Goal: Task Accomplishment & Management: Complete application form

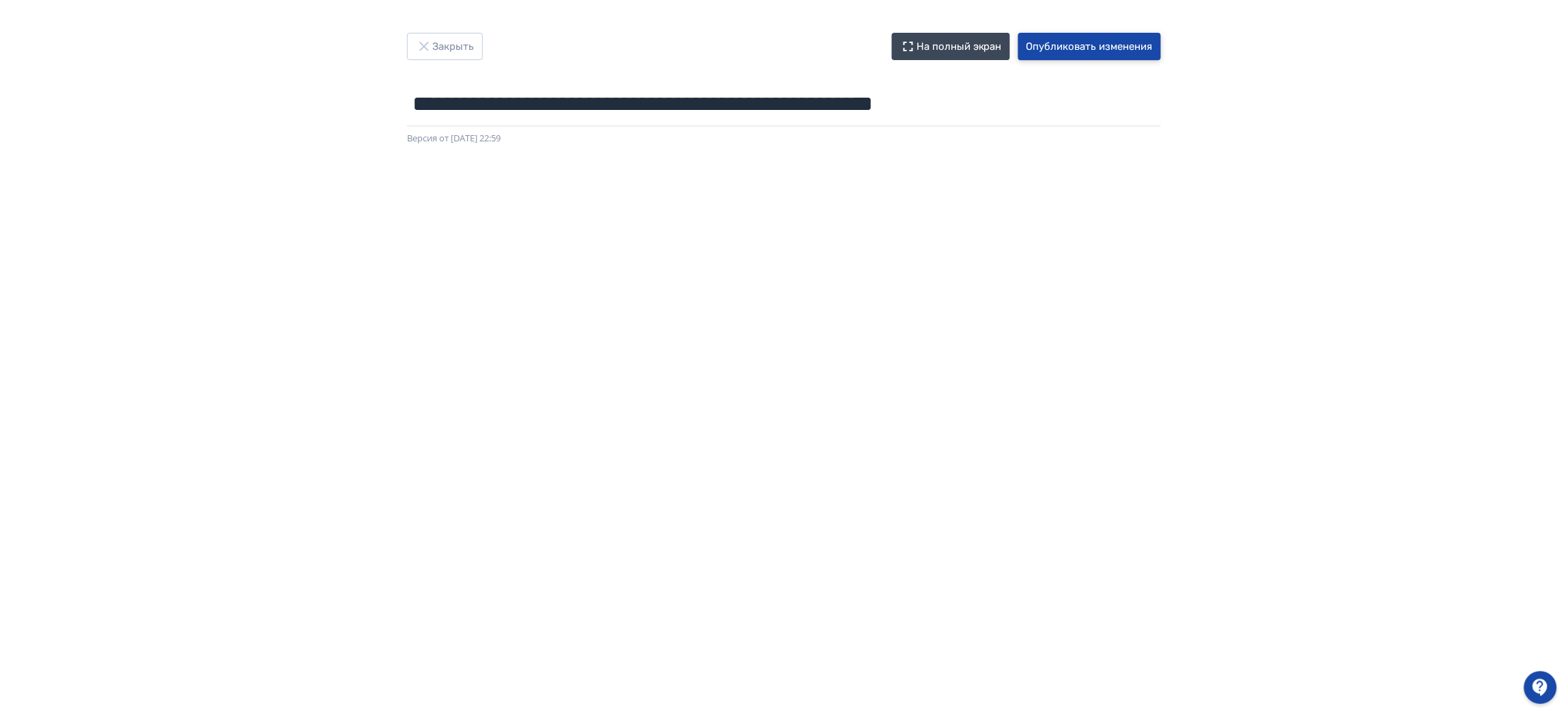
click at [1107, 40] on button "Опубликовать изменения" at bounding box center [1090, 46] width 143 height 28
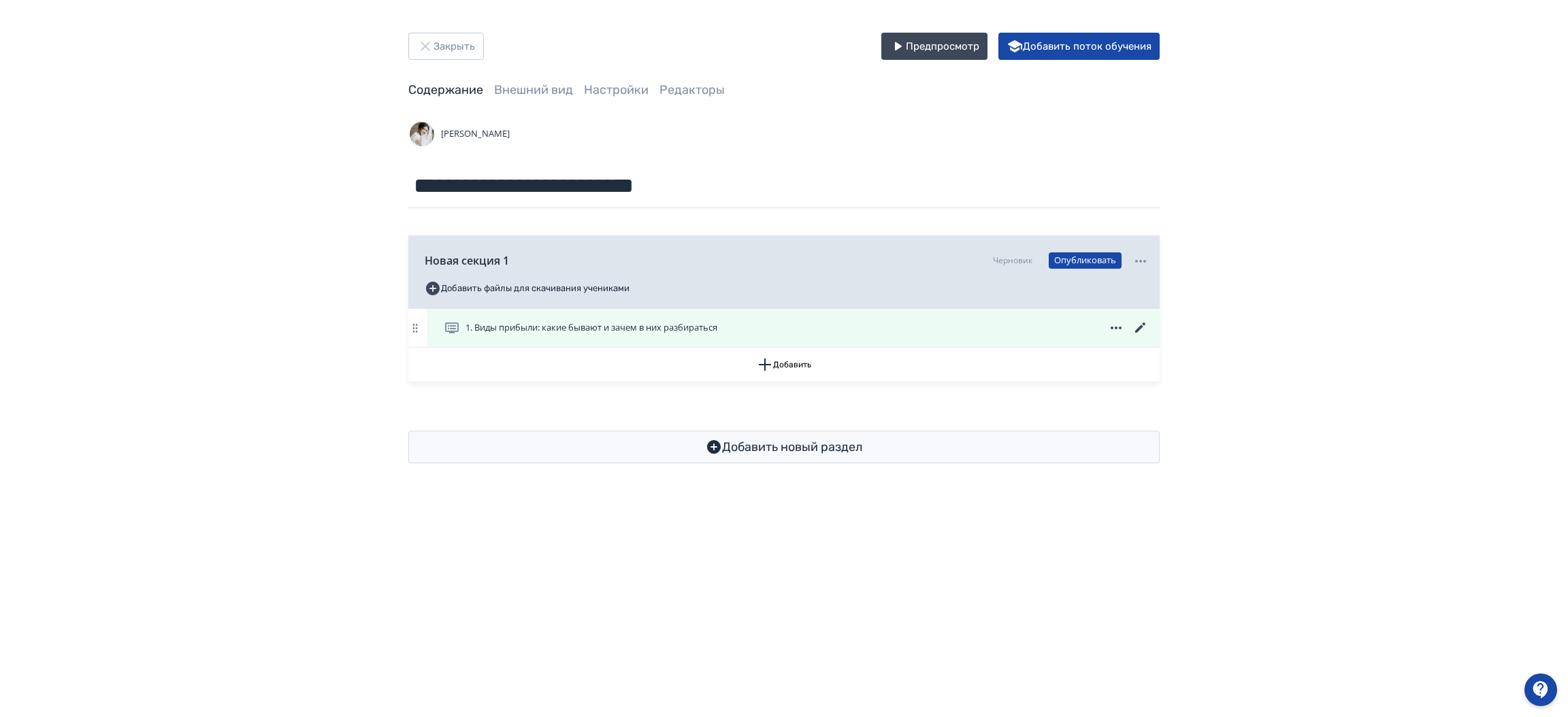
click at [686, 327] on span "1. Виды прибыли: какие бывают и зачем в них разбираться" at bounding box center [590, 328] width 252 height 13
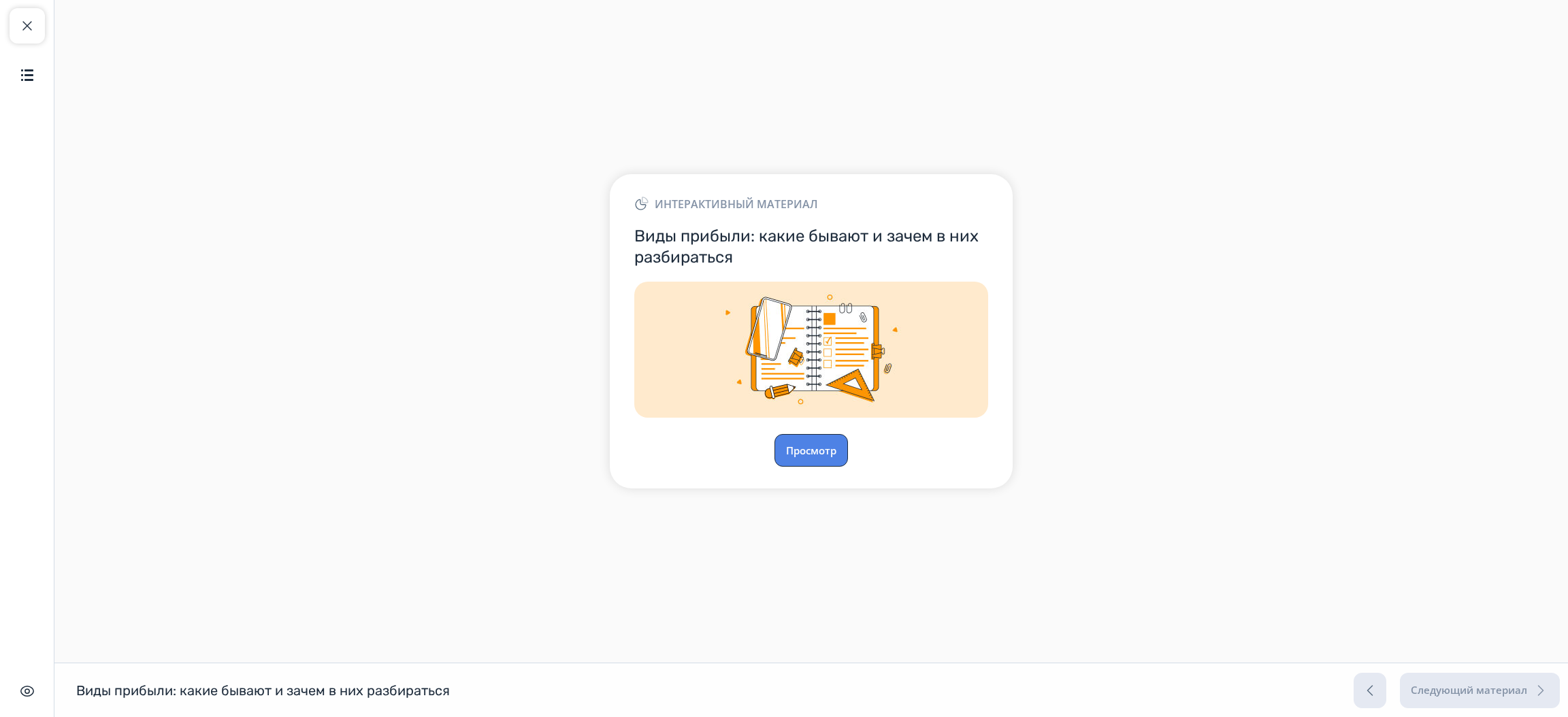
click at [834, 446] on button "Просмотр" at bounding box center [810, 451] width 73 height 32
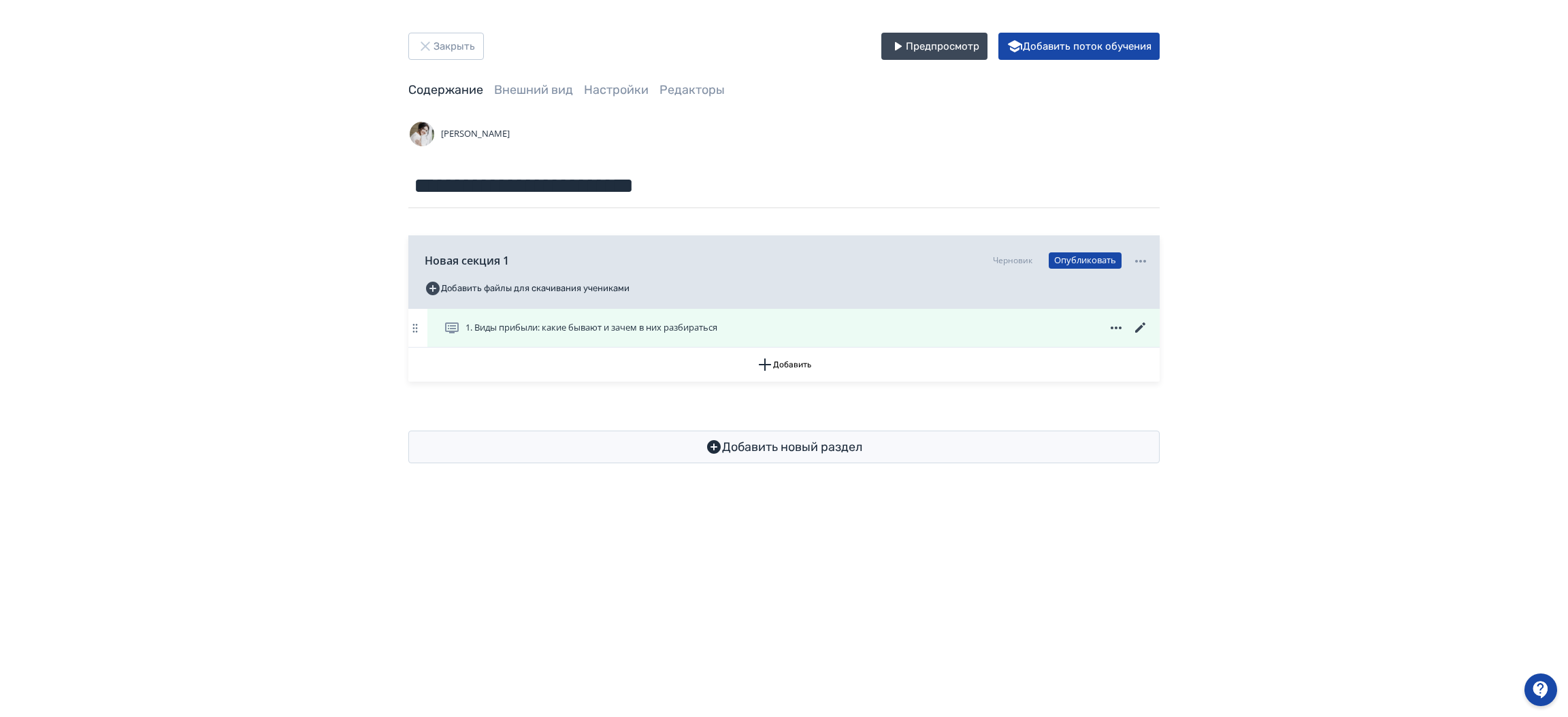
click at [1145, 321] on icon at bounding box center [1140, 327] width 16 height 16
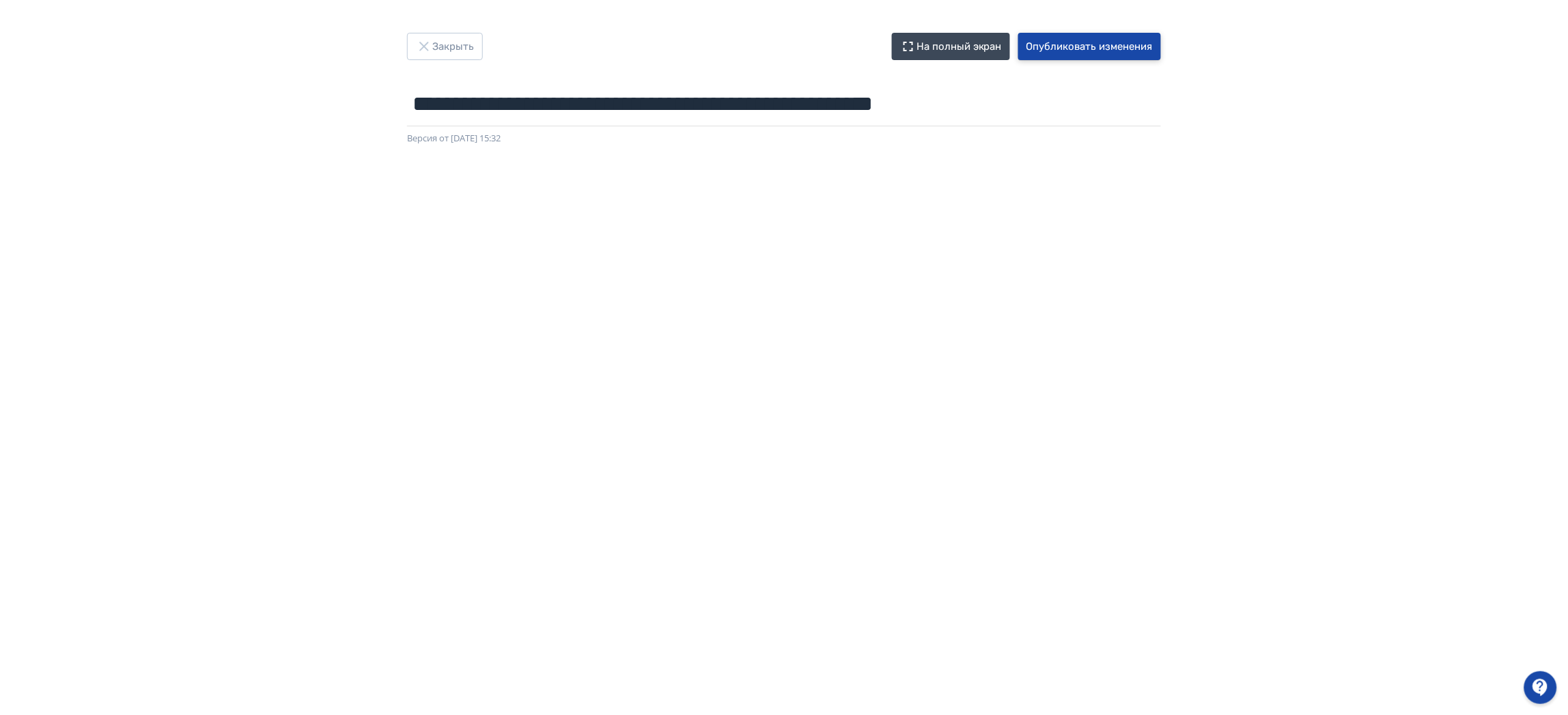
click at [1058, 45] on button "Опубликовать изменения" at bounding box center [1090, 46] width 143 height 28
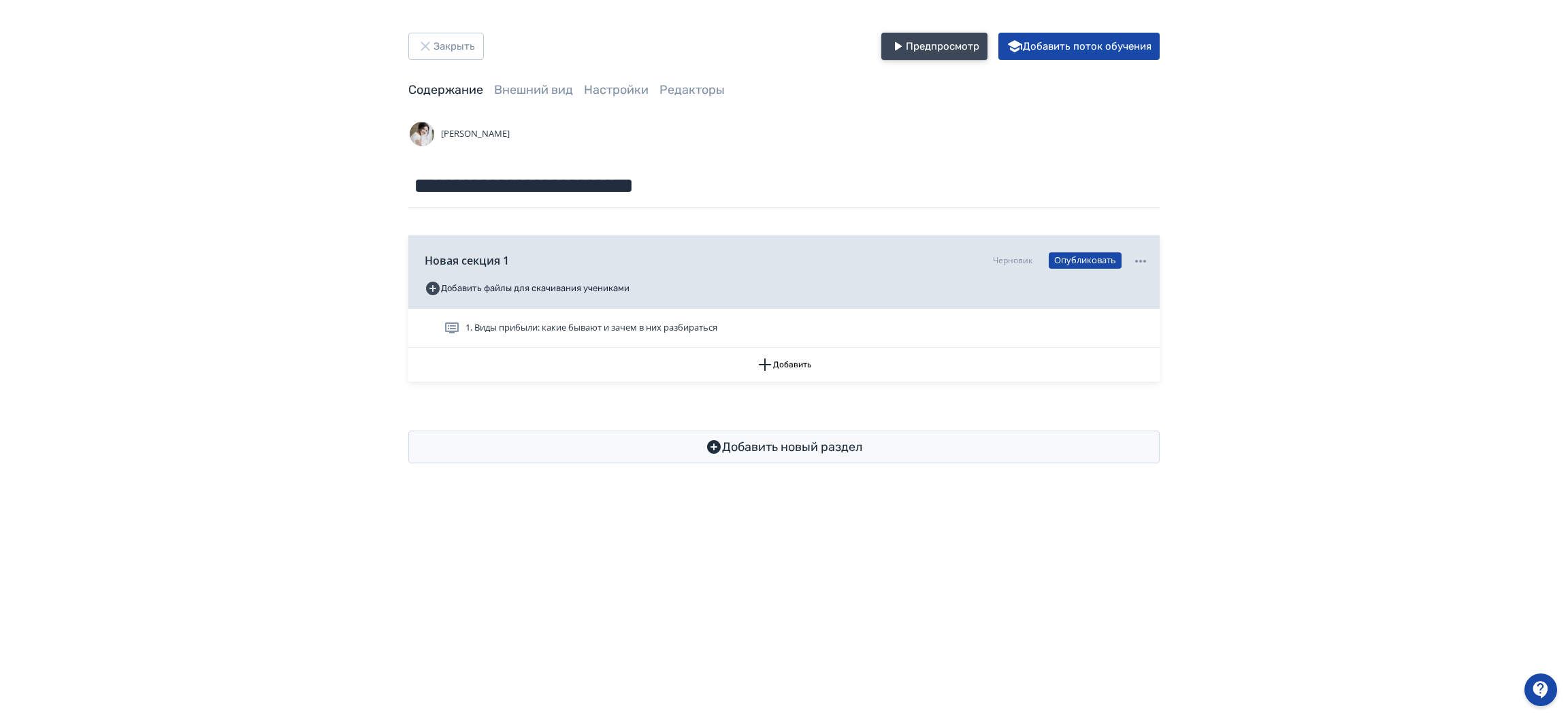
click at [963, 49] on button "Предпросмотр" at bounding box center [935, 46] width 106 height 28
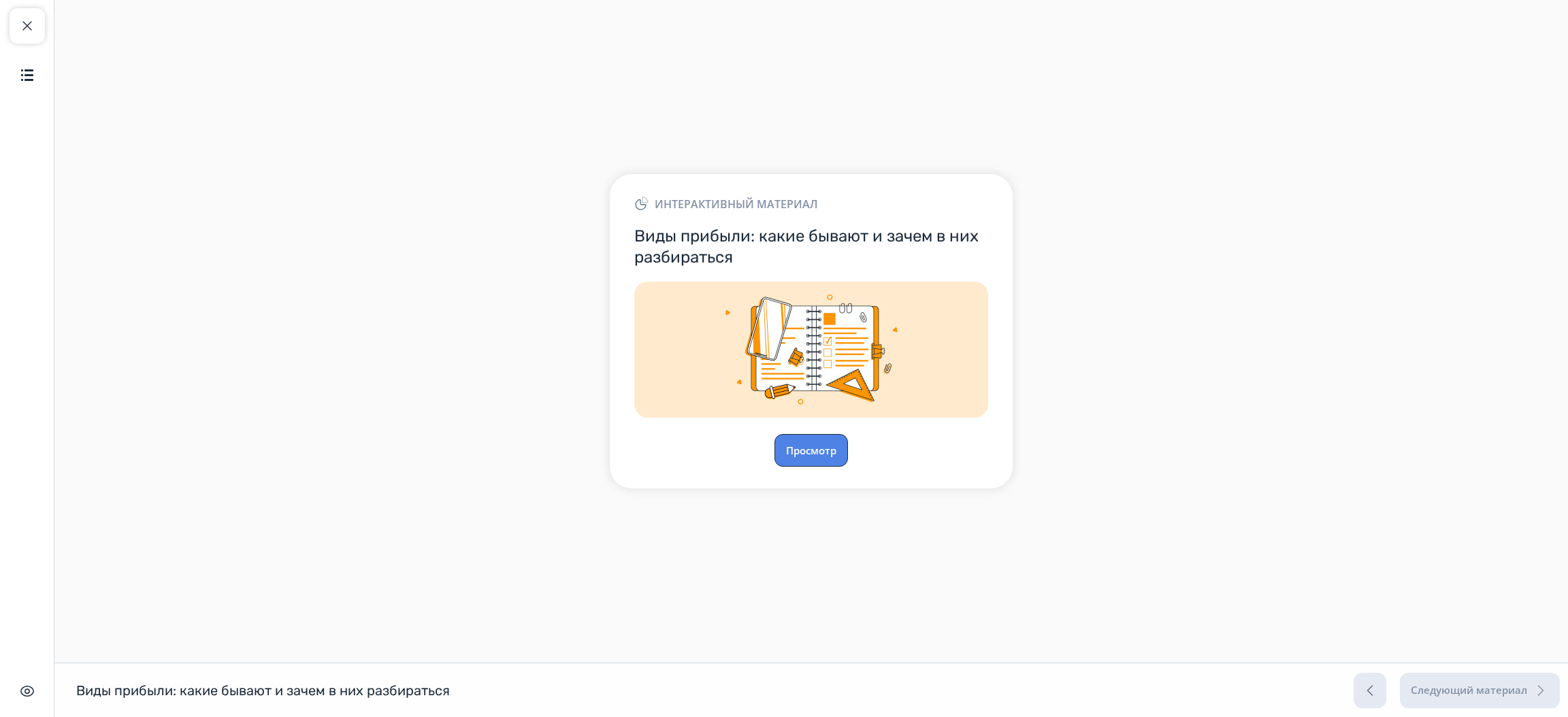
click at [819, 451] on button "Просмотр" at bounding box center [810, 451] width 73 height 32
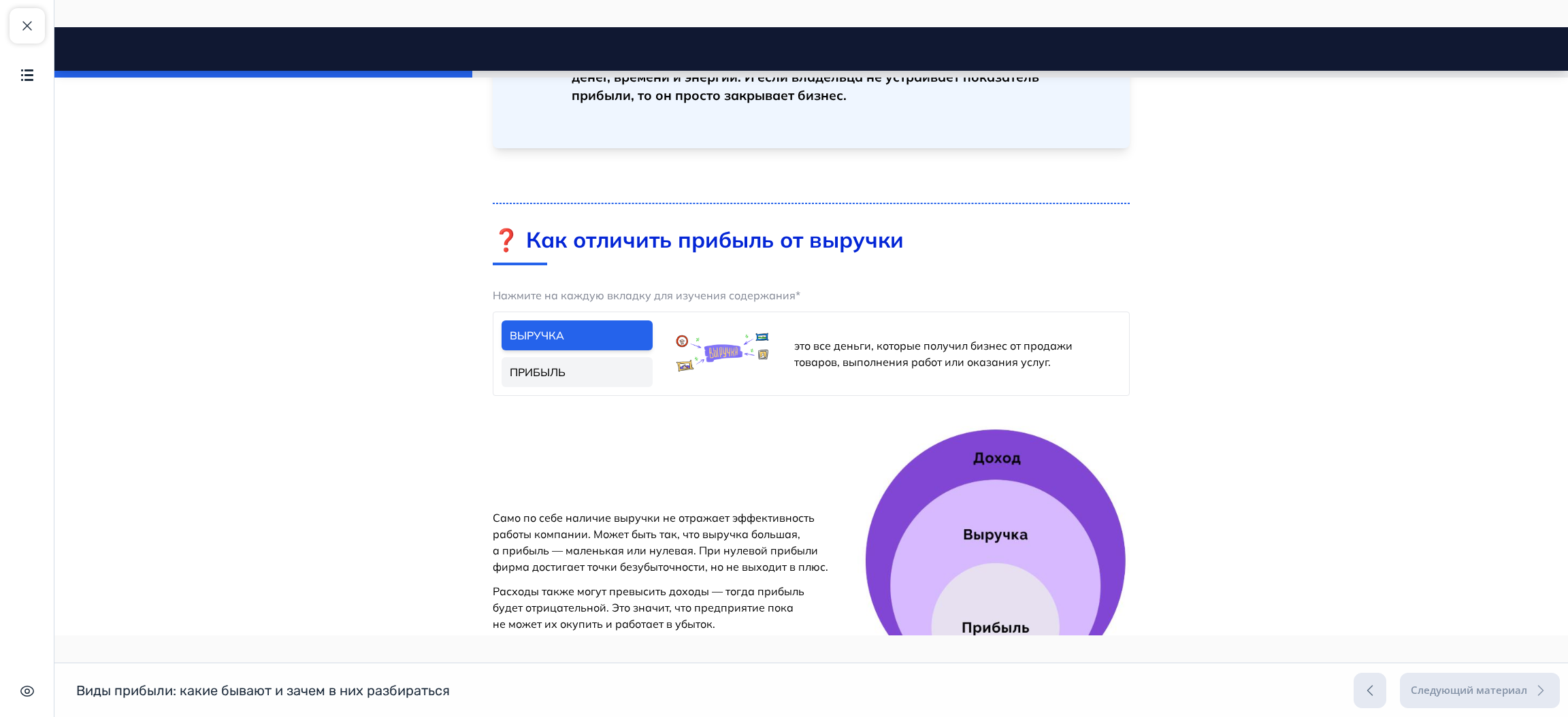
scroll to position [817, 0]
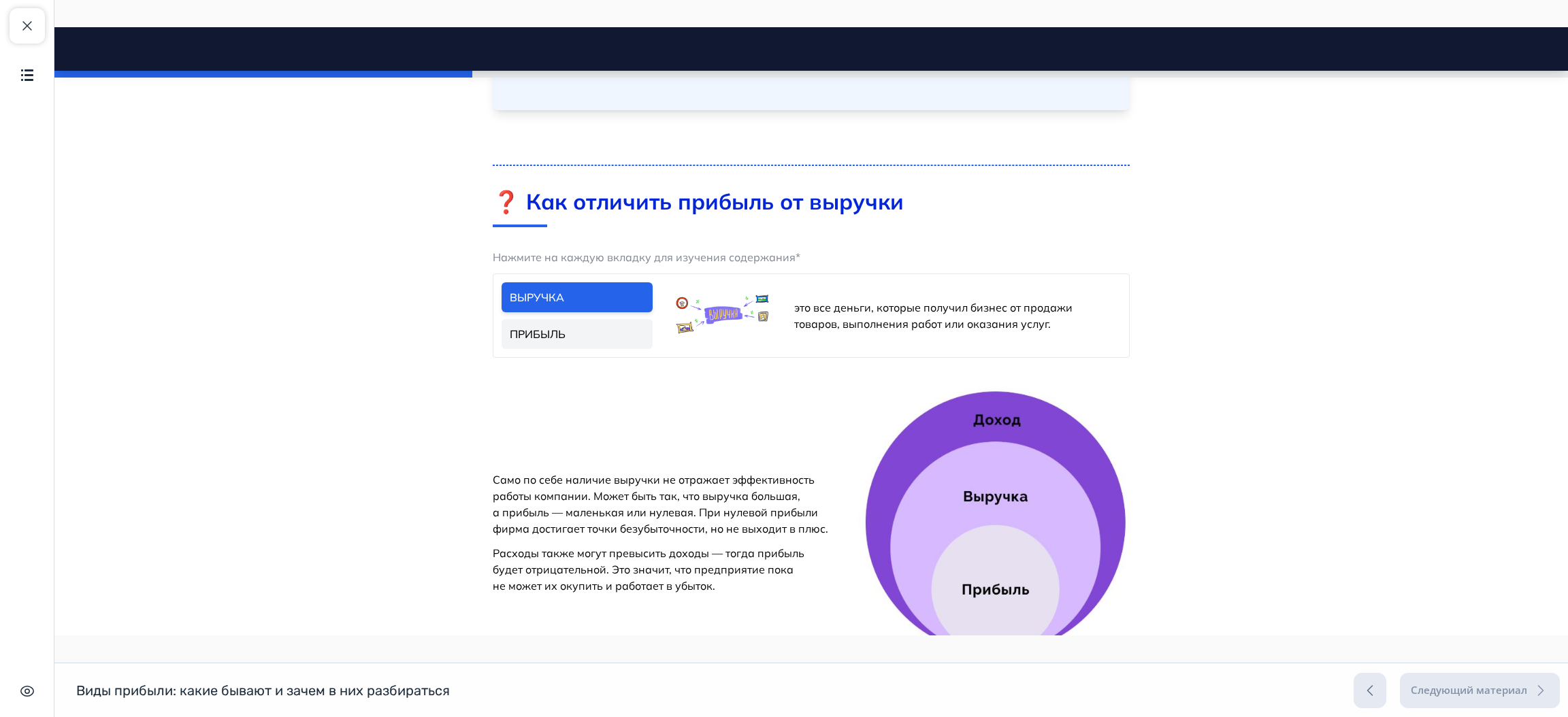
click at [590, 334] on link "ПРИБЫЛЬ" at bounding box center [576, 334] width 151 height 29
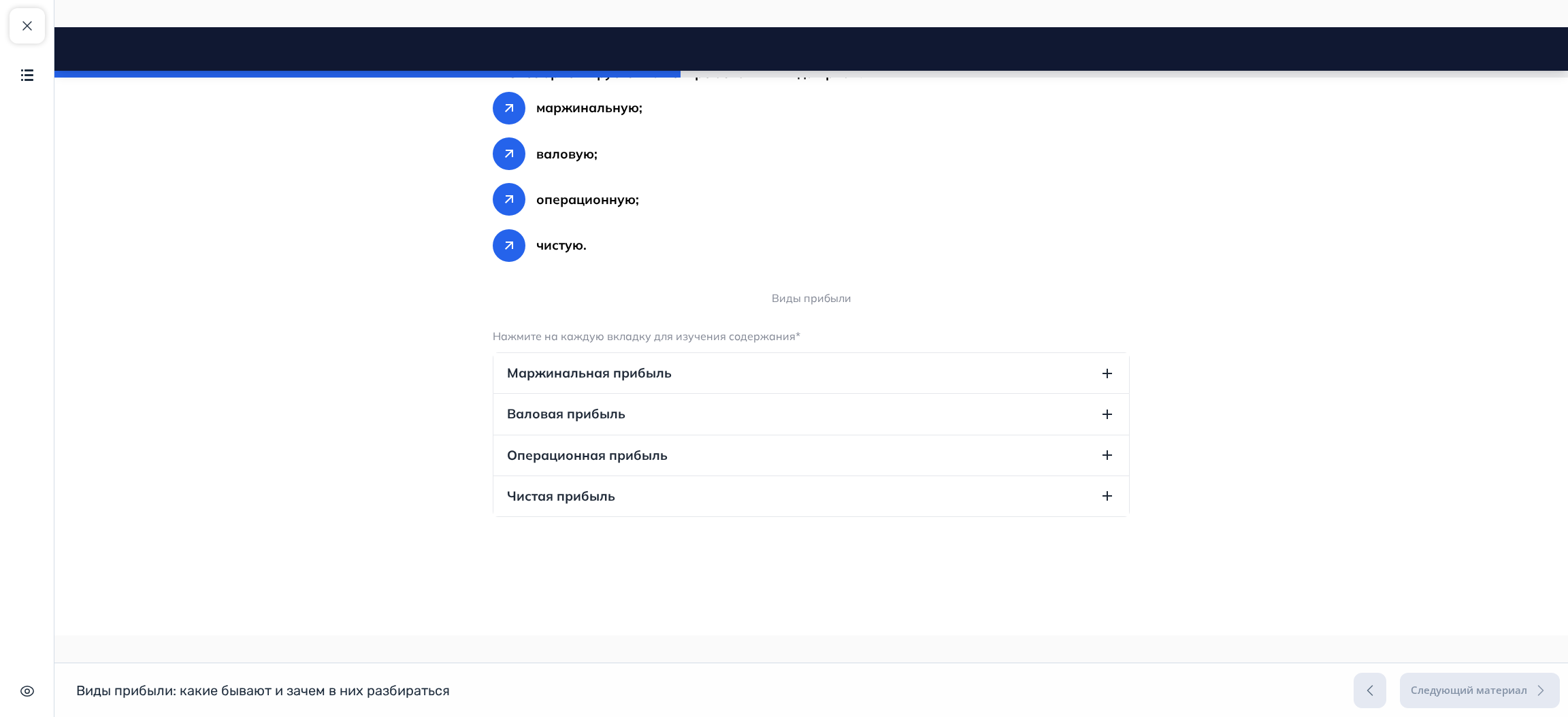
scroll to position [1939, 0]
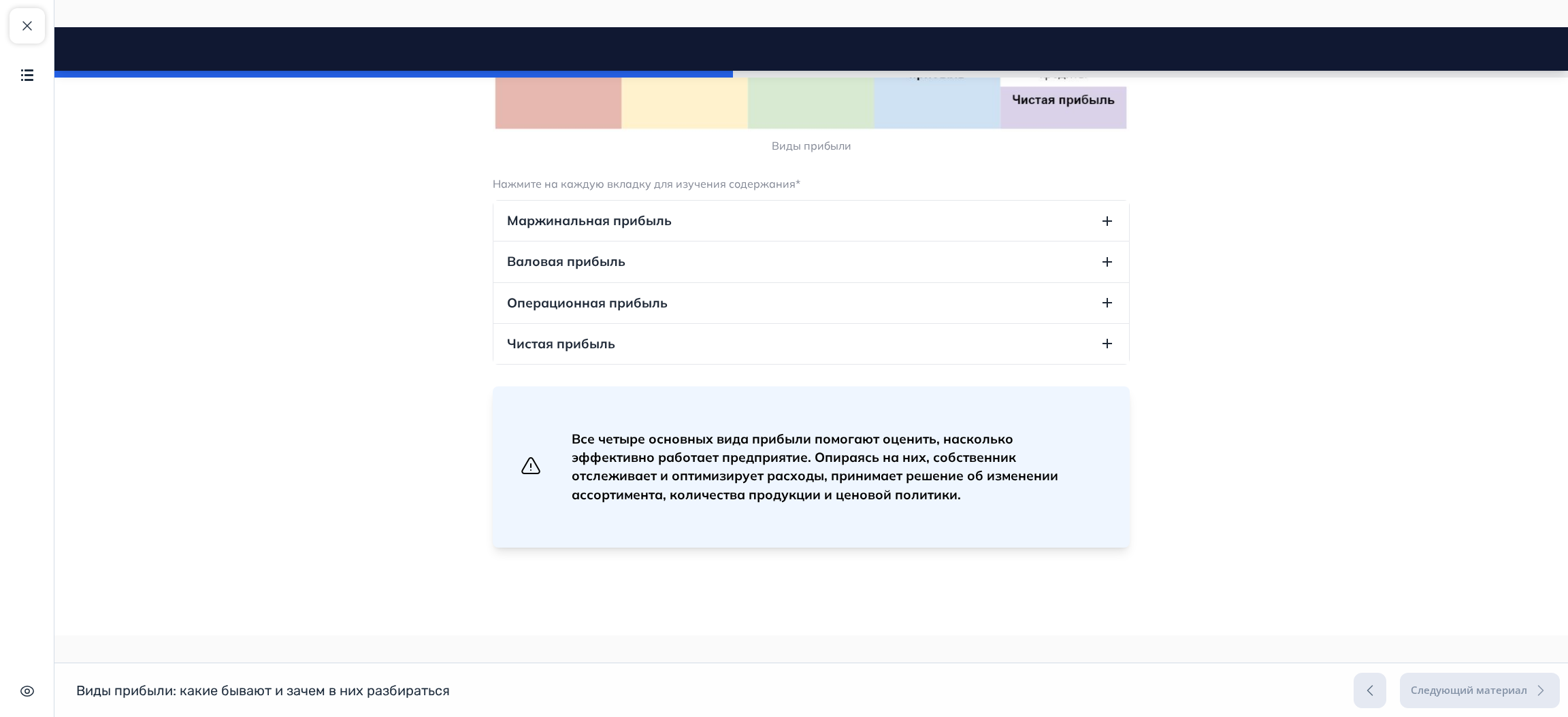
click at [1099, 229] on icon "button" at bounding box center [1107, 221] width 16 height 16
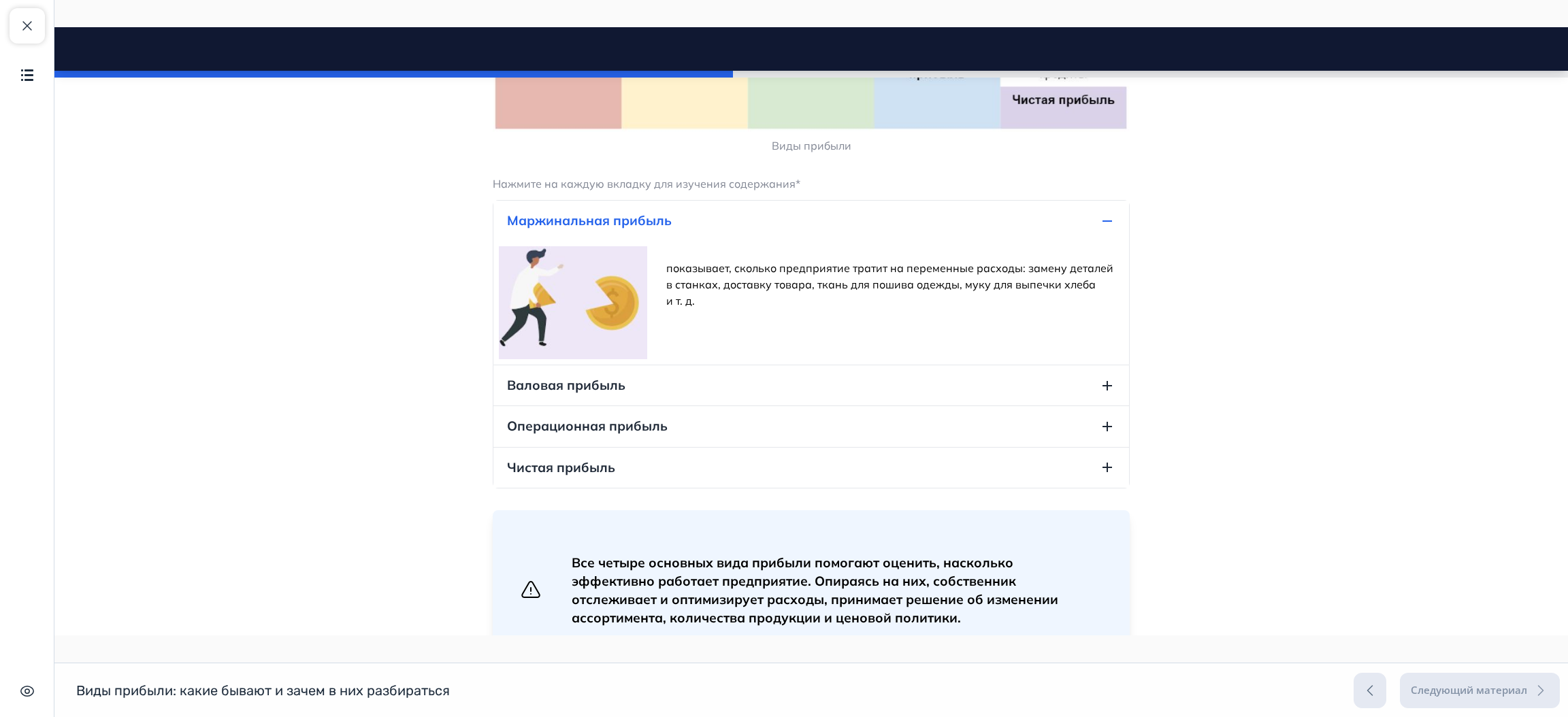
click at [1099, 229] on icon "button" at bounding box center [1107, 221] width 16 height 16
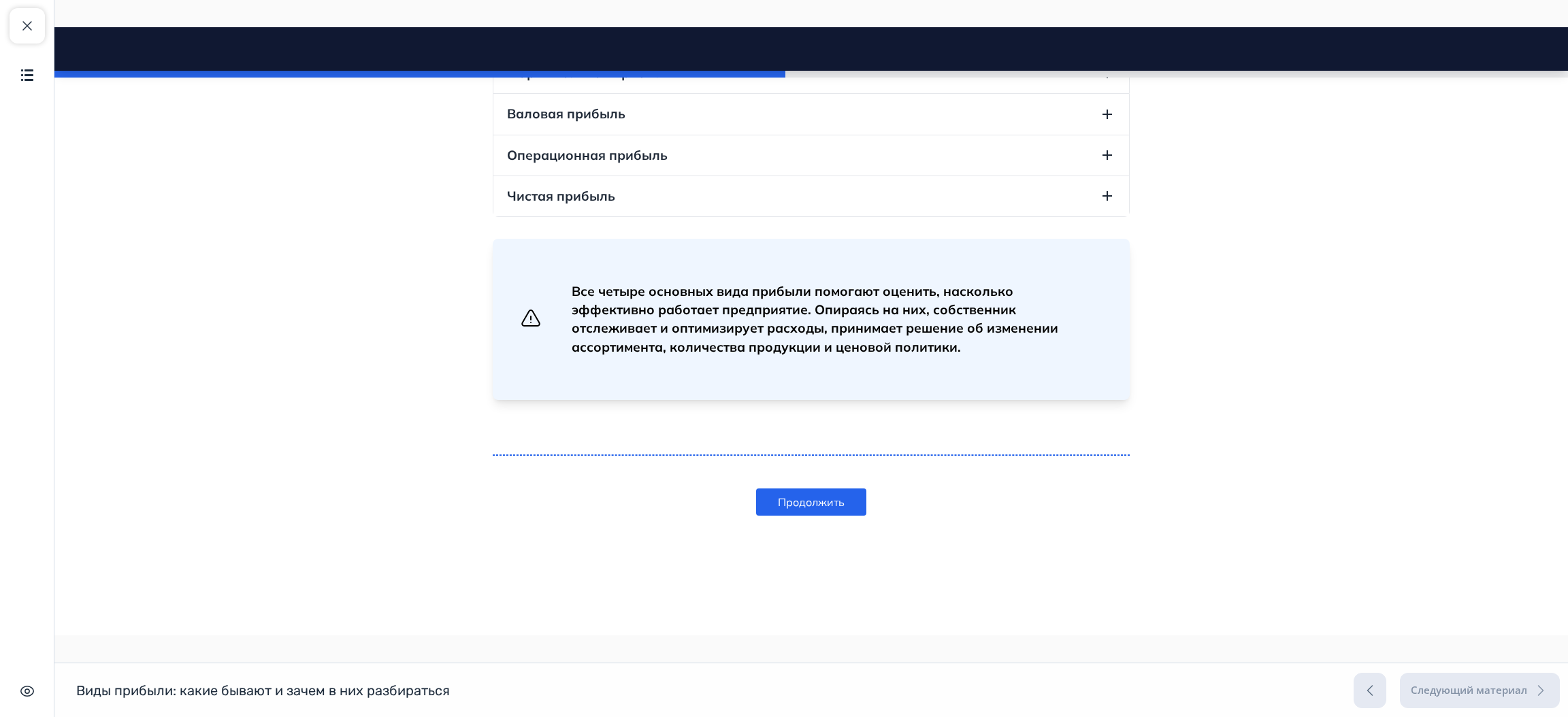
scroll to position [2110, 0]
click at [813, 505] on button "Продолжить" at bounding box center [811, 502] width 110 height 28
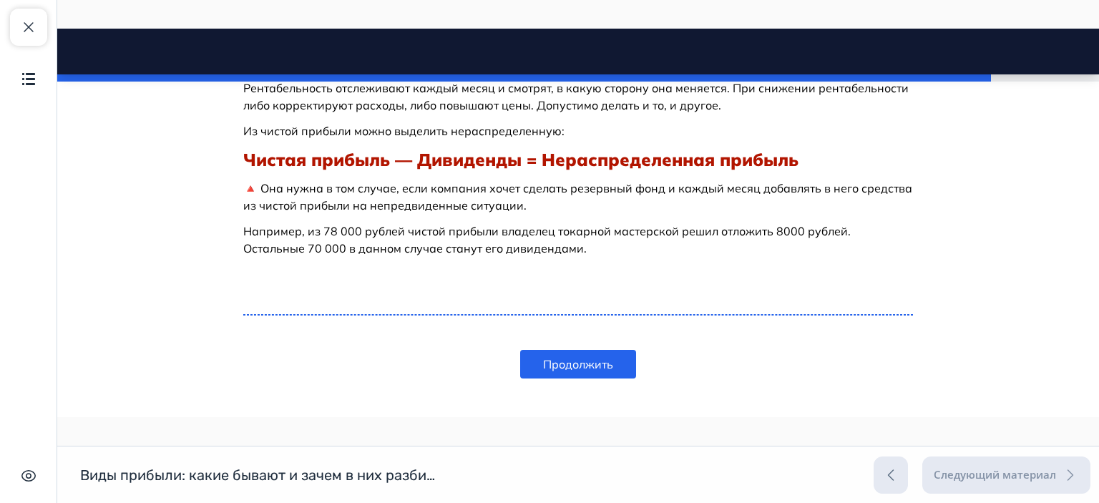
scroll to position [5508, 0]
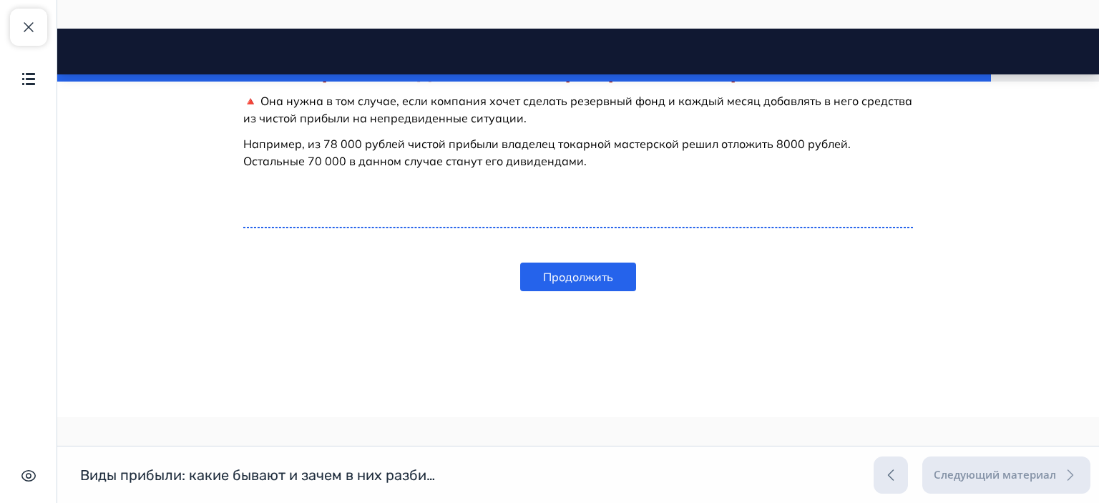
click at [583, 280] on button "Продолжить" at bounding box center [578, 277] width 116 height 29
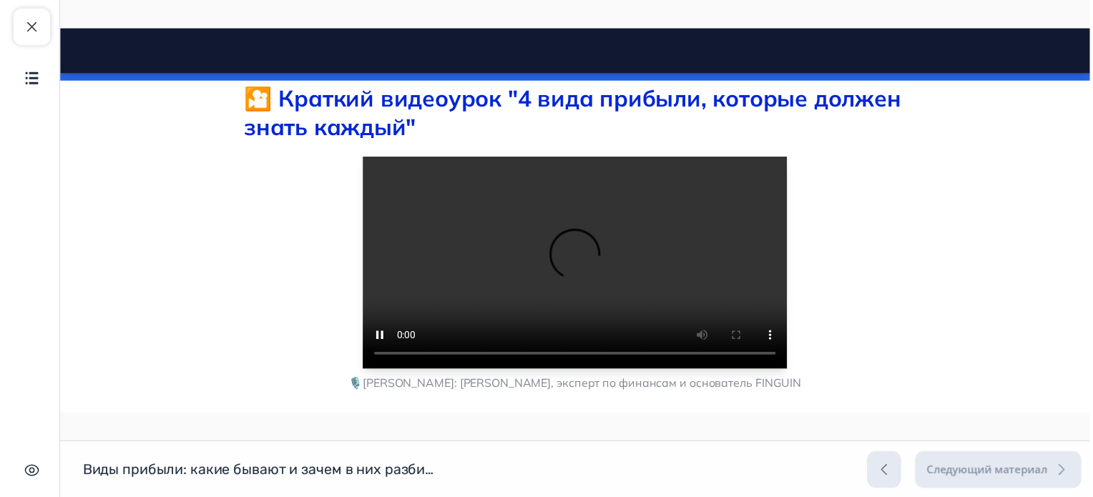
scroll to position [5638, 0]
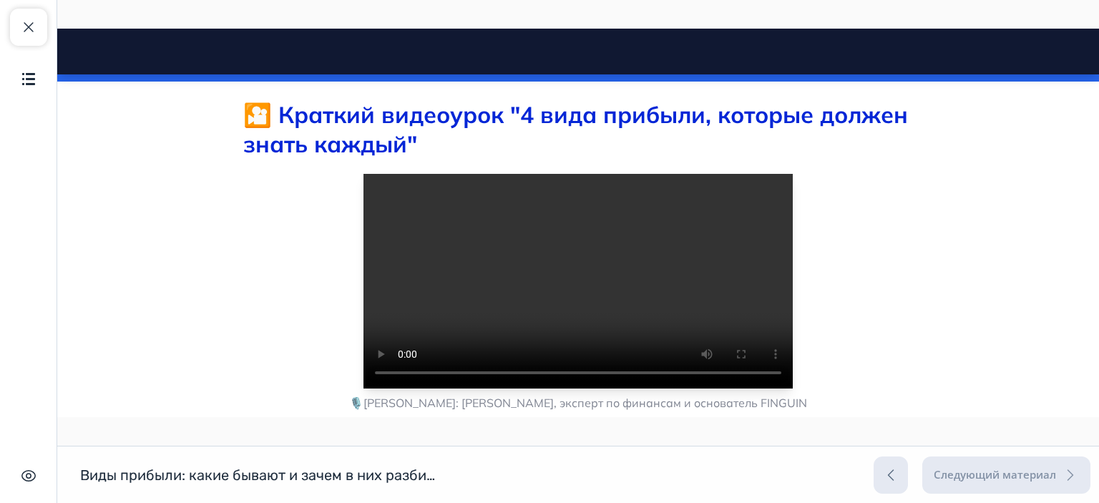
click at [589, 313] on video at bounding box center [578, 281] width 429 height 215
click at [36, 16] on button "Закрыть курс" at bounding box center [28, 27] width 37 height 37
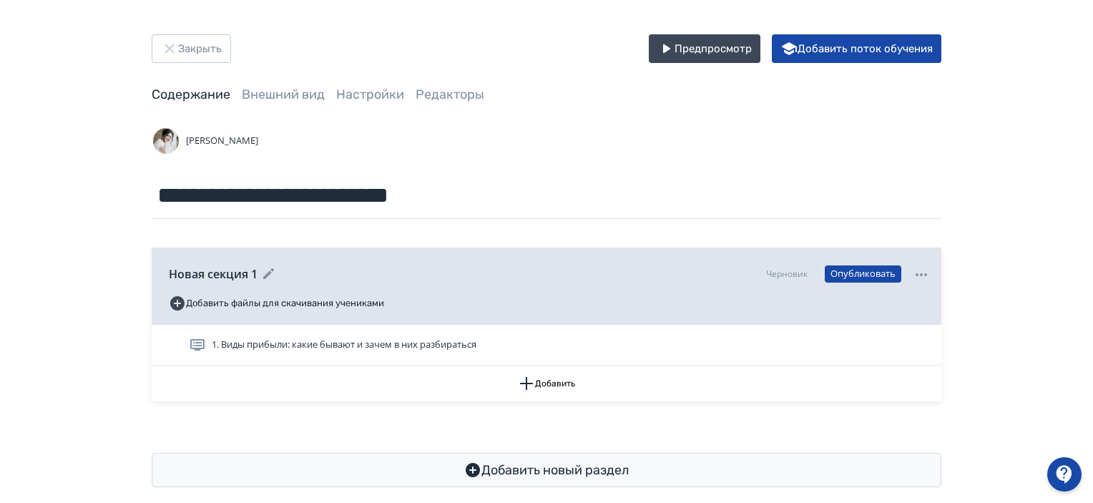
click at [271, 269] on icon at bounding box center [268, 273] width 11 height 11
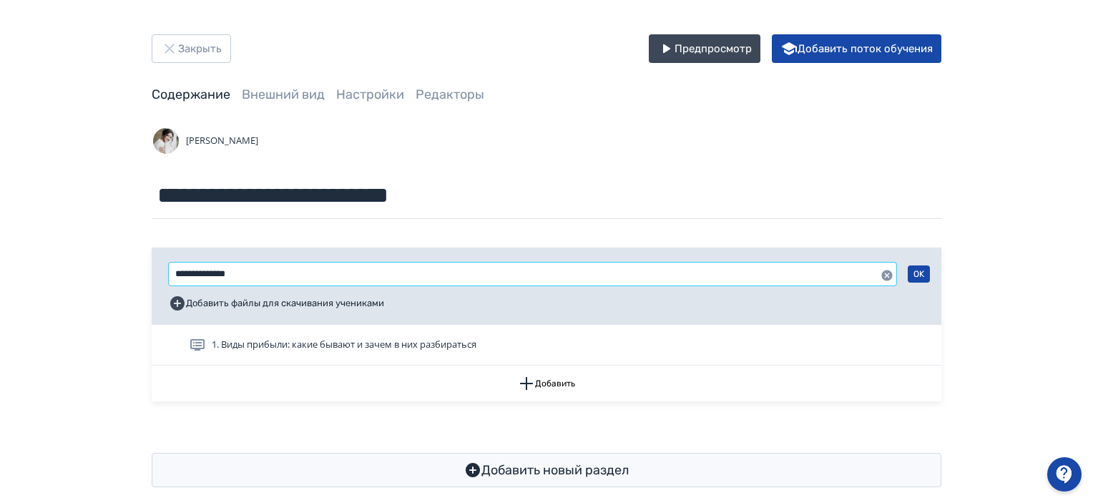
drag, startPoint x: 259, startPoint y: 273, endPoint x: 101, endPoint y: 270, distance: 158.2
click at [101, 270] on div "**********" at bounding box center [546, 261] width 1093 height 522
click at [527, 384] on icon "button" at bounding box center [526, 383] width 13 height 13
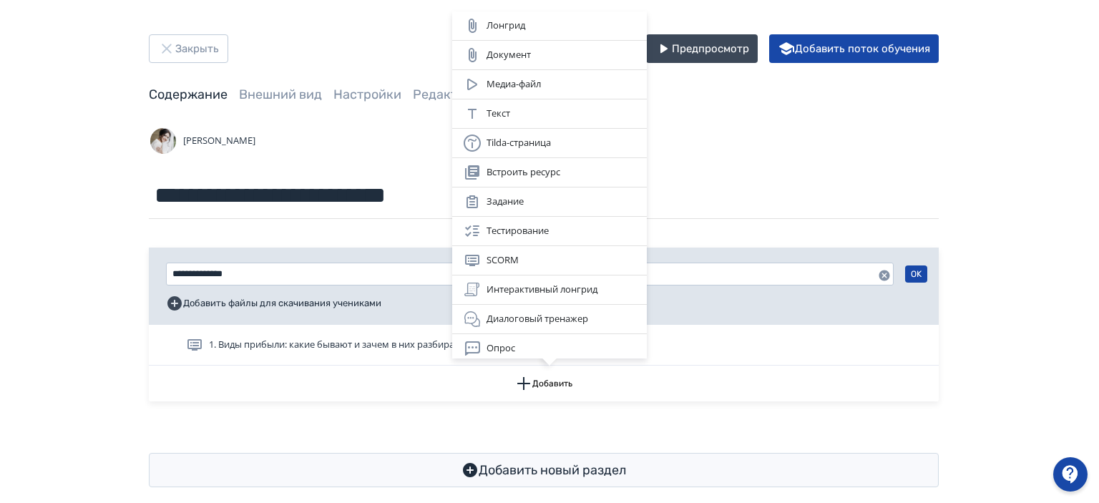
click at [283, 278] on div "Лонгрид Документ Медиа-файл Текст Tilda-страница Встроить ресурс Задание Тестир…" at bounding box center [549, 251] width 1099 height 503
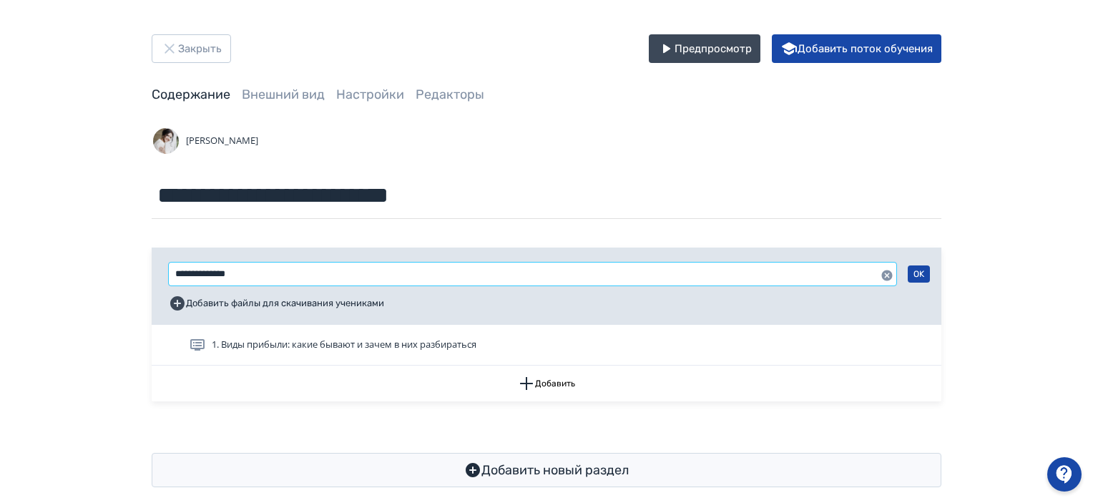
drag, startPoint x: 276, startPoint y: 271, endPoint x: 110, endPoint y: 300, distance: 167.8
click at [102, 303] on div "**********" at bounding box center [546, 261] width 1093 height 522
type input "**********"
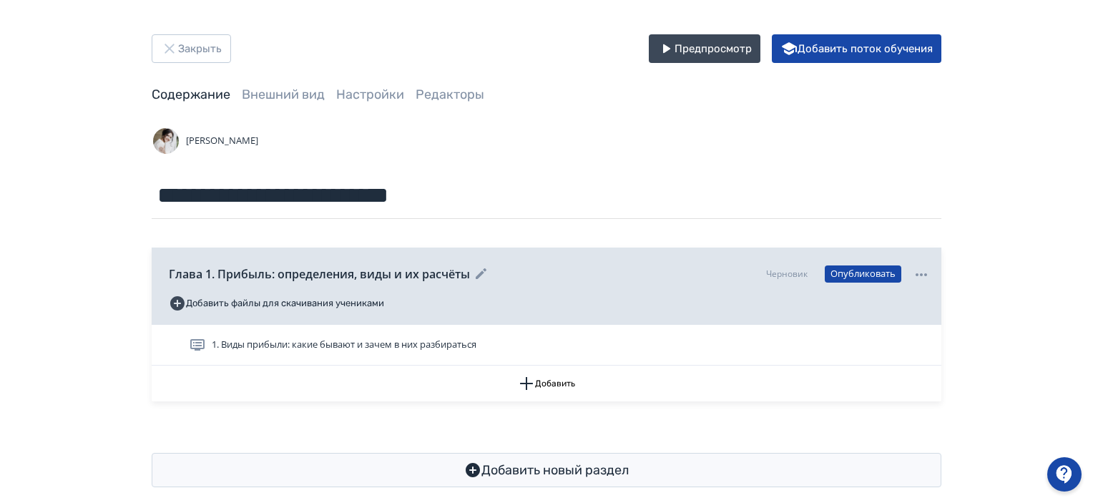
click at [484, 272] on icon at bounding box center [481, 274] width 17 height 17
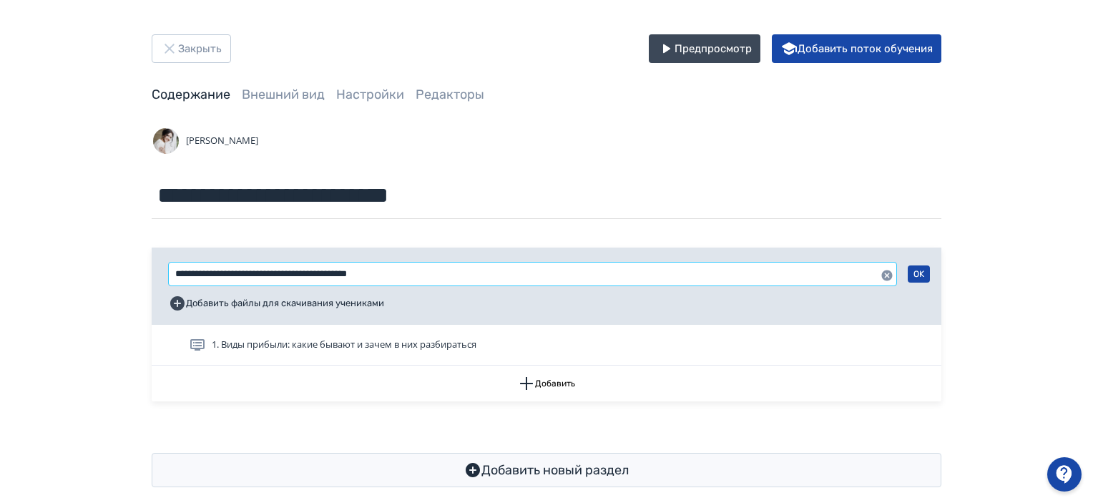
click at [319, 274] on input "**********" at bounding box center [533, 274] width 728 height 23
click at [353, 278] on input "**********" at bounding box center [533, 274] width 728 height 23
type input "**********"
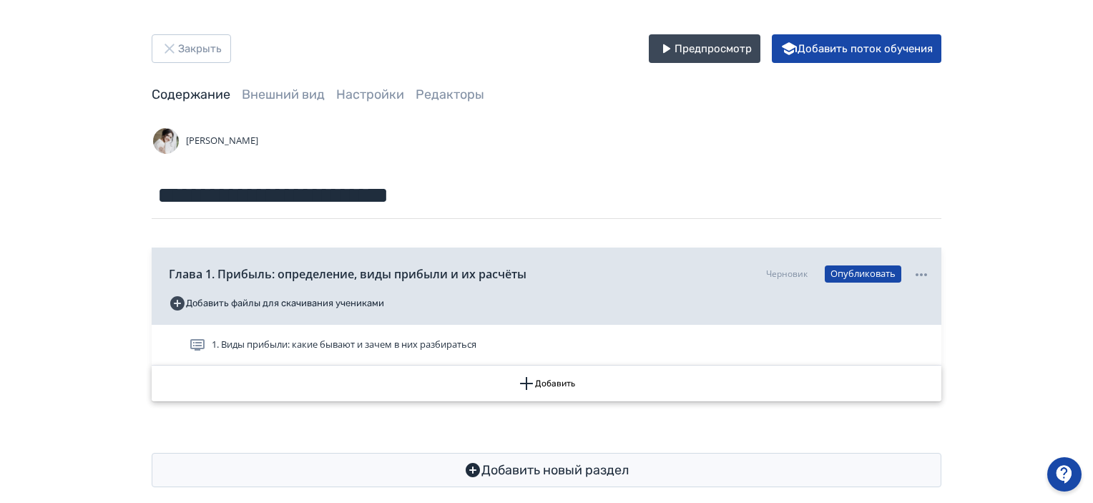
click at [527, 382] on icon "button" at bounding box center [526, 383] width 17 height 17
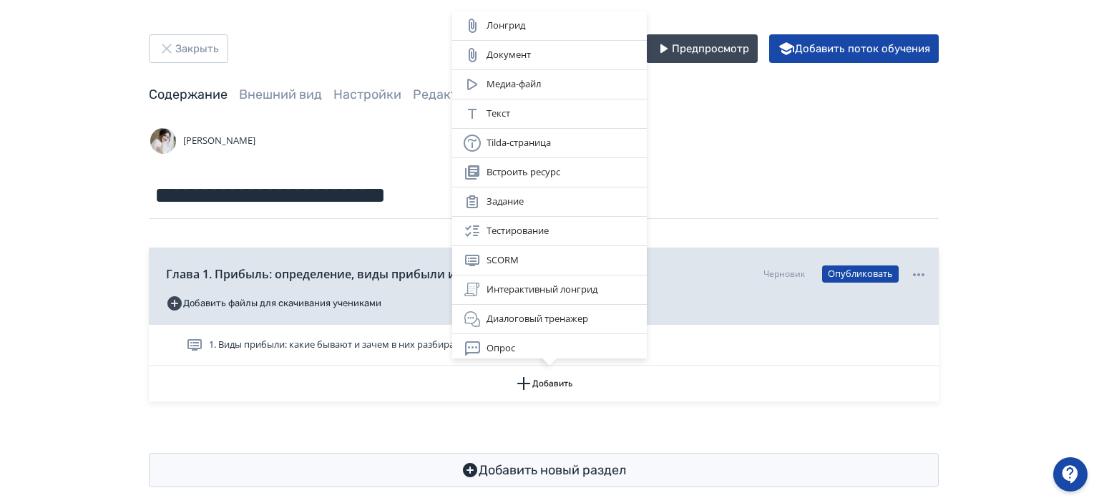
click at [49, 334] on div "Лонгрид Документ Медиа-файл Текст Tilda-страница Встроить ресурс Задание Тестир…" at bounding box center [549, 251] width 1099 height 503
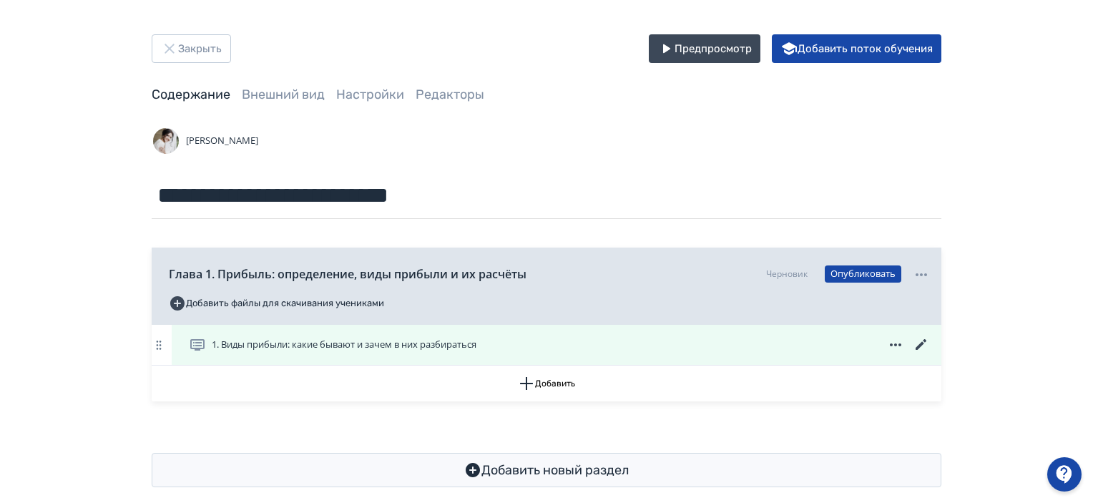
click at [924, 345] on icon at bounding box center [921, 344] width 17 height 17
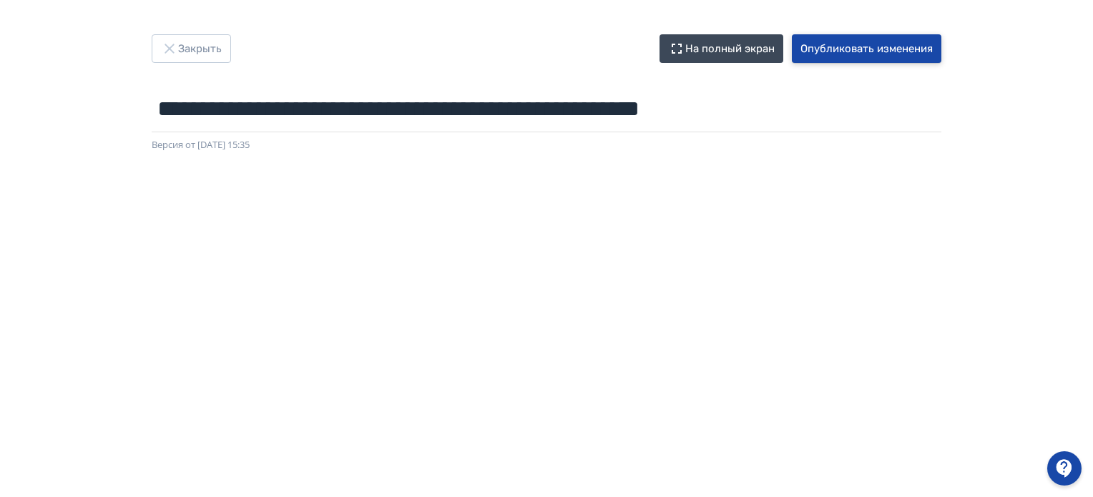
click at [839, 42] on button "Опубликовать изменения" at bounding box center [867, 48] width 150 height 29
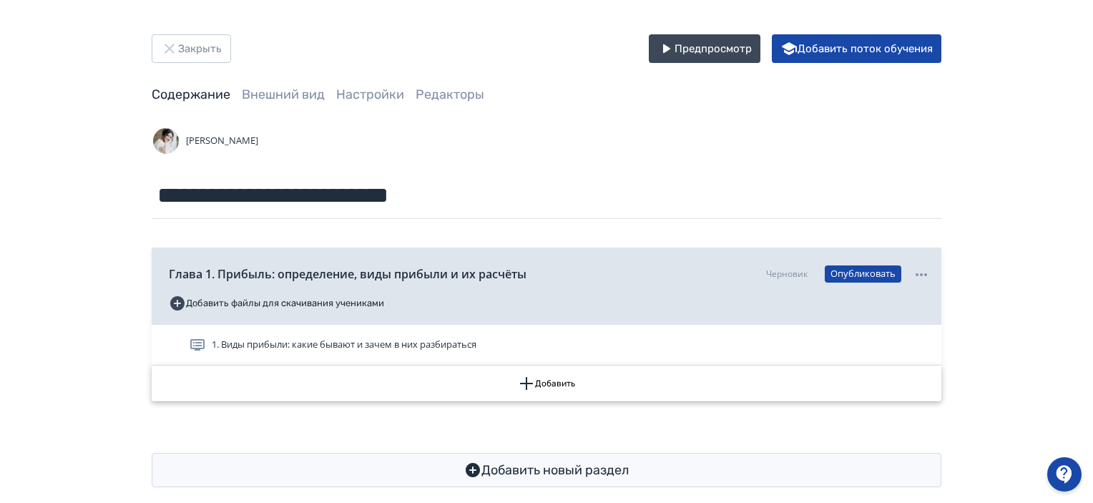
click at [531, 382] on icon "button" at bounding box center [526, 383] width 17 height 17
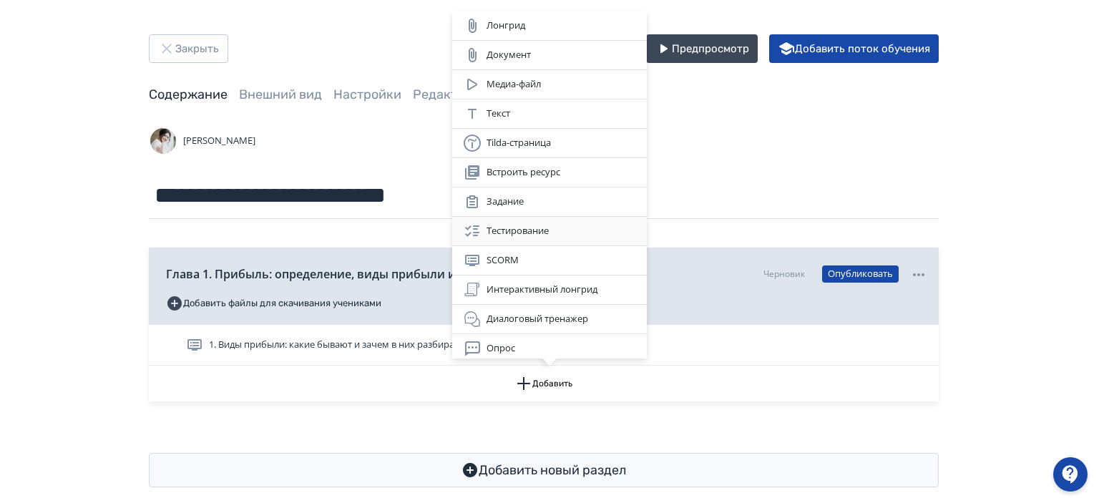
click at [506, 230] on div "Тестирование" at bounding box center [550, 231] width 172 height 17
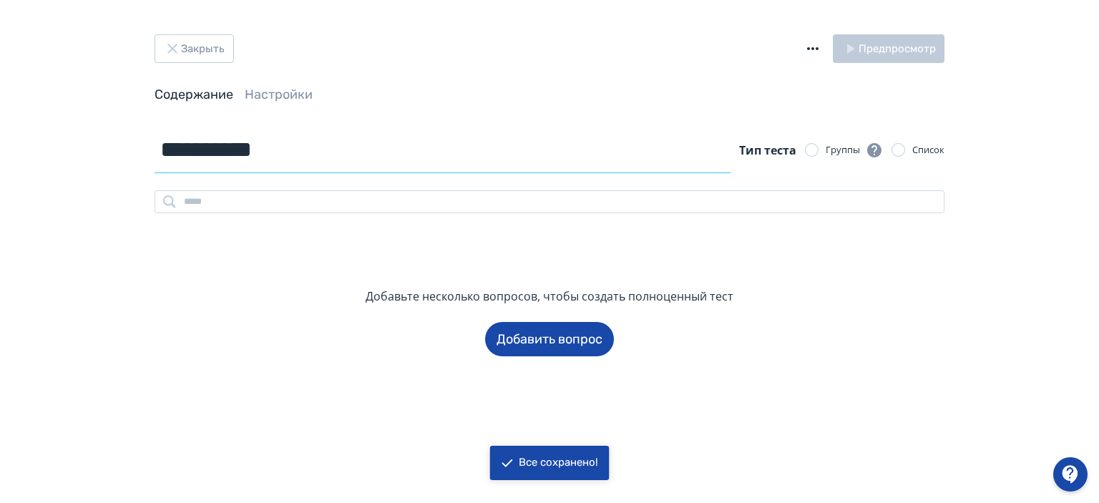
drag, startPoint x: 299, startPoint y: 159, endPoint x: 64, endPoint y: 121, distance: 238.5
click at [64, 121] on div "**********" at bounding box center [549, 251] width 1099 height 503
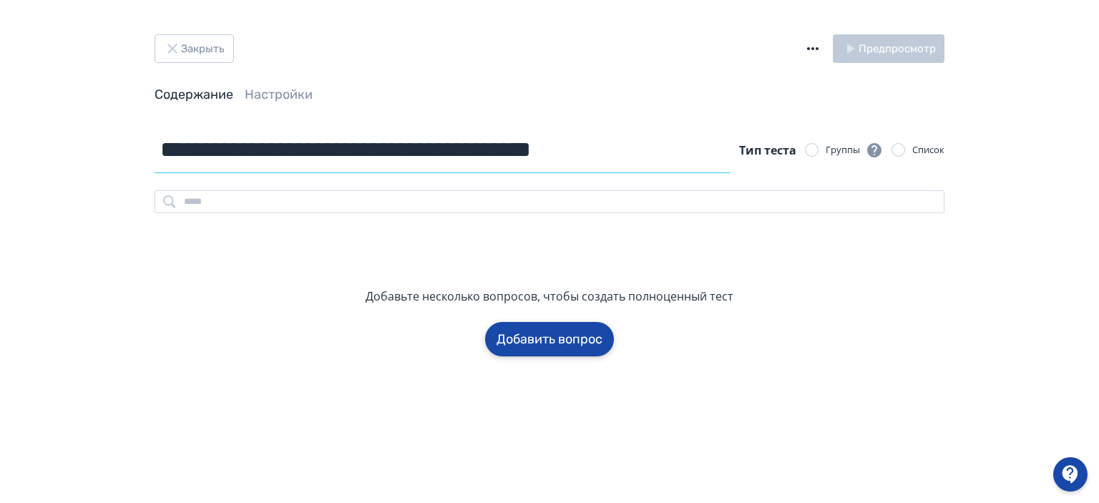
type input "**********"
click at [521, 346] on button "Добавить вопрос" at bounding box center [549, 339] width 129 height 34
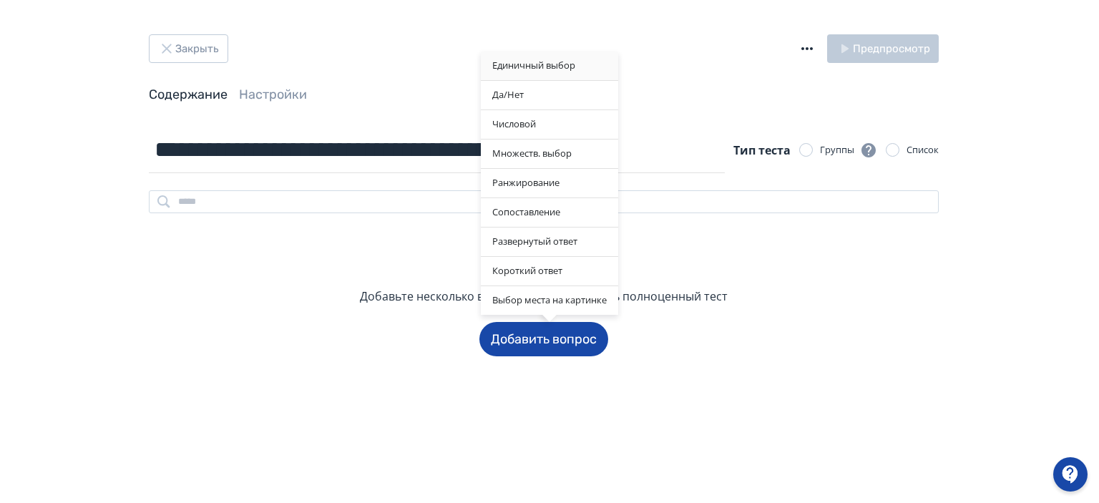
click at [549, 67] on div "Единичный выбор" at bounding box center [549, 66] width 137 height 29
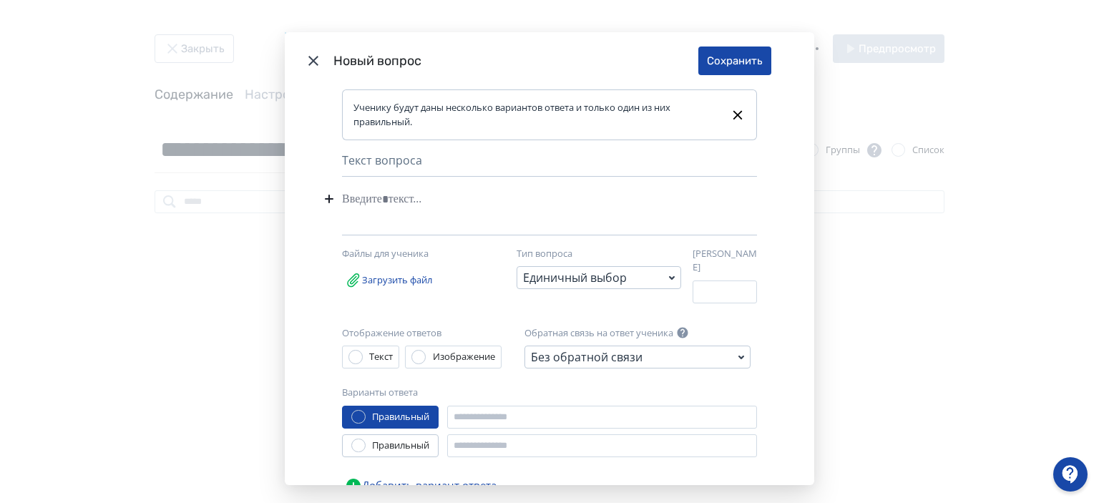
click at [412, 194] on div "Modal" at bounding box center [527, 198] width 371 height 27
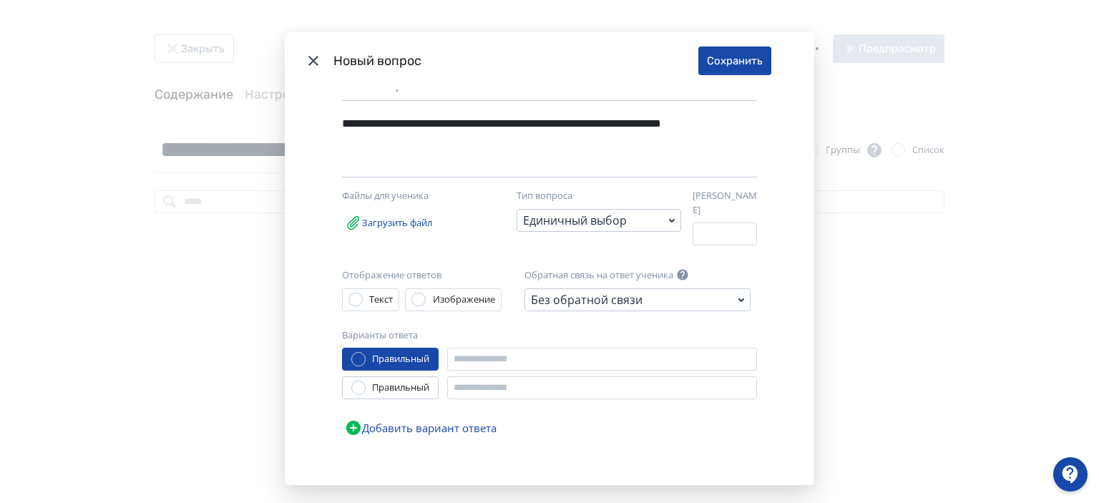
scroll to position [78, 0]
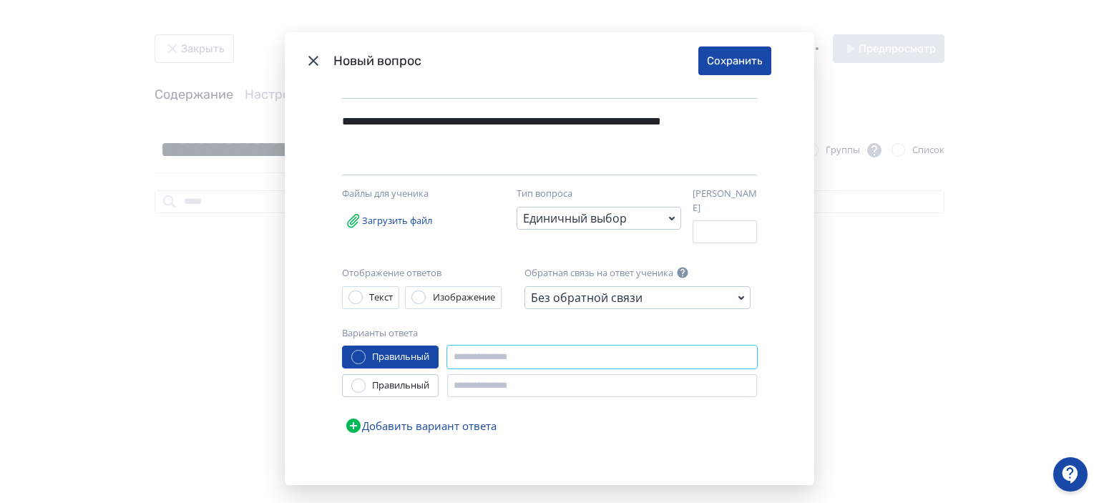
click at [489, 349] on input "Modal" at bounding box center [602, 357] width 310 height 23
type input "**********"
click at [507, 374] on input "Modal" at bounding box center [602, 385] width 310 height 23
type input "*"
type input "*******"
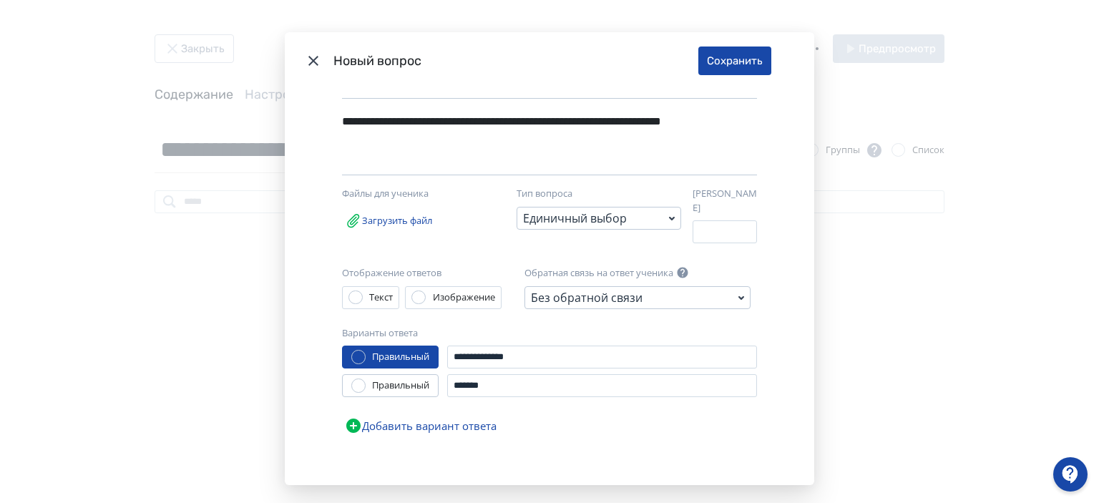
click at [424, 420] on button "Добавить вариант ответа" at bounding box center [420, 425] width 157 height 29
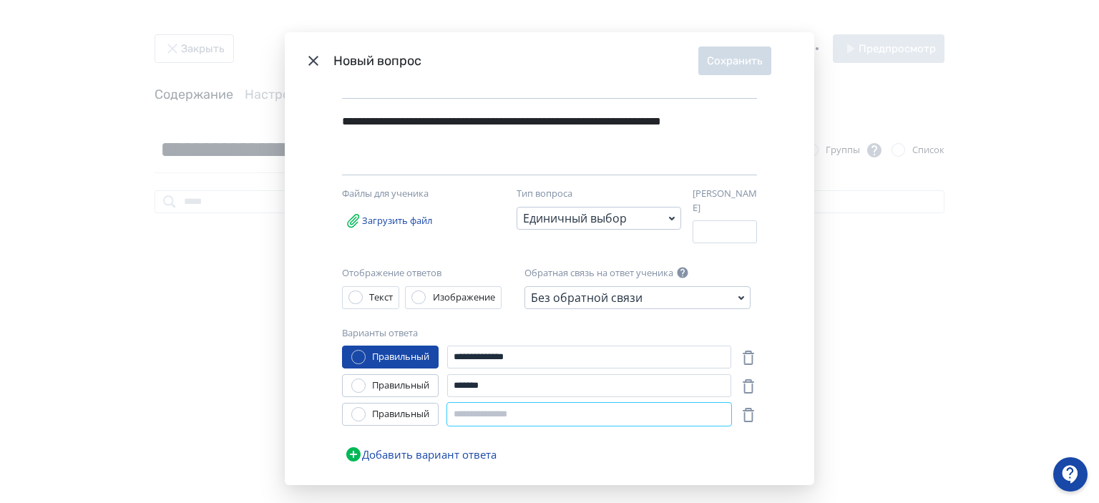
click at [504, 405] on input "Modal" at bounding box center [589, 414] width 284 height 23
click at [500, 406] on input "Modal" at bounding box center [589, 414] width 284 height 23
type input "*"
type input "**********"
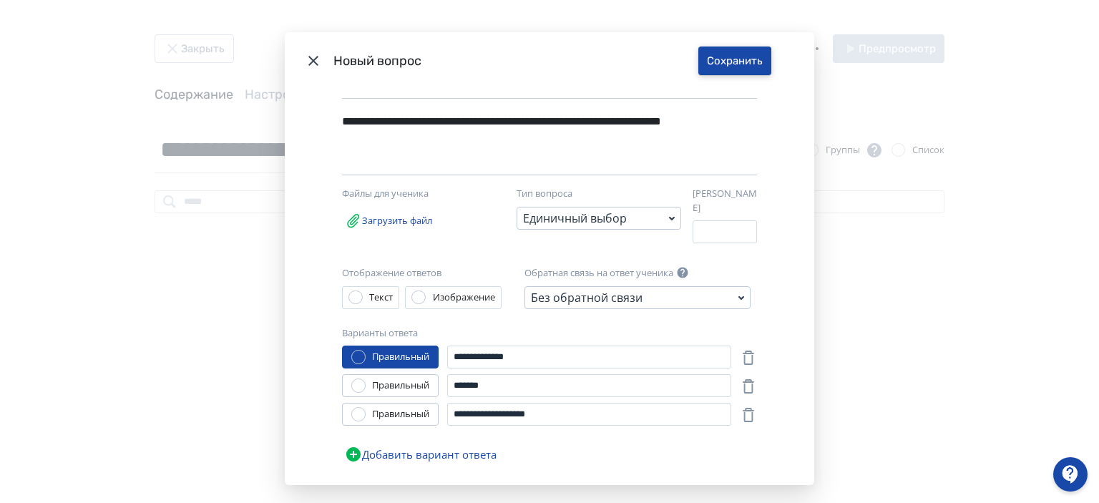
click at [736, 52] on button "Сохранить" at bounding box center [734, 61] width 73 height 29
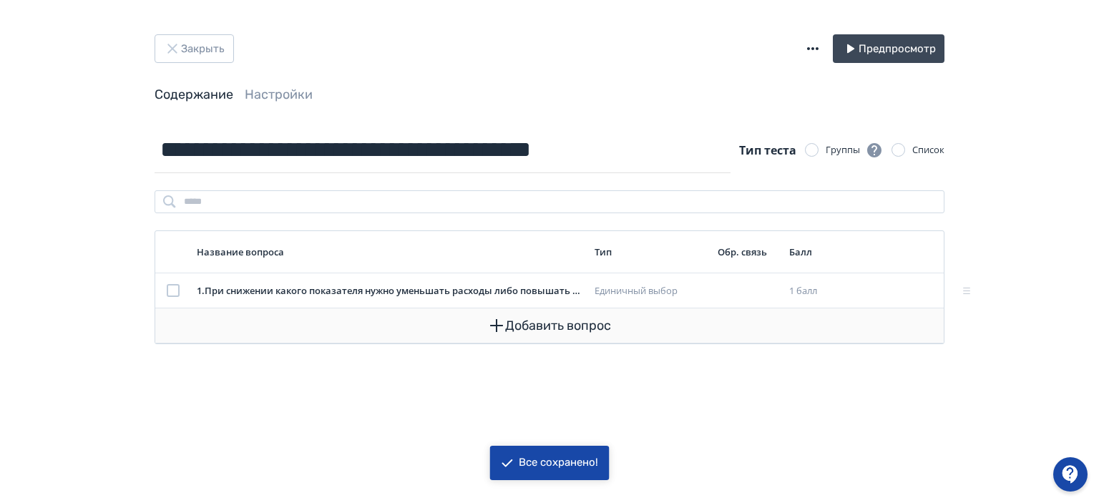
click at [492, 319] on icon "button" at bounding box center [496, 325] width 17 height 17
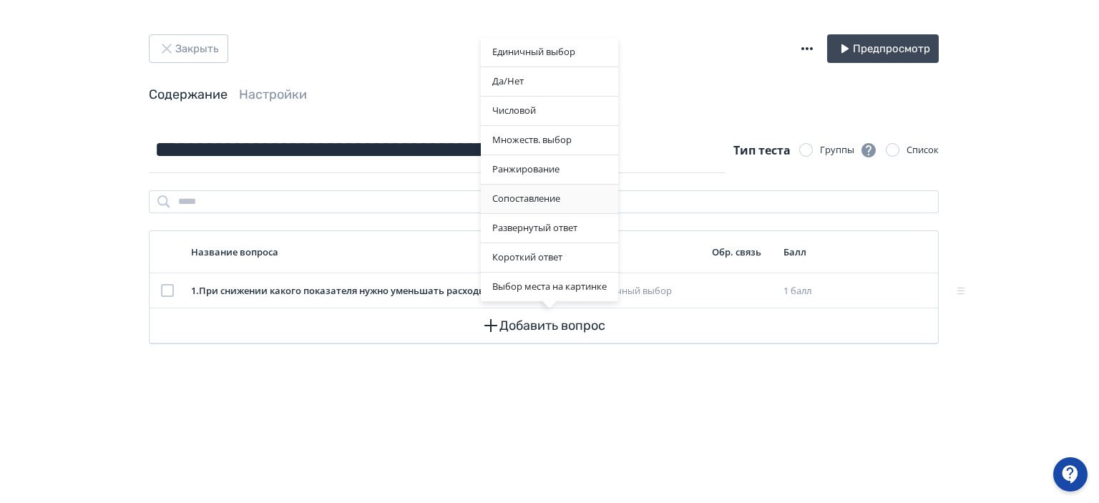
click at [530, 190] on div "Сопоставление" at bounding box center [549, 199] width 137 height 29
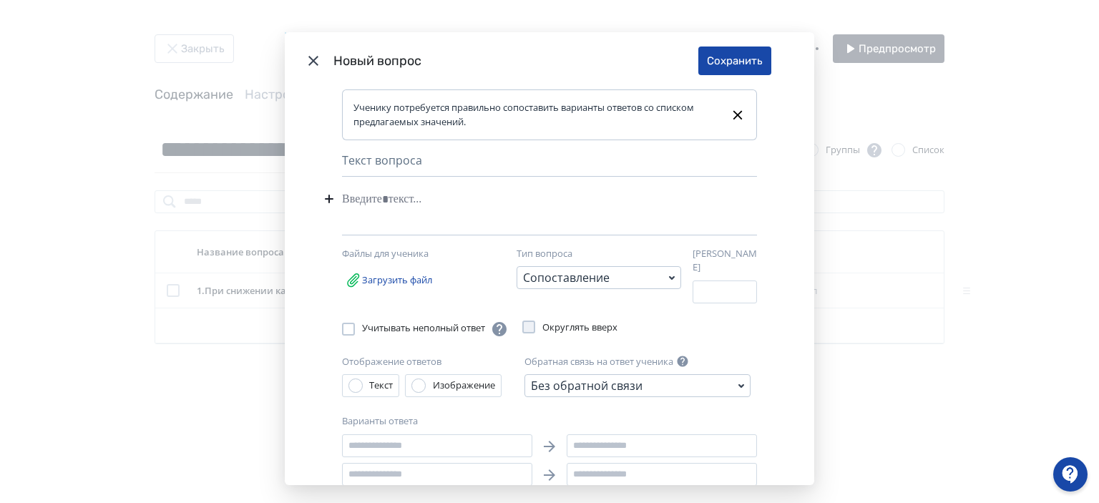
click at [369, 202] on div "Modal" at bounding box center [527, 198] width 371 height 27
click at [412, 200] on div "**********" at bounding box center [525, 198] width 366 height 27
click at [557, 203] on div "**********" at bounding box center [525, 198] width 366 height 27
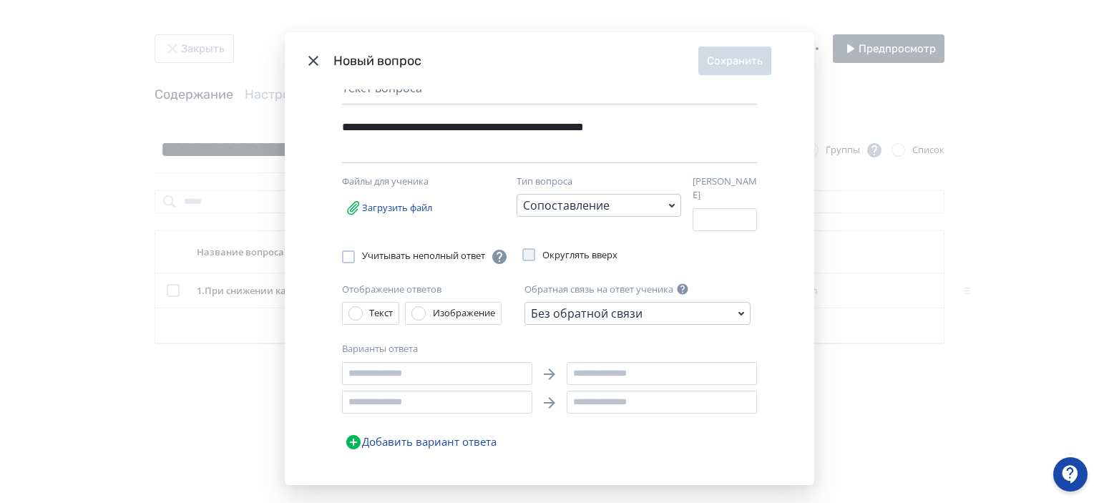
scroll to position [77, 0]
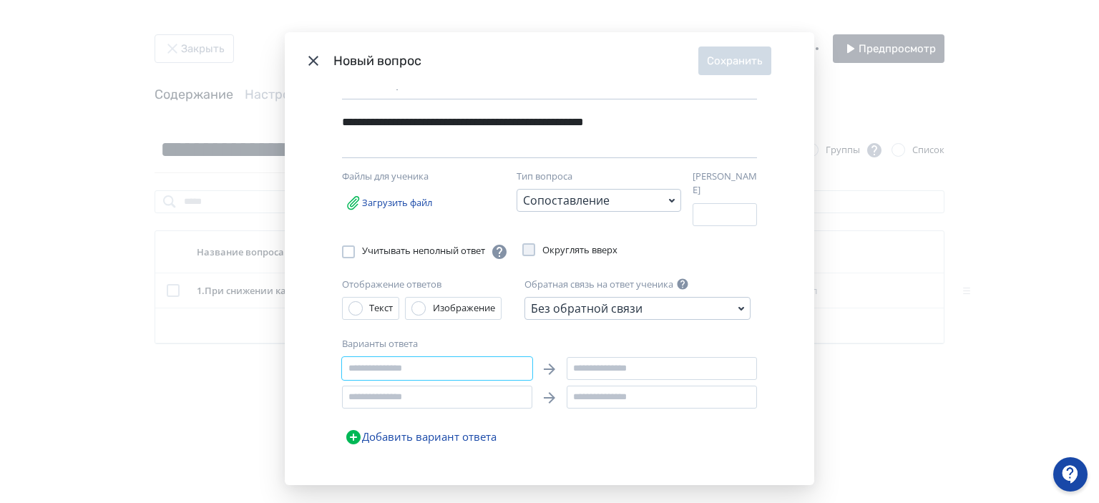
click at [442, 357] on input "Modal" at bounding box center [437, 368] width 190 height 23
type input "*******"
click at [613, 365] on input "Modal" at bounding box center [662, 368] width 190 height 23
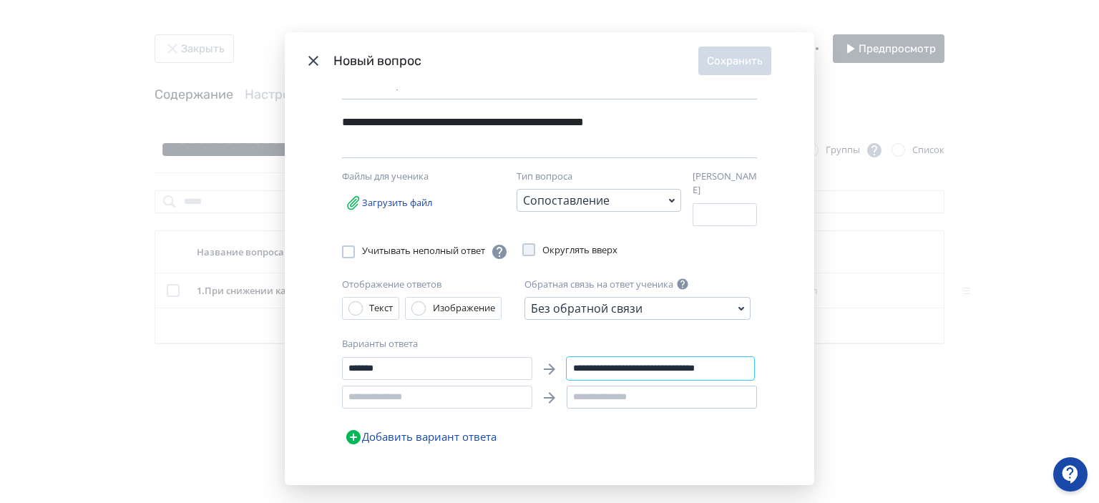
type input "**********"
click at [607, 386] on input "Modal" at bounding box center [662, 397] width 190 height 23
click at [600, 391] on input "Modal" at bounding box center [662, 397] width 190 height 23
click at [429, 386] on input "Modal" at bounding box center [437, 397] width 190 height 23
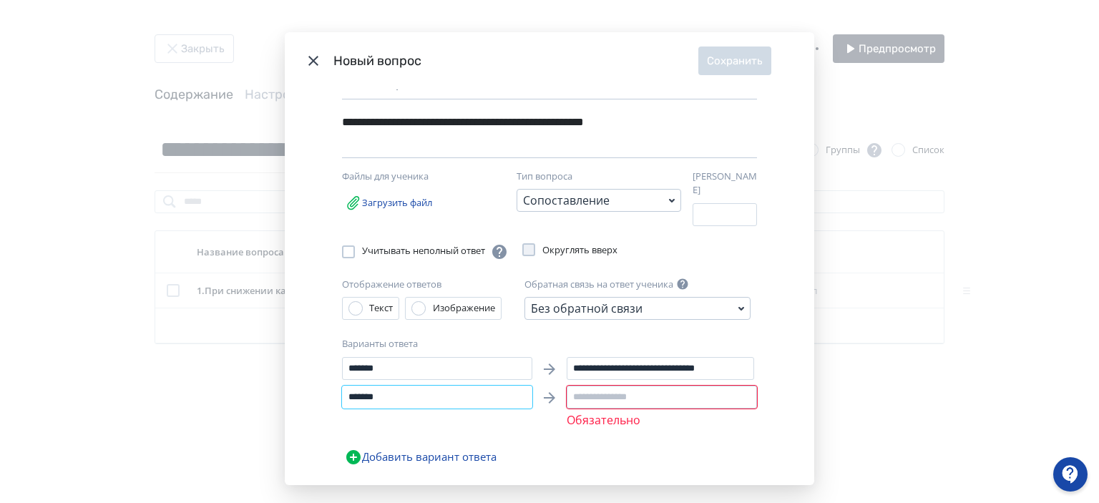
type input "*******"
click at [590, 386] on input "Modal" at bounding box center [662, 397] width 190 height 23
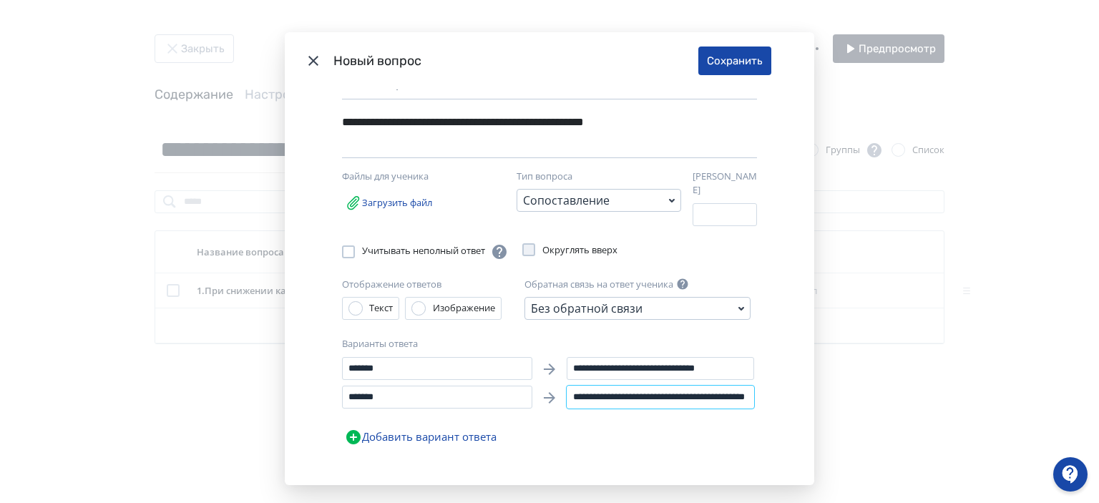
scroll to position [0, 60]
drag, startPoint x: 711, startPoint y: 391, endPoint x: 718, endPoint y: 388, distance: 7.7
click at [718, 388] on input "**********" at bounding box center [660, 397] width 187 height 23
type input "**********"
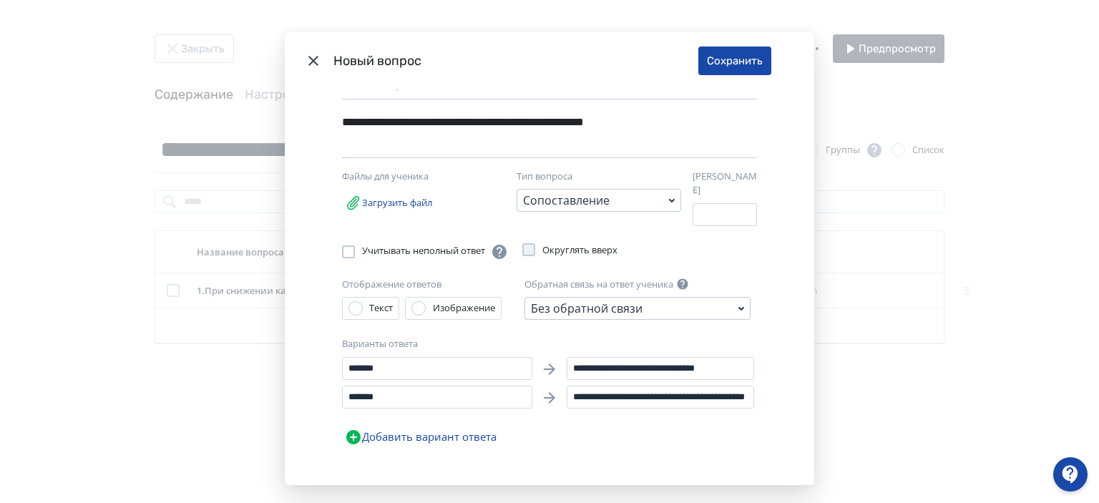
click at [416, 429] on button "Добавить вариант ответа" at bounding box center [420, 437] width 157 height 29
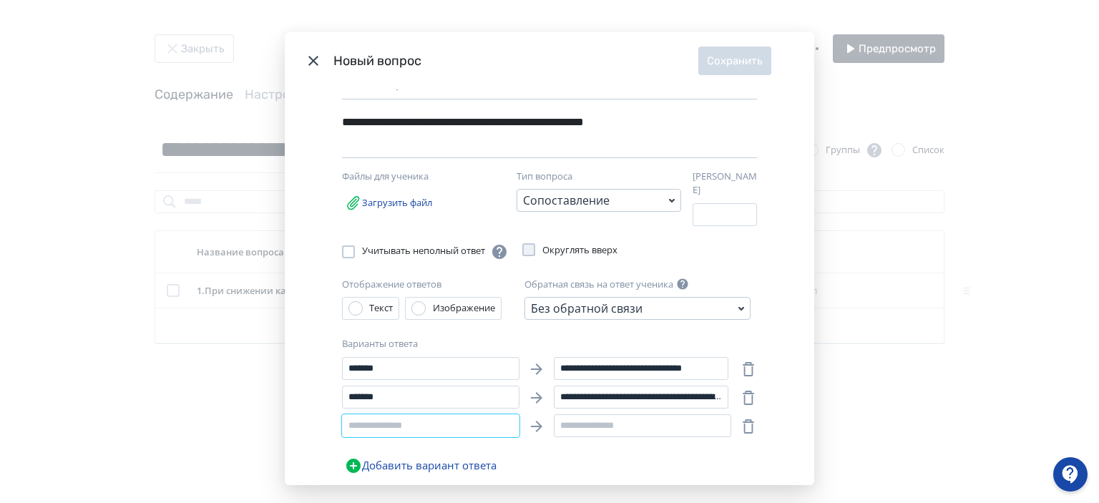
click at [422, 416] on input "Modal" at bounding box center [430, 425] width 177 height 23
type input "**********"
click at [596, 414] on input "Modal" at bounding box center [642, 425] width 177 height 23
type input "**********"
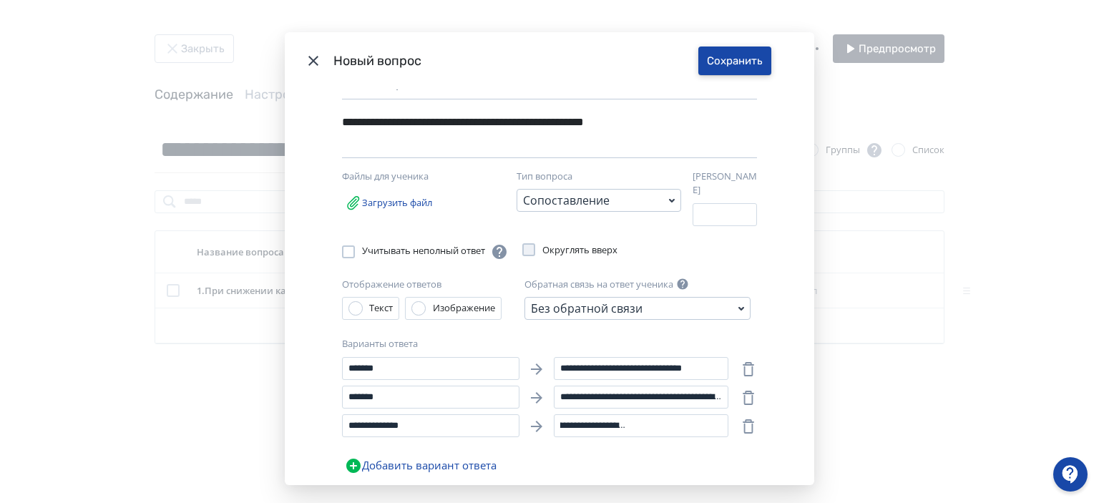
click at [730, 62] on button "Сохранить" at bounding box center [734, 61] width 73 height 29
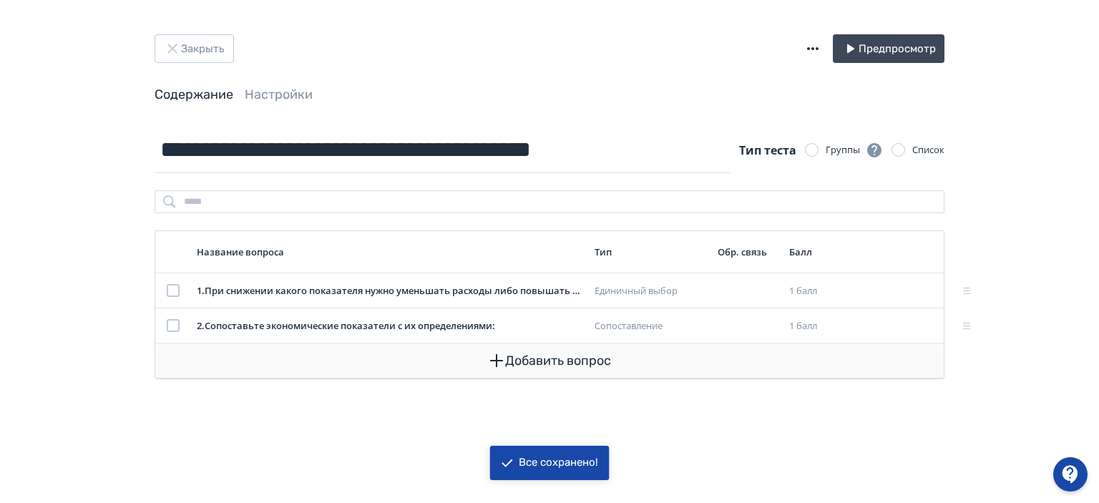
click at [507, 359] on button "Добавить вопрос" at bounding box center [550, 361] width 766 height 34
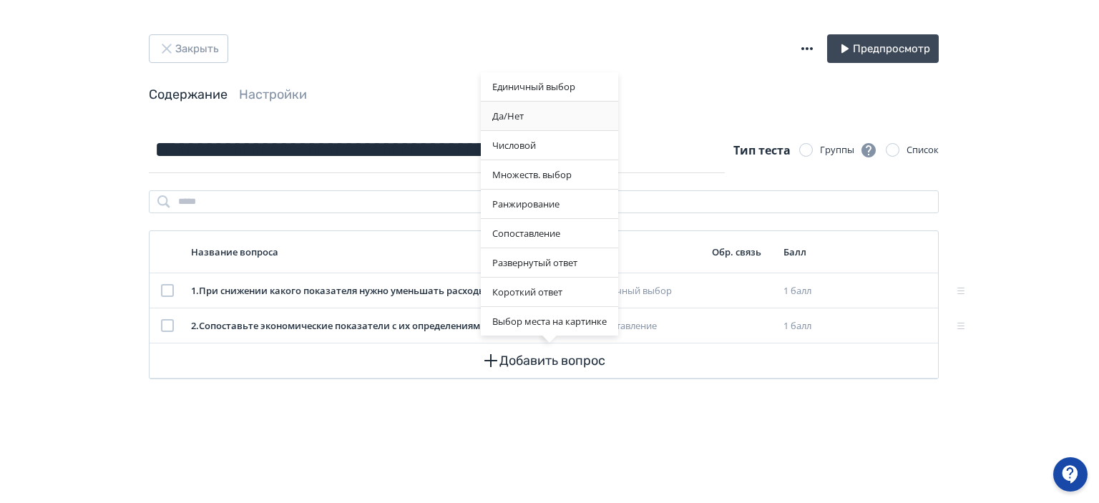
click at [541, 117] on div "Да/Нет" at bounding box center [549, 116] width 137 height 29
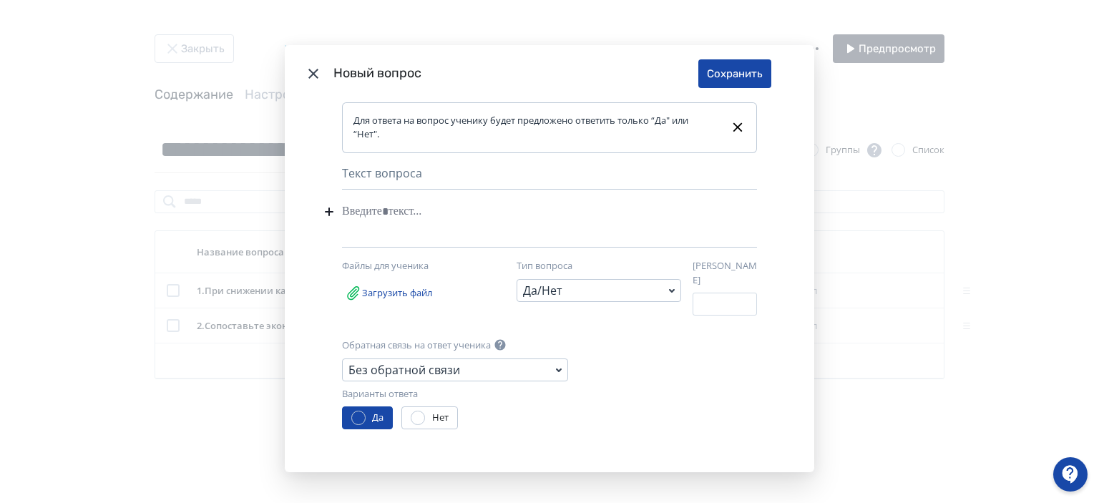
click at [396, 225] on div "Modal" at bounding box center [527, 211] width 371 height 27
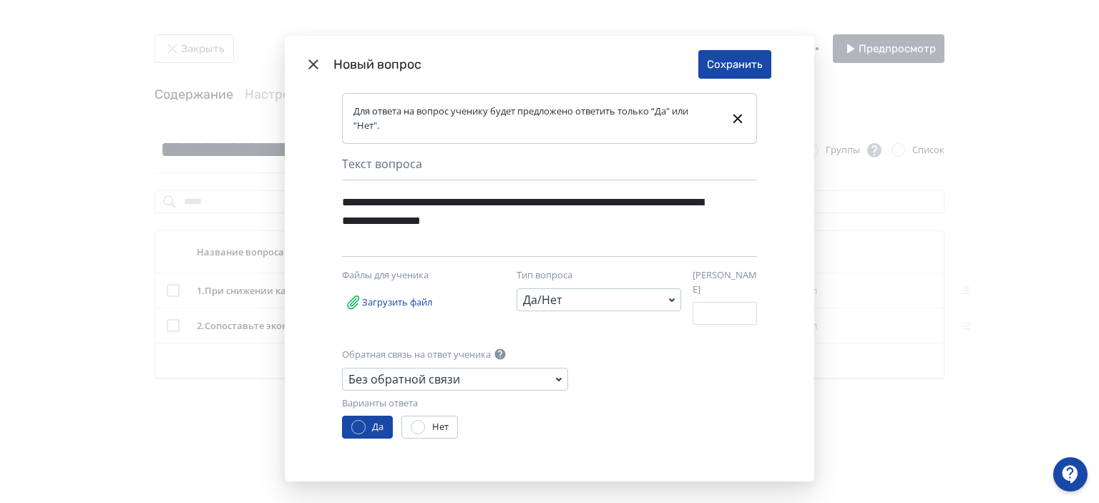
click at [418, 205] on div "**********" at bounding box center [527, 212] width 371 height 46
click at [658, 225] on div "**********" at bounding box center [527, 212] width 371 height 46
click at [500, 422] on div "Да Нет" at bounding box center [549, 427] width 415 height 23
click at [733, 63] on button "Сохранить" at bounding box center [734, 64] width 73 height 29
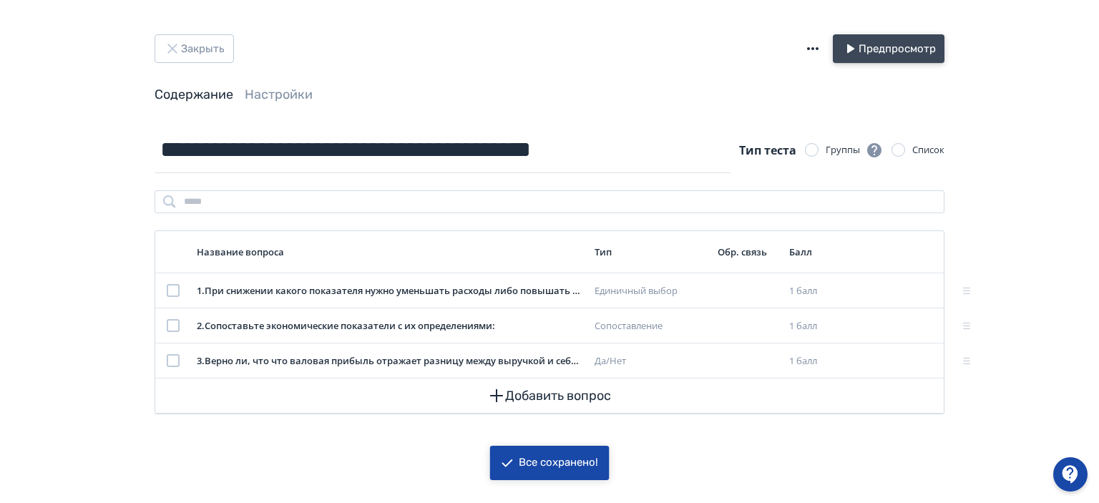
click at [880, 51] on button "Предпросмотр" at bounding box center [889, 48] width 112 height 29
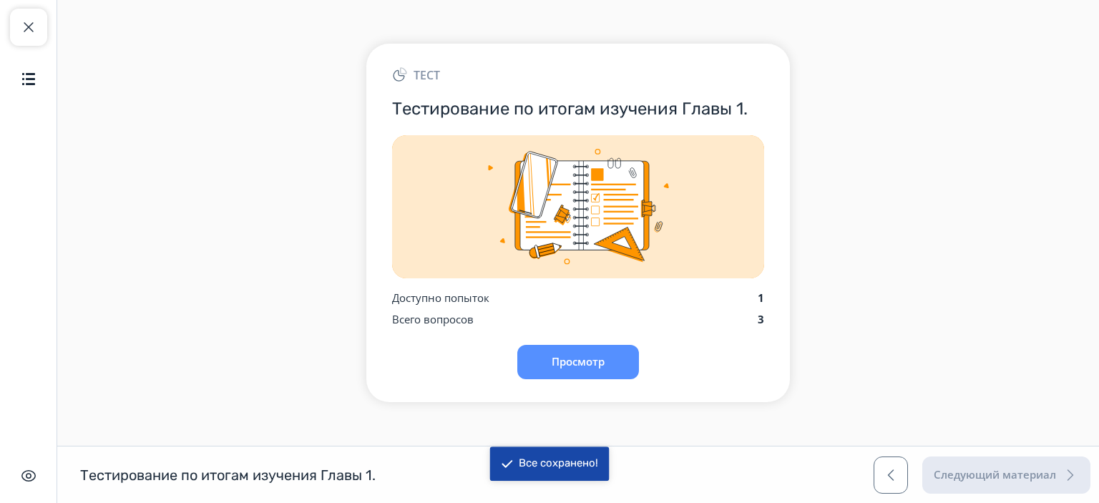
click at [596, 343] on div "Тест Тестирование по итогам изучения Главы 1. Доступно попыток 1 Всего вопросов…" at bounding box center [578, 223] width 424 height 358
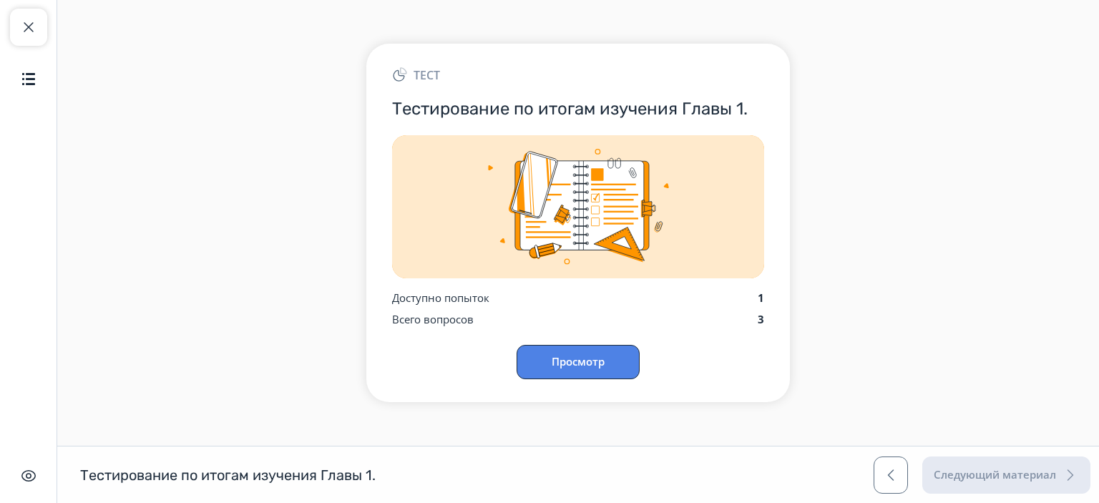
click at [590, 356] on button "Просмотр" at bounding box center [578, 362] width 123 height 34
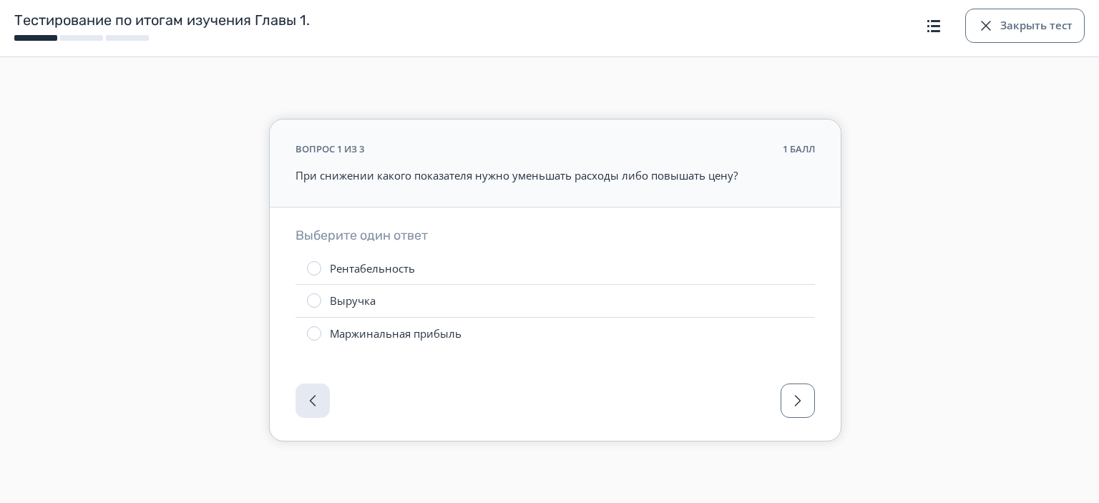
click at [370, 263] on div "Рентабельность" at bounding box center [372, 268] width 85 height 15
click at [799, 393] on span "button" at bounding box center [797, 400] width 17 height 17
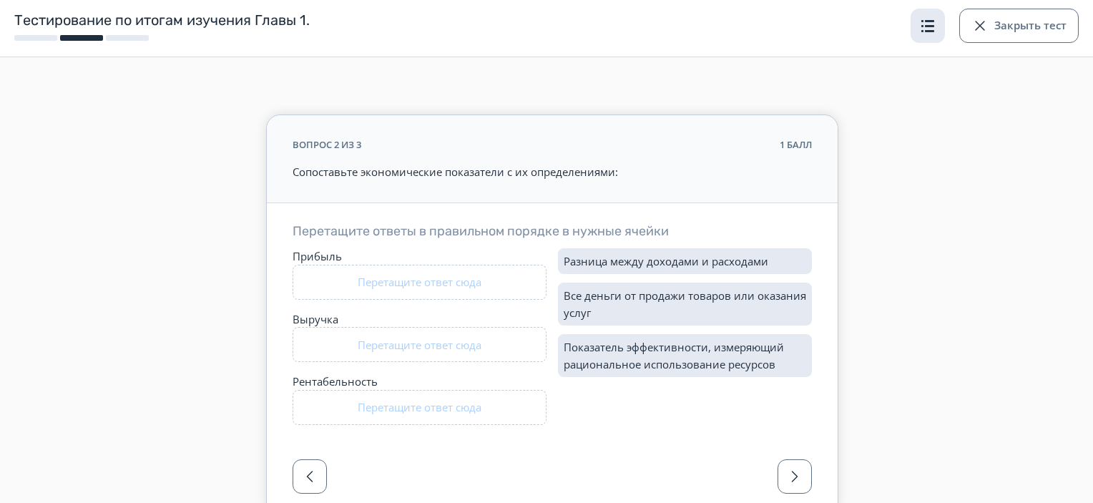
click at [933, 26] on span "button" at bounding box center [928, 25] width 17 height 17
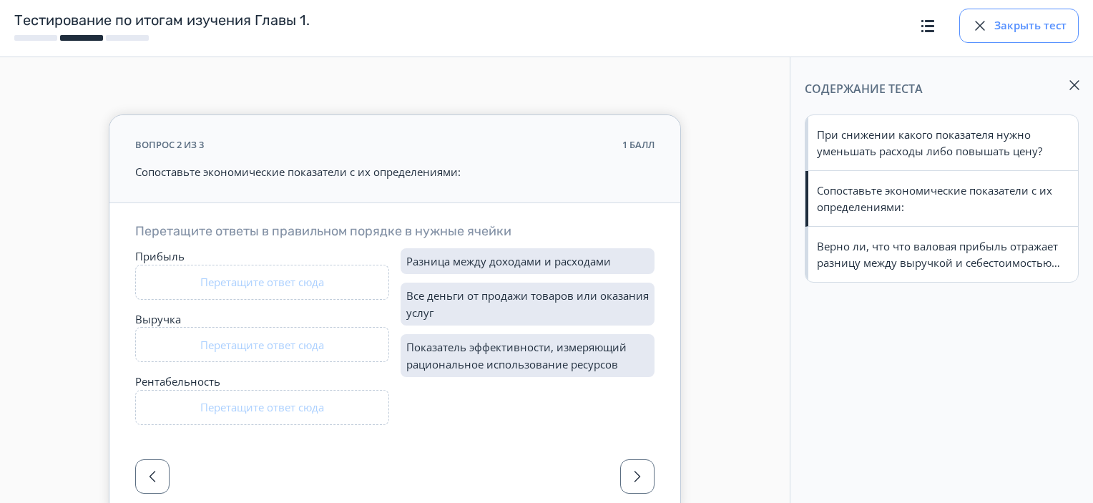
click at [975, 15] on button "Закрыть тест" at bounding box center [1020, 26] width 120 height 34
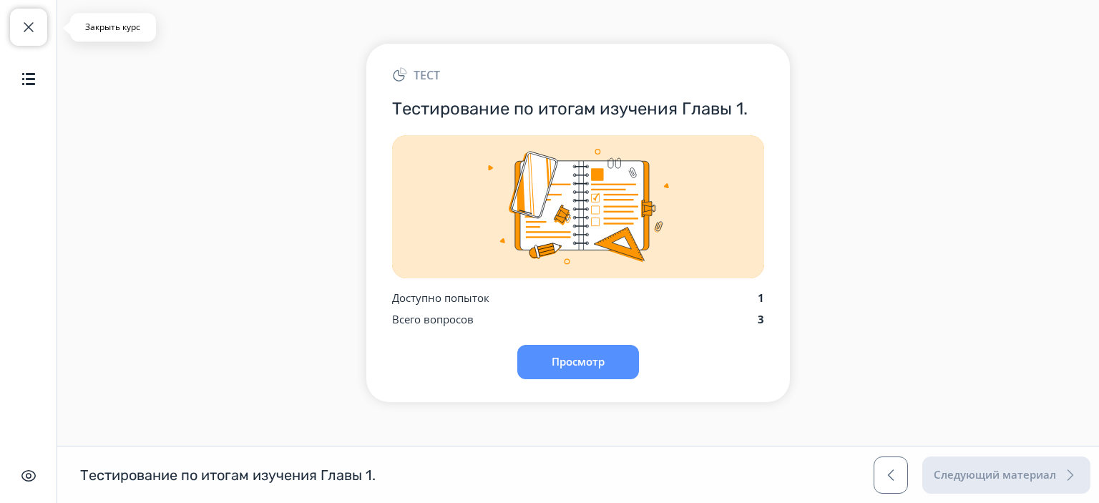
click at [21, 16] on button "Закрыть курс" at bounding box center [28, 27] width 37 height 37
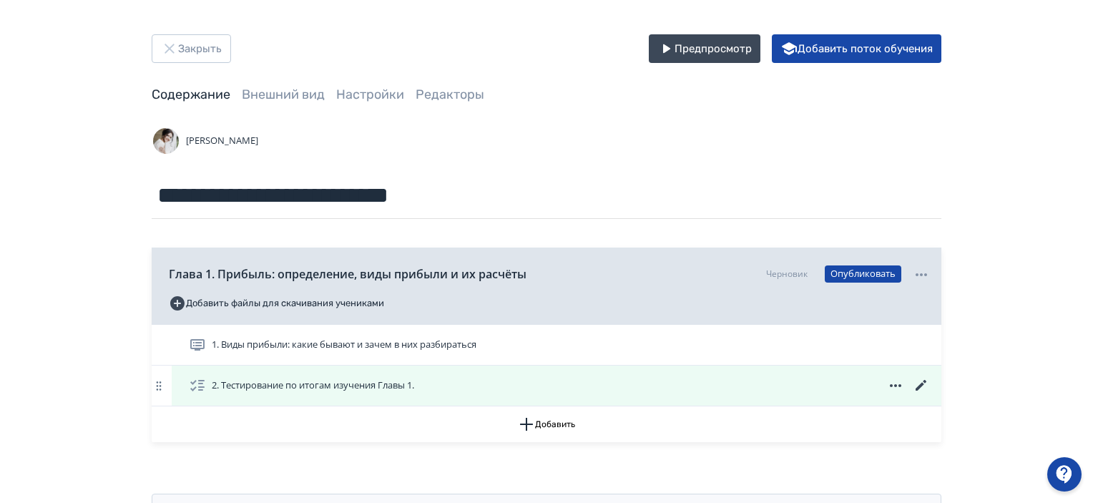
click at [896, 380] on icon at bounding box center [895, 385] width 17 height 17
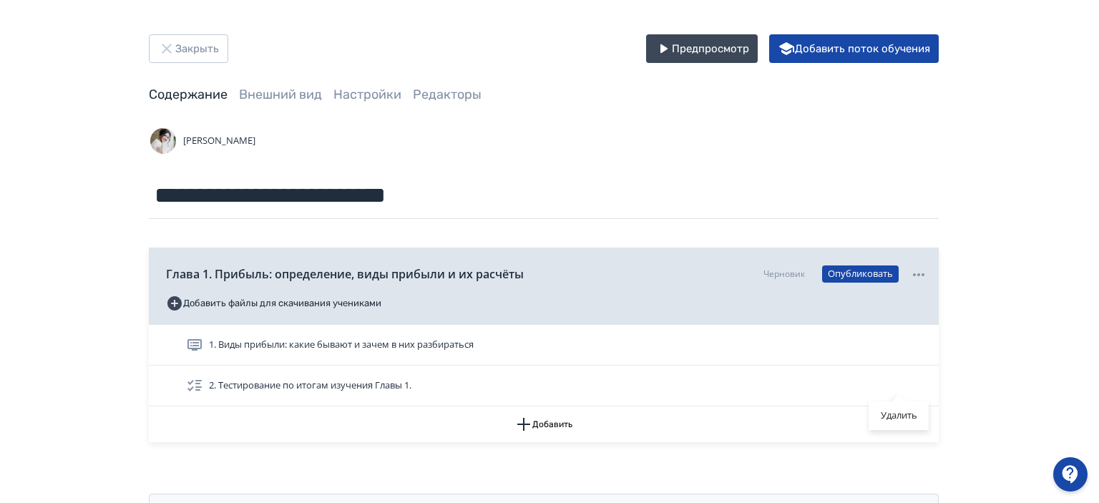
click at [1015, 359] on div "Удалить" at bounding box center [549, 251] width 1099 height 503
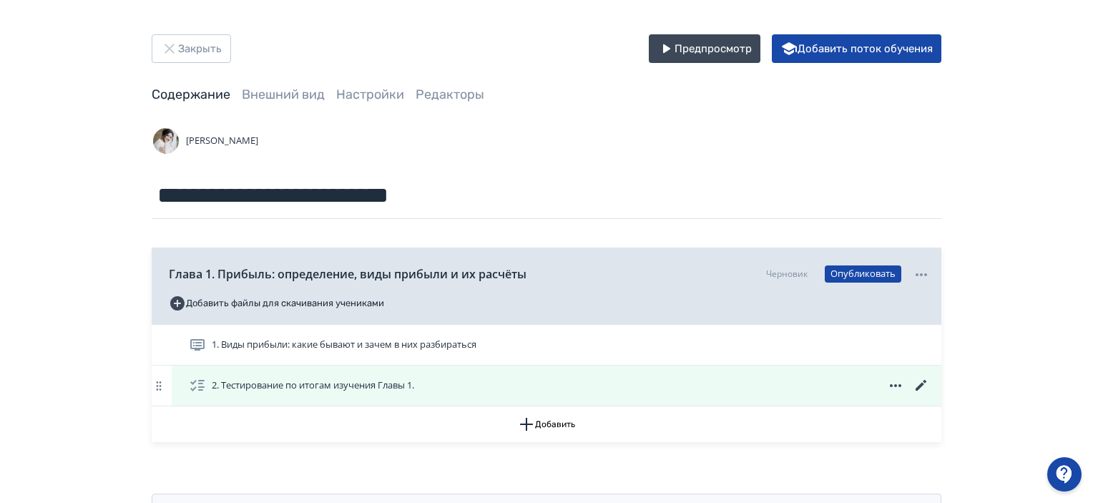
click at [922, 384] on icon at bounding box center [921, 385] width 11 height 11
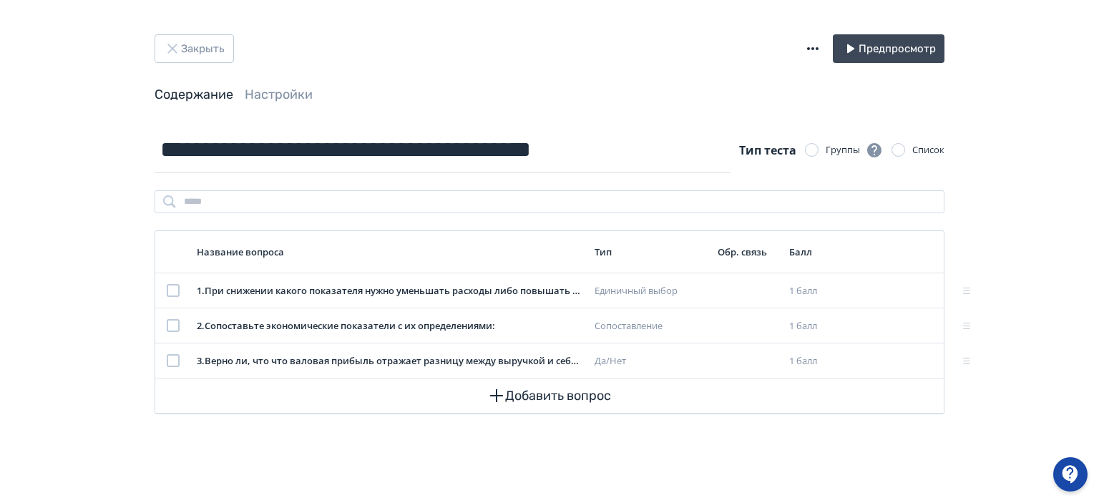
click at [817, 43] on icon "button" at bounding box center [812, 48] width 17 height 17
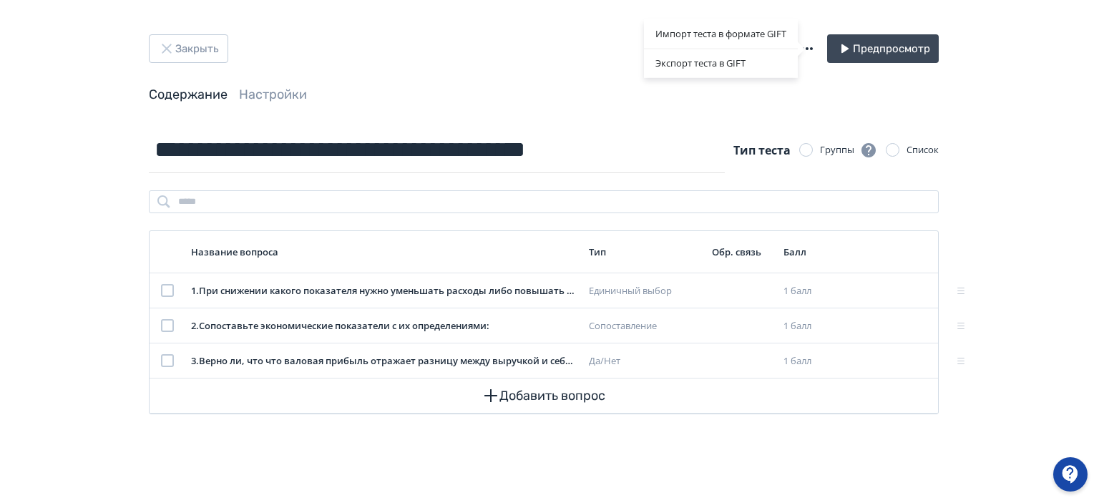
click at [1036, 127] on div "Импорт теста в формате GIFT Экспорт теста в GIFT" at bounding box center [549, 251] width 1099 height 503
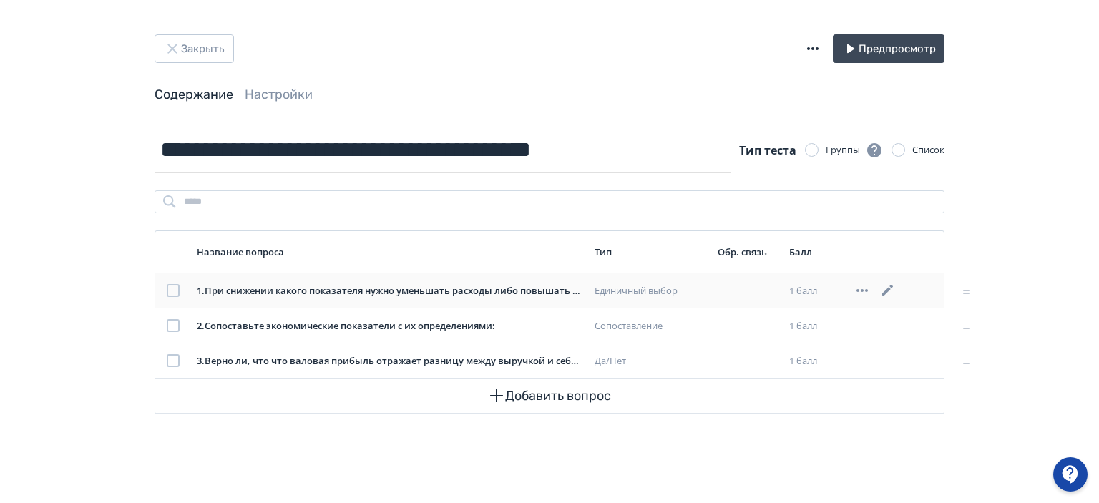
click at [890, 288] on icon at bounding box center [887, 290] width 11 height 11
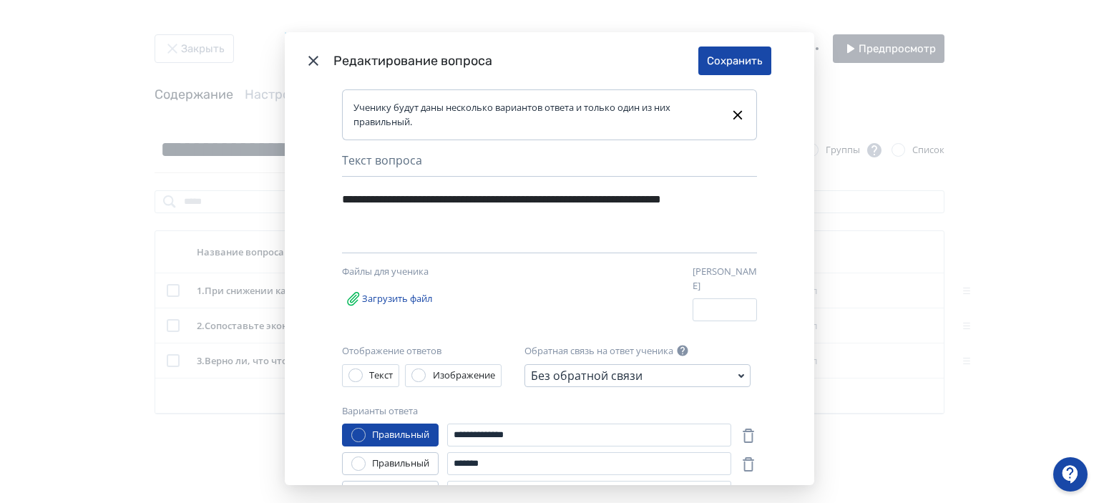
scroll to position [107, 0]
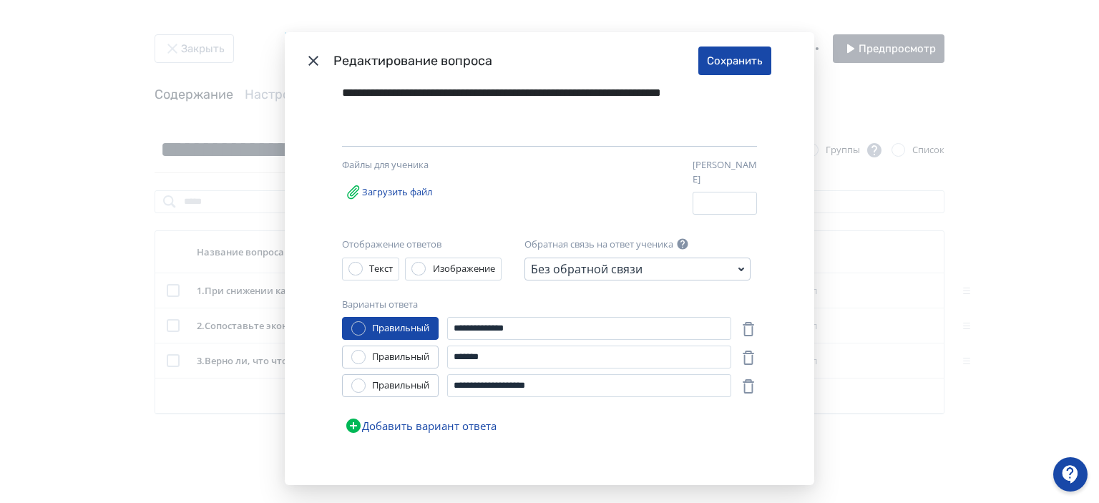
click at [310, 57] on icon "Modal" at bounding box center [313, 60] width 17 height 17
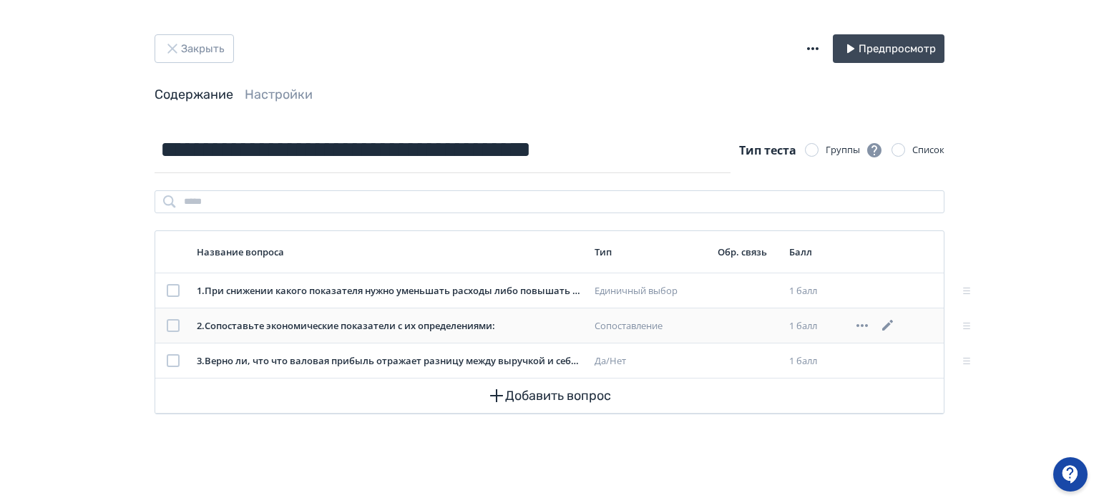
click at [862, 323] on icon at bounding box center [862, 325] width 17 height 17
click at [1004, 320] on div "Удалить" at bounding box center [549, 251] width 1099 height 503
click at [887, 323] on icon at bounding box center [888, 325] width 17 height 17
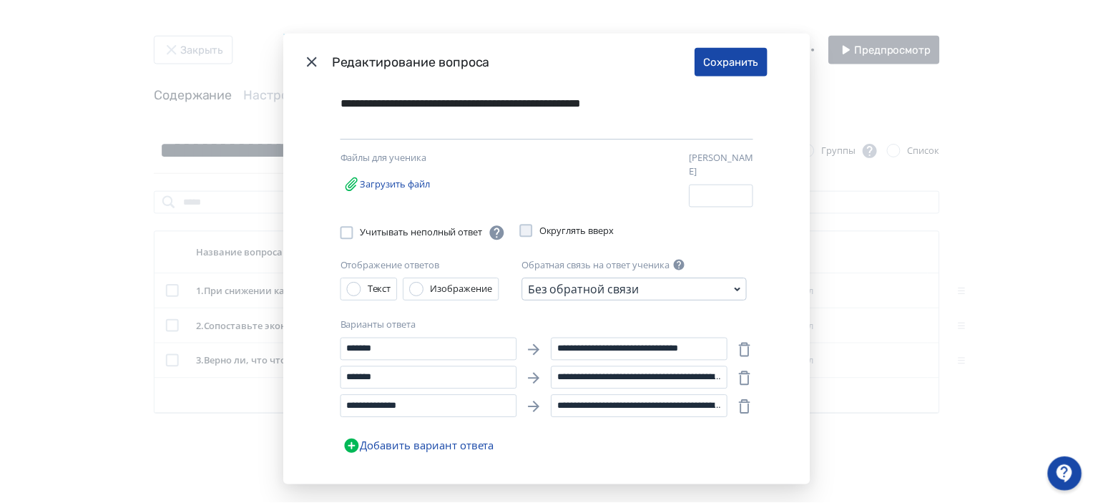
scroll to position [106, 0]
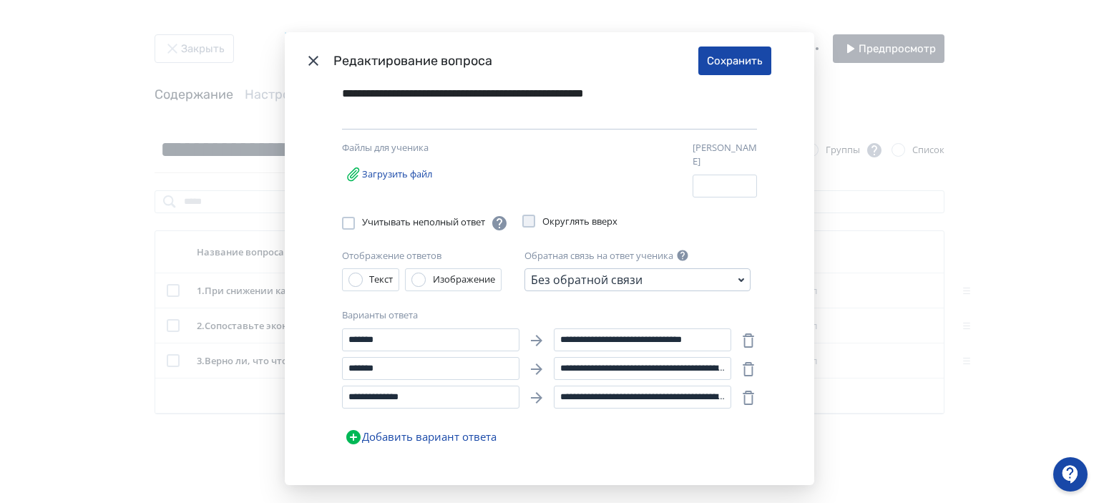
click at [349, 217] on div "Modal" at bounding box center [348, 223] width 13 height 13
click at [736, 54] on button "Сохранить" at bounding box center [734, 61] width 73 height 29
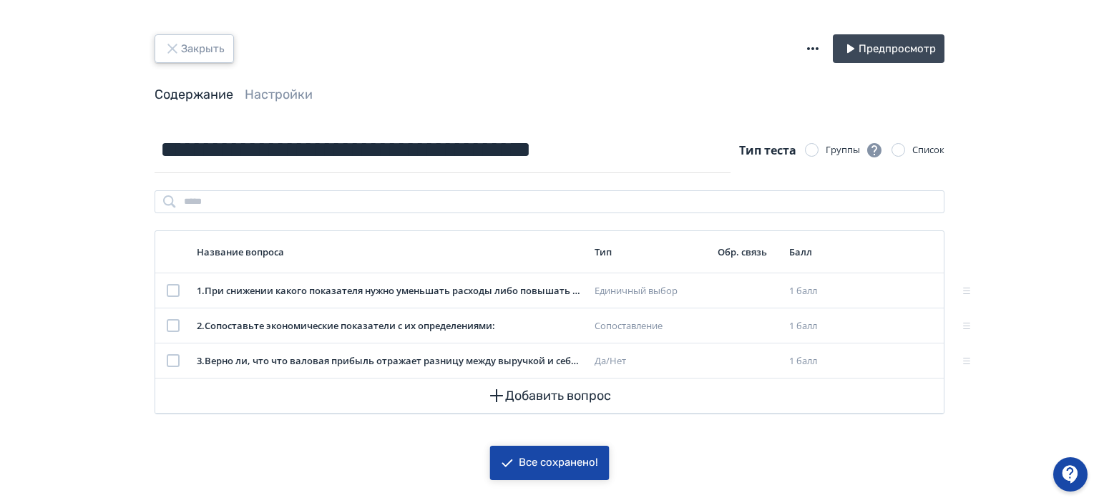
click at [186, 43] on button "Закрыть" at bounding box center [194, 48] width 79 height 29
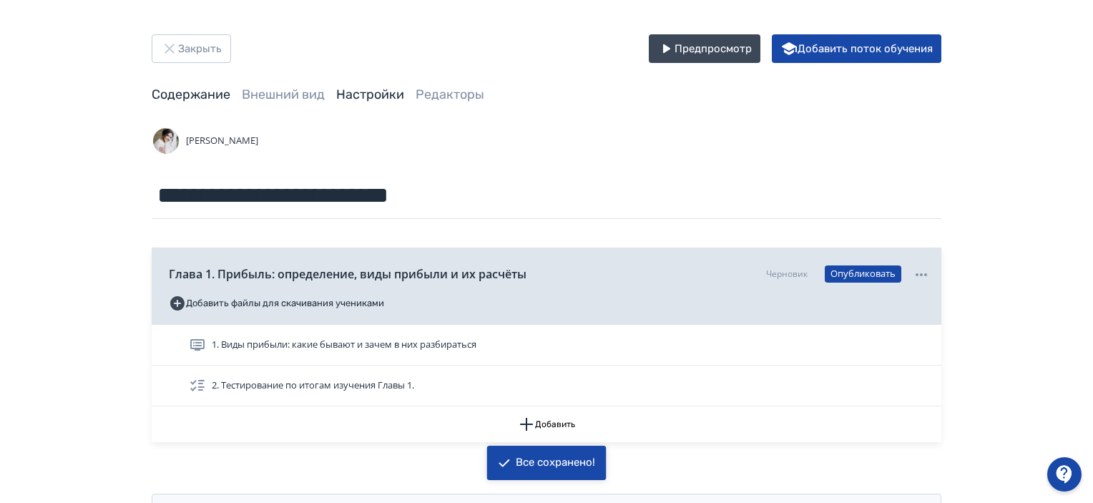
click at [354, 92] on link "Настройки" at bounding box center [370, 95] width 68 height 16
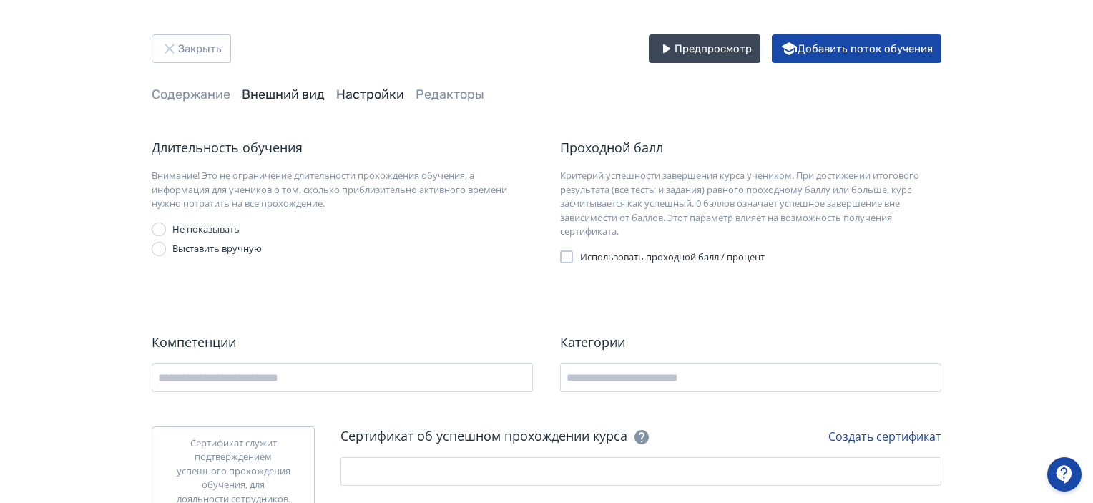
click at [295, 95] on link "Внешний вид" at bounding box center [283, 95] width 83 height 16
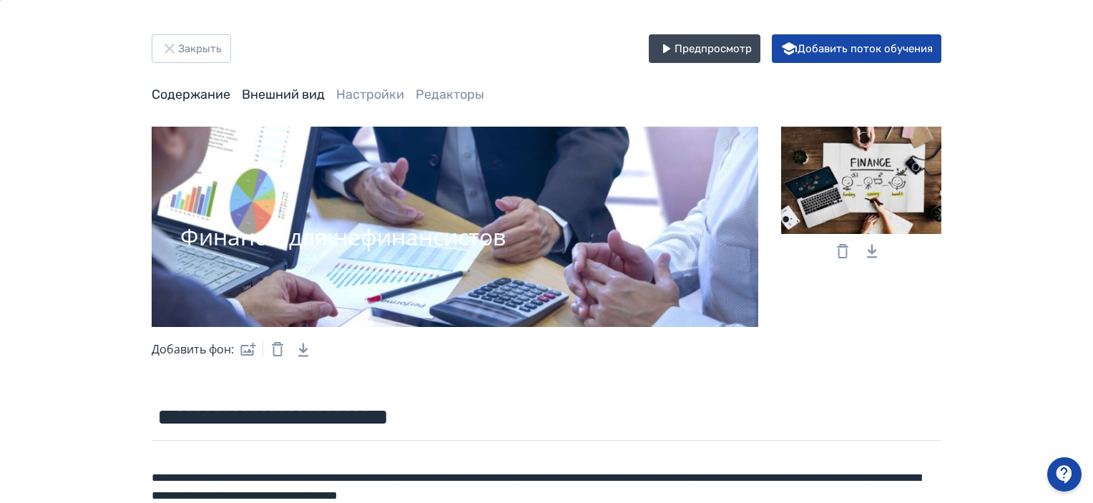
click at [189, 92] on link "Содержание" at bounding box center [191, 95] width 79 height 16
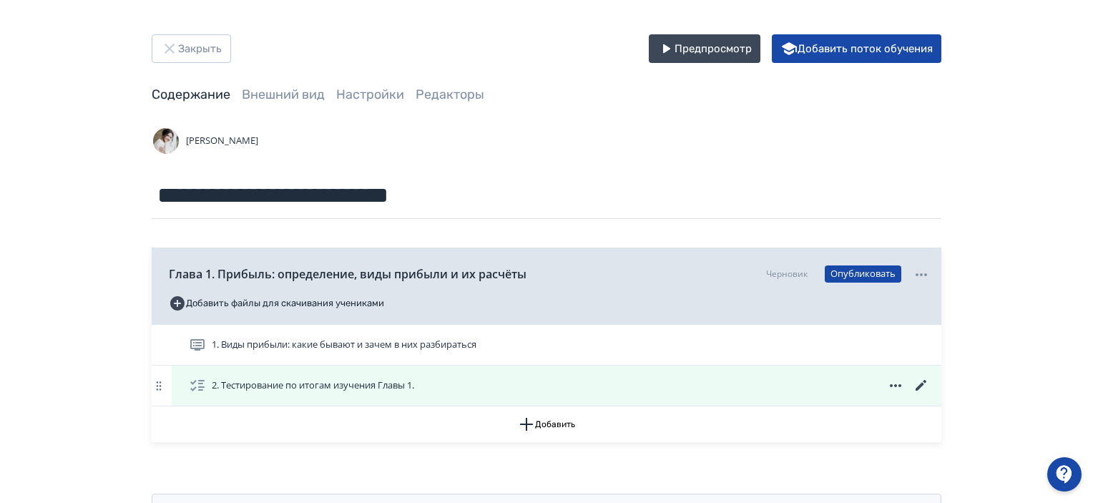
click at [895, 386] on icon at bounding box center [895, 385] width 11 height 3
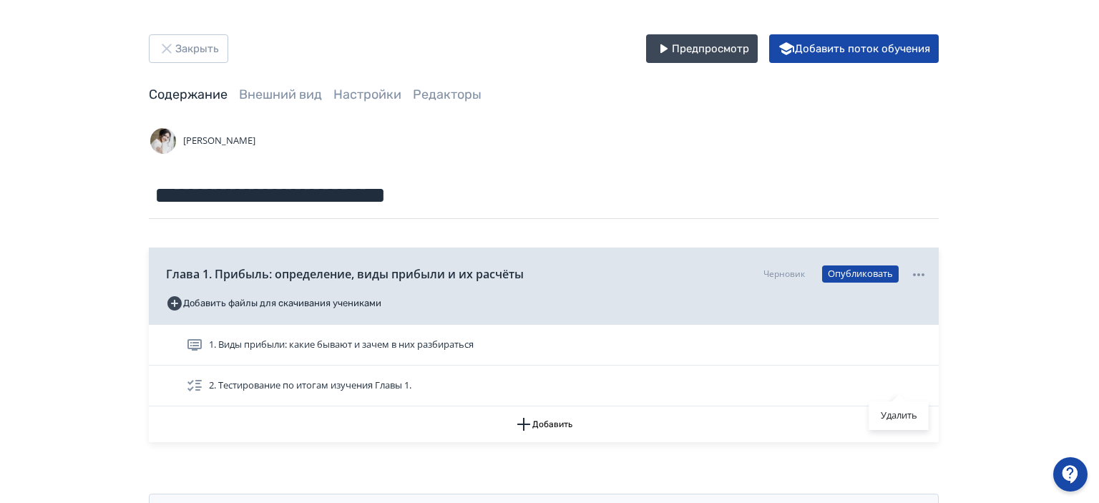
click at [962, 387] on div "Удалить" at bounding box center [549, 251] width 1099 height 503
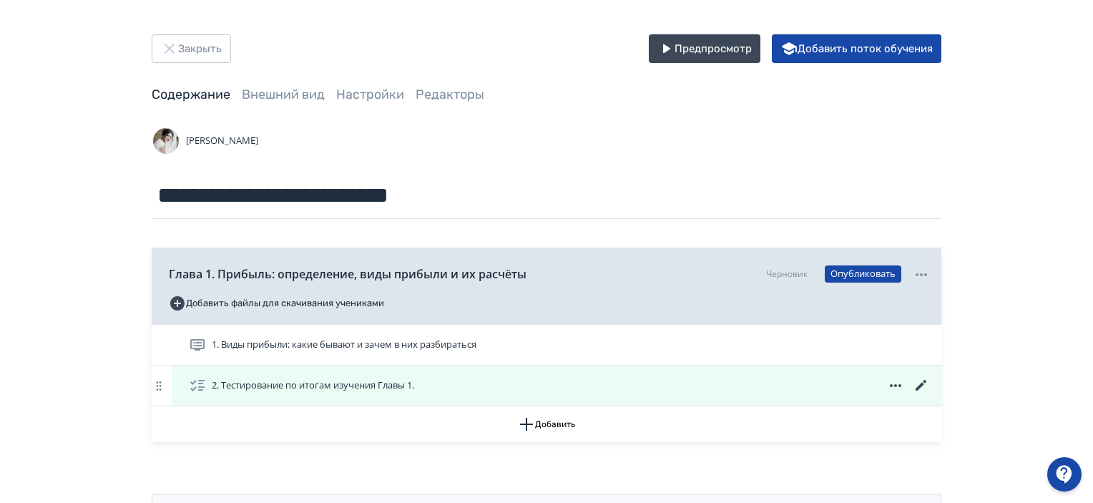
click at [918, 384] on icon at bounding box center [921, 385] width 17 height 17
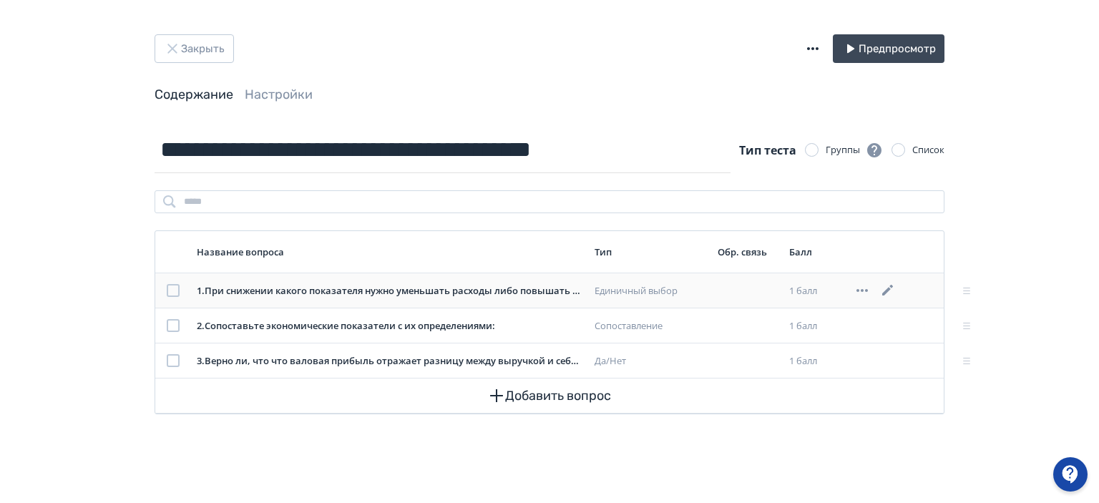
click at [171, 291] on div at bounding box center [173, 290] width 13 height 13
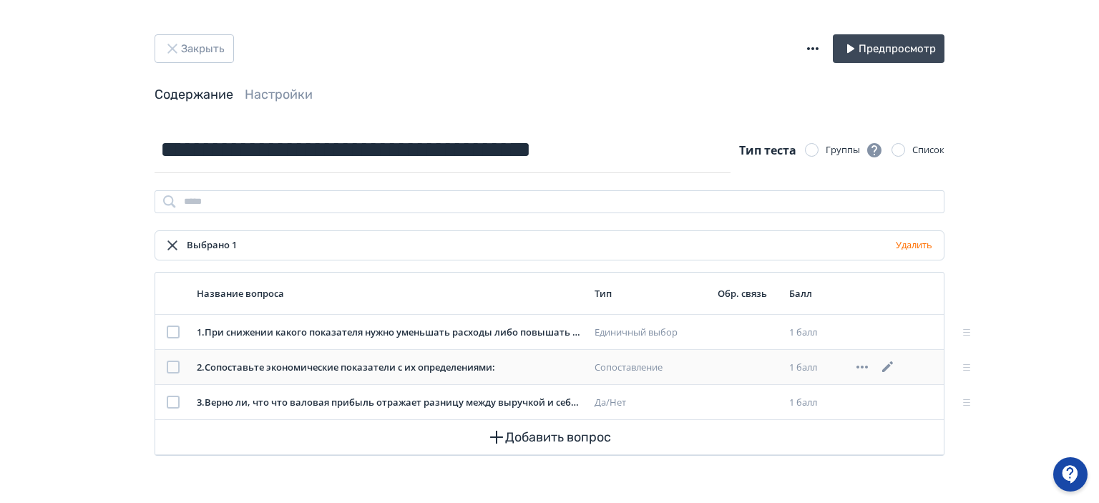
click at [169, 366] on div at bounding box center [173, 367] width 13 height 13
click at [970, 369] on icon at bounding box center [966, 367] width 17 height 17
click at [172, 330] on div at bounding box center [173, 332] width 13 height 13
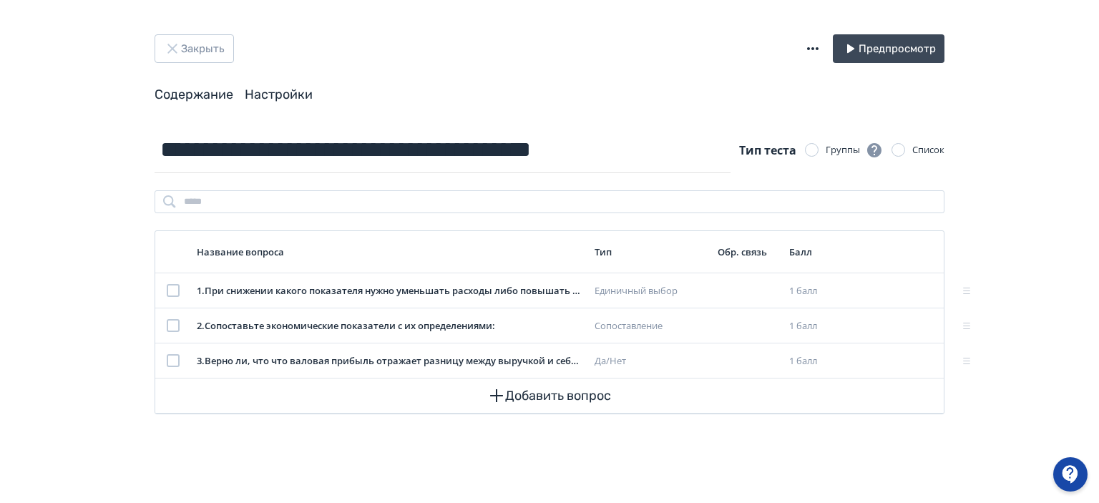
click at [284, 92] on link "Настройки" at bounding box center [279, 95] width 68 height 16
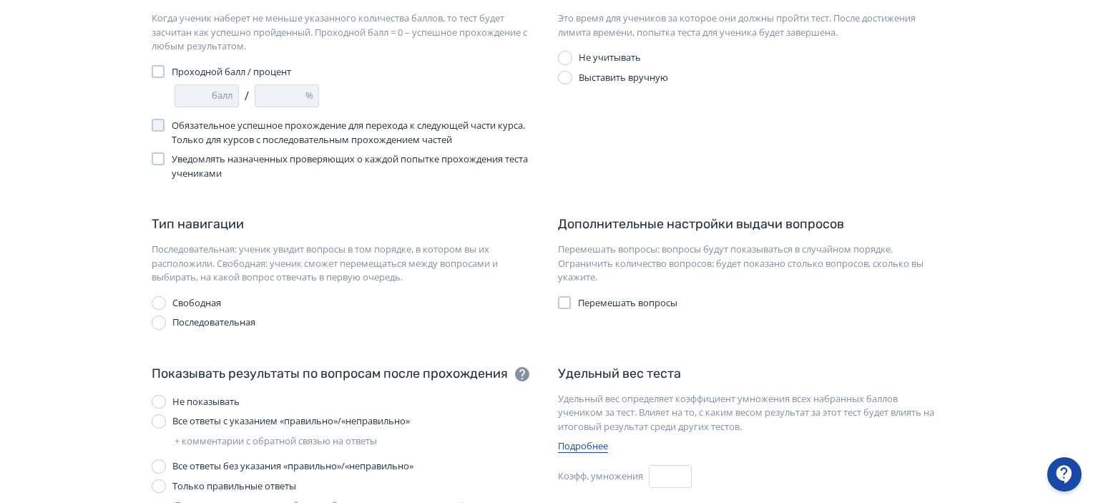
scroll to position [215, 0]
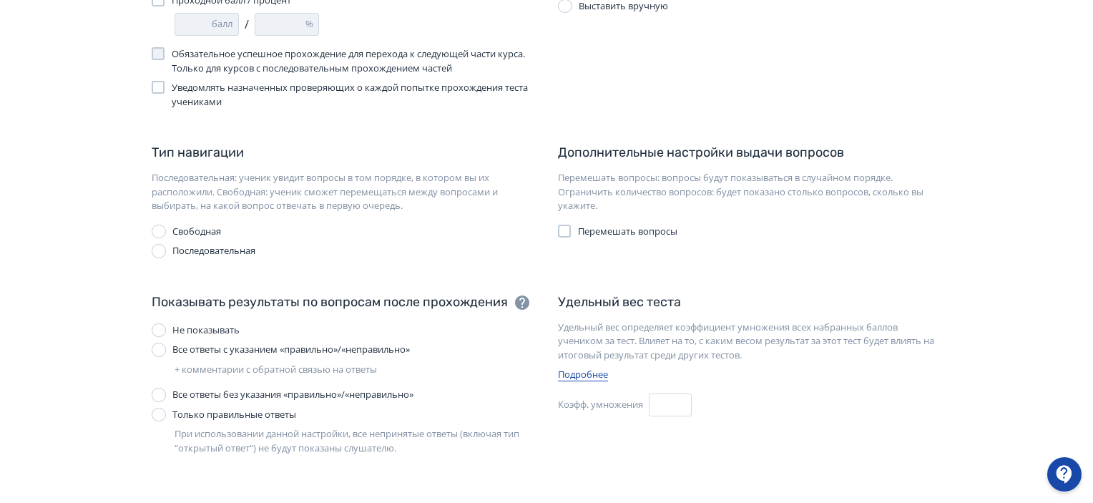
click at [566, 230] on div at bounding box center [564, 231] width 13 height 13
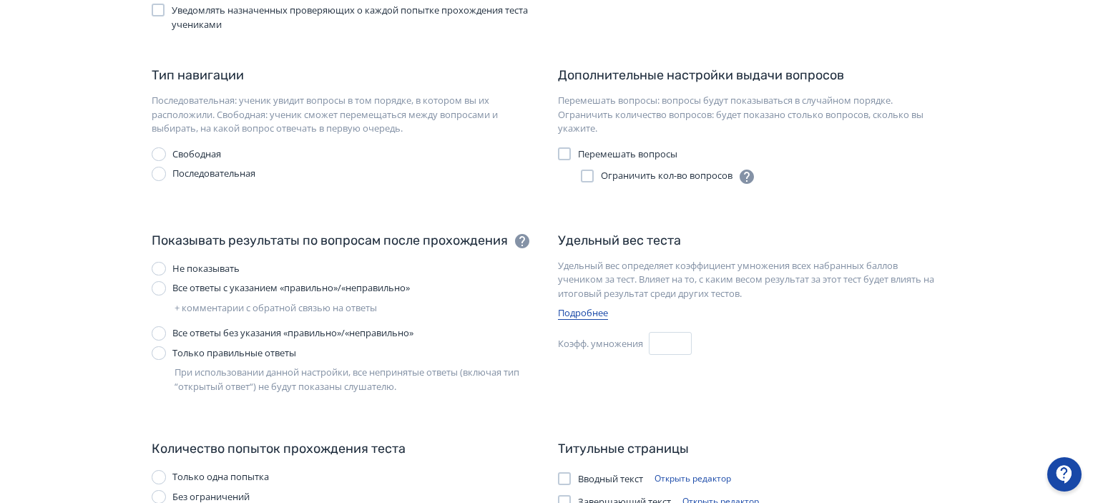
scroll to position [346, 0]
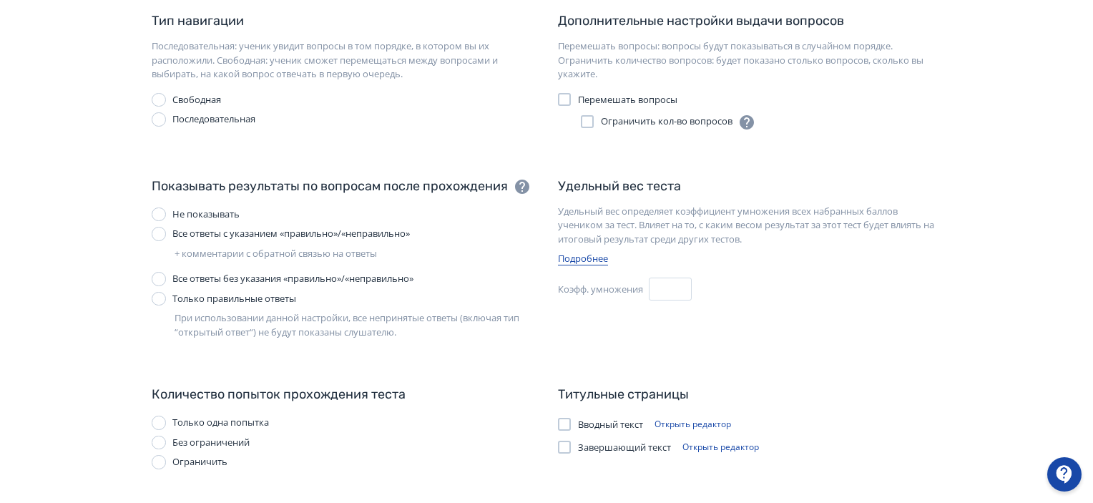
click at [160, 298] on div at bounding box center [159, 299] width 14 height 14
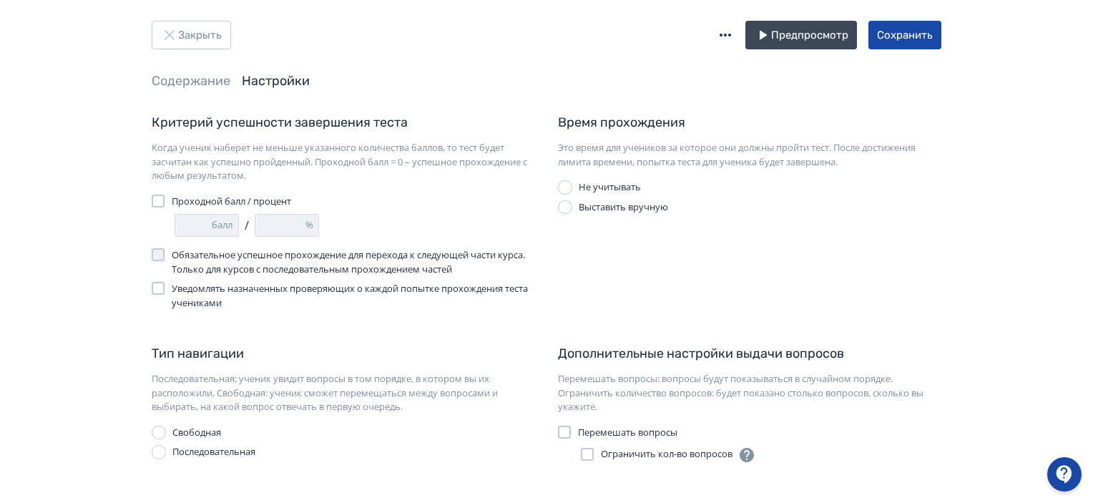
scroll to position [0, 0]
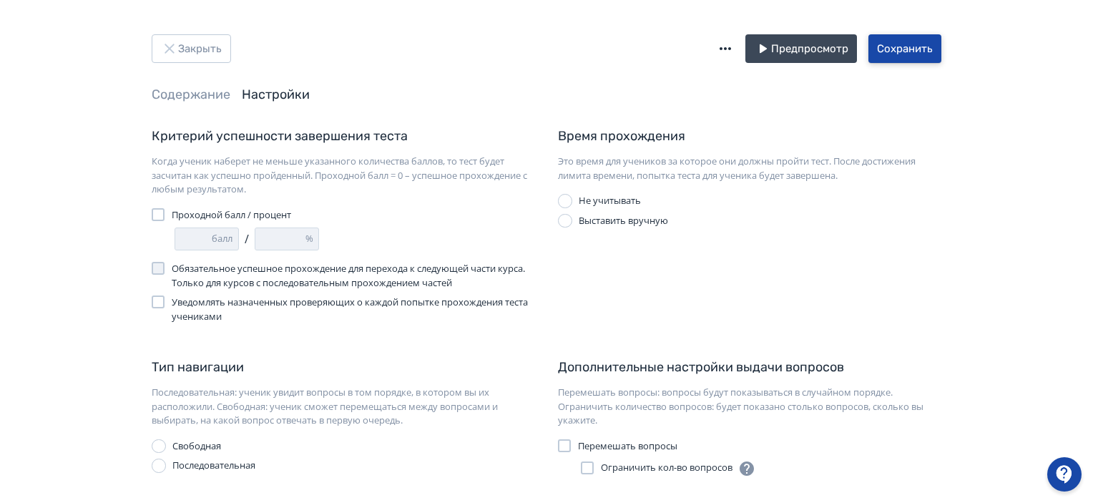
click at [884, 48] on button "Сохранить" at bounding box center [905, 48] width 73 height 29
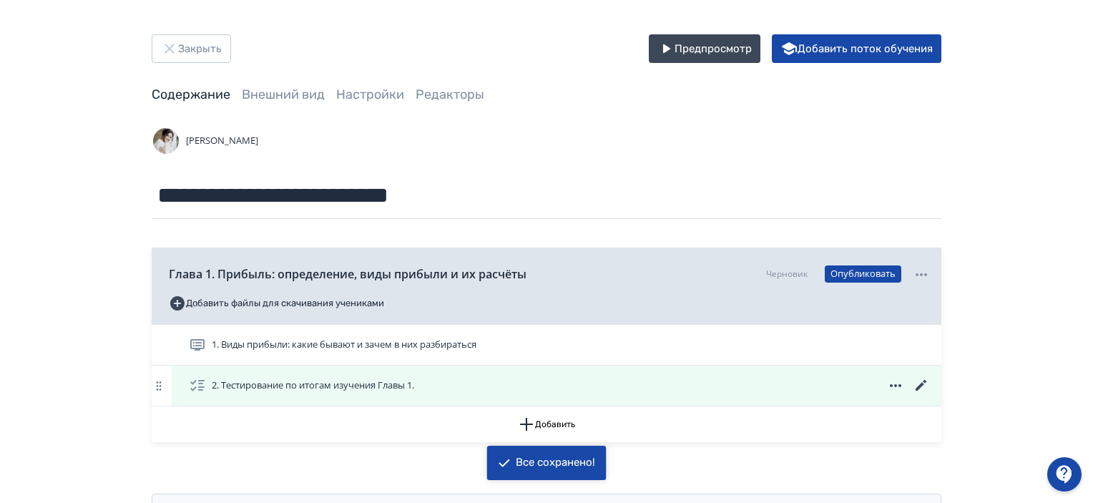
click at [360, 384] on span "2. Тестирование по итогам изучения Главы 1." at bounding box center [313, 386] width 203 height 14
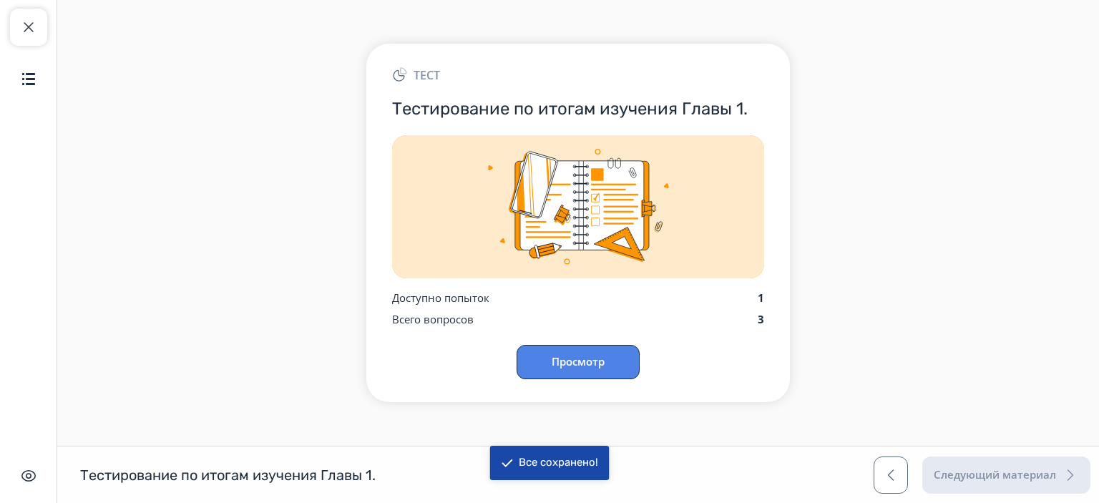
click at [545, 359] on button "Просмотр" at bounding box center [578, 362] width 123 height 34
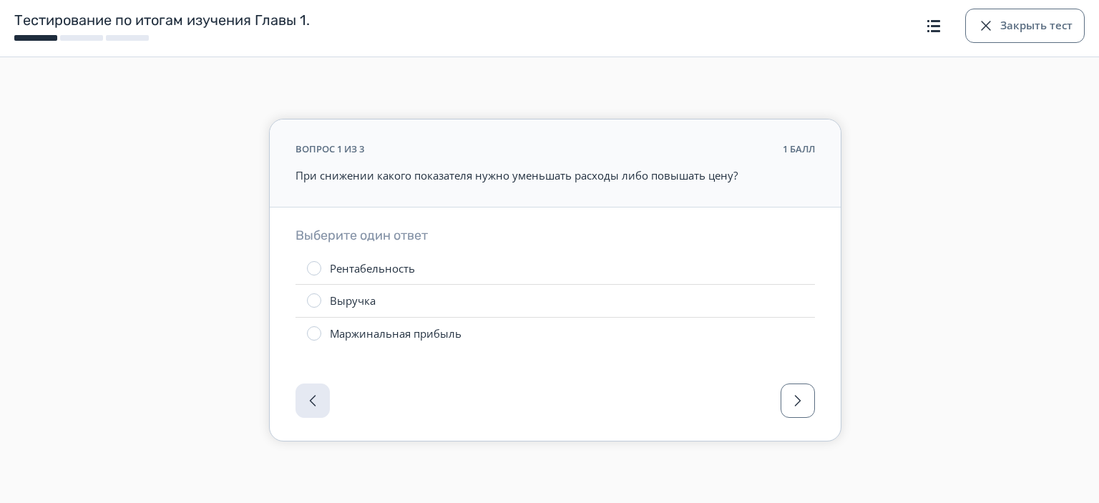
click at [356, 266] on div "Рентабельность" at bounding box center [372, 268] width 85 height 15
click at [791, 401] on span "button" at bounding box center [797, 400] width 17 height 17
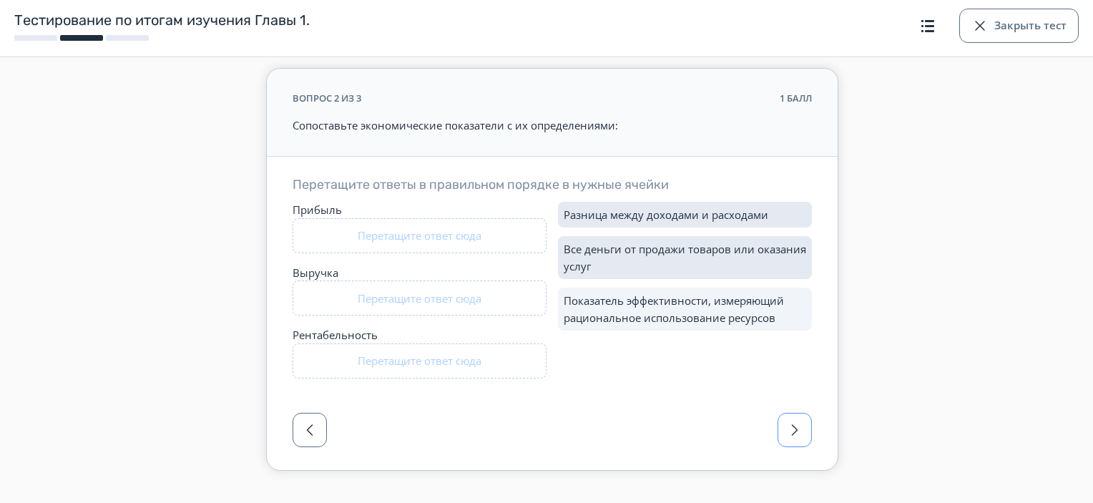
scroll to position [71, 0]
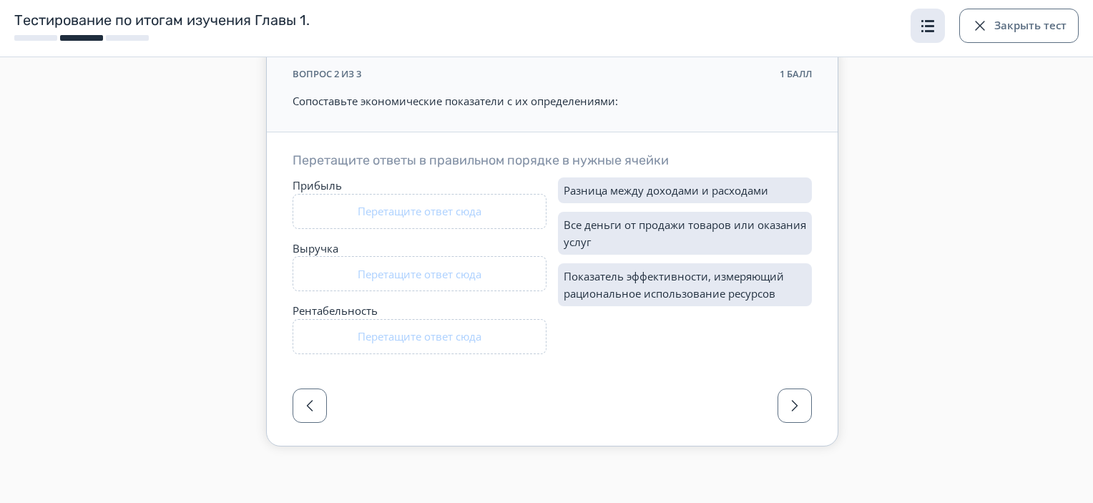
click at [933, 21] on span "button" at bounding box center [928, 25] width 17 height 17
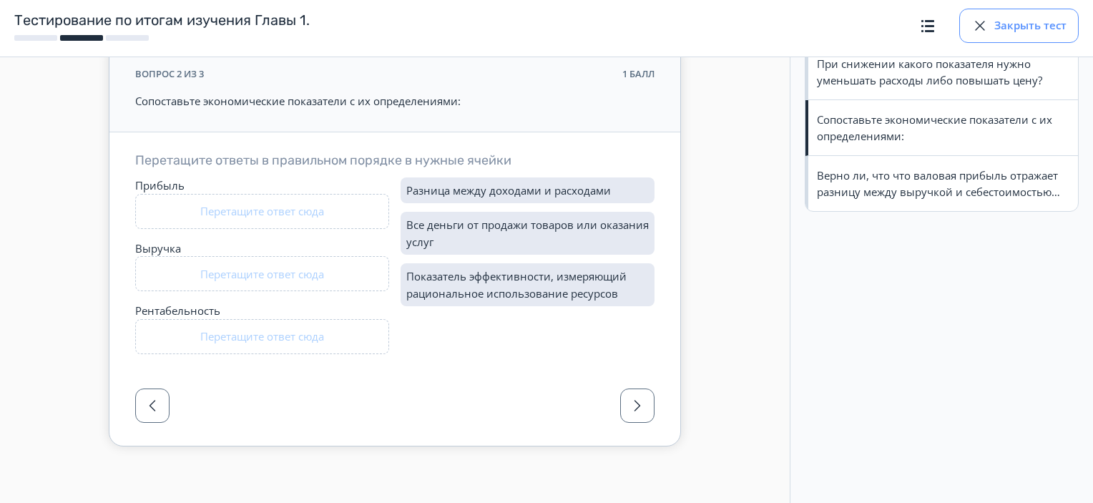
click at [1013, 28] on button "Закрыть тест" at bounding box center [1020, 26] width 120 height 34
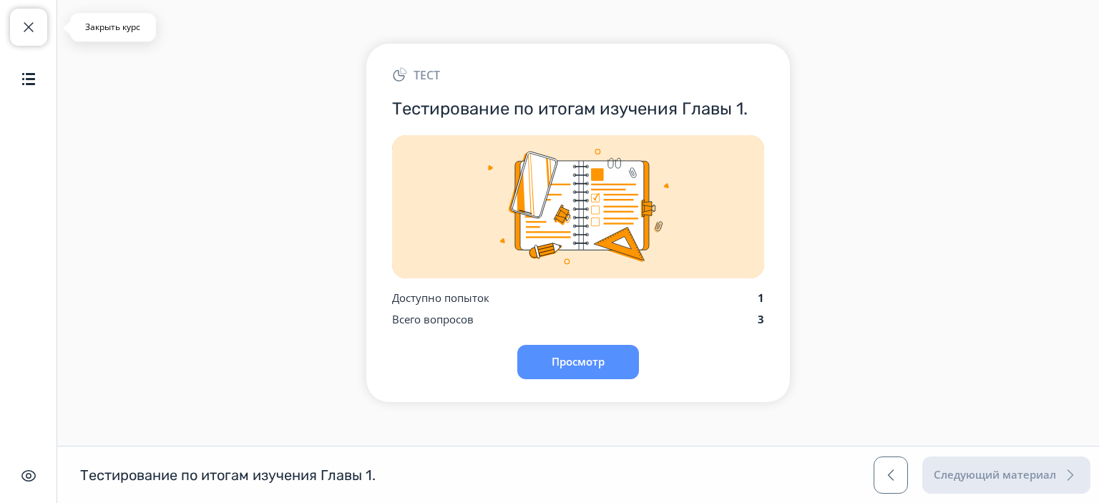
click at [36, 28] on span "button" at bounding box center [28, 27] width 17 height 17
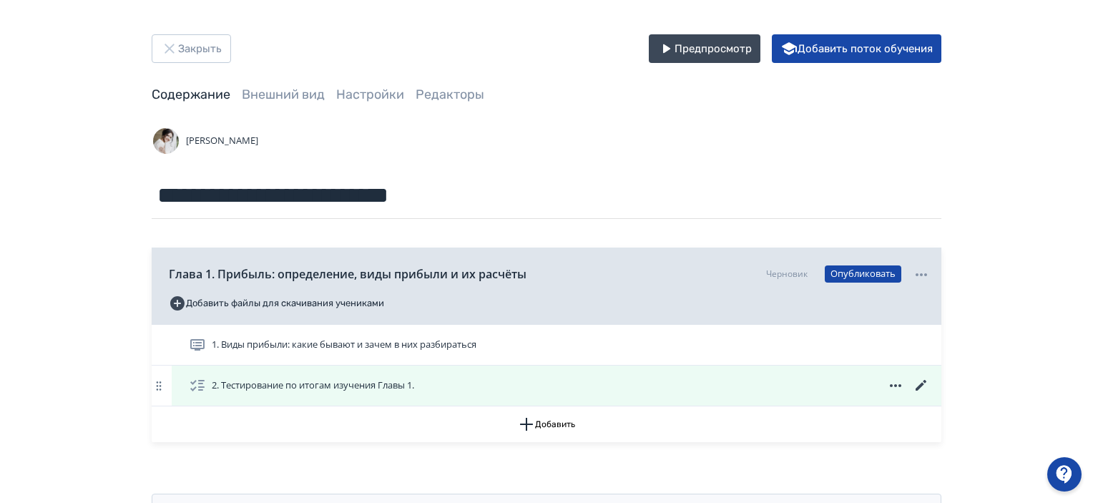
click at [916, 384] on icon at bounding box center [921, 385] width 17 height 17
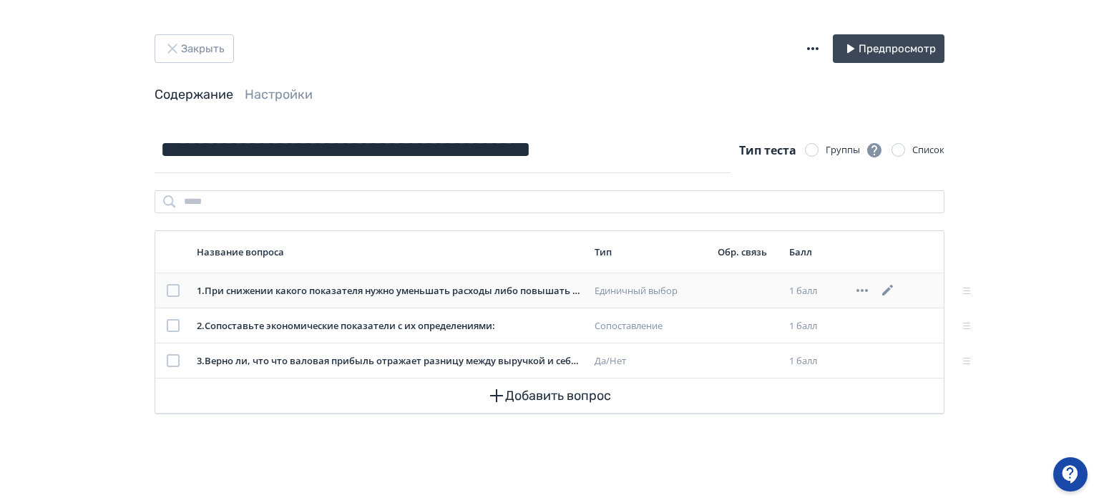
click at [890, 286] on icon at bounding box center [888, 290] width 17 height 17
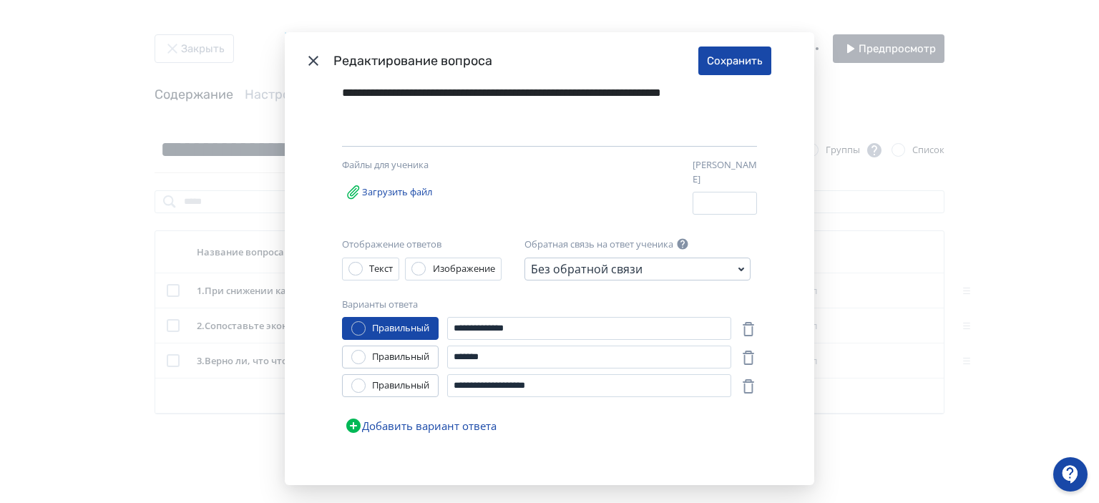
scroll to position [57, 0]
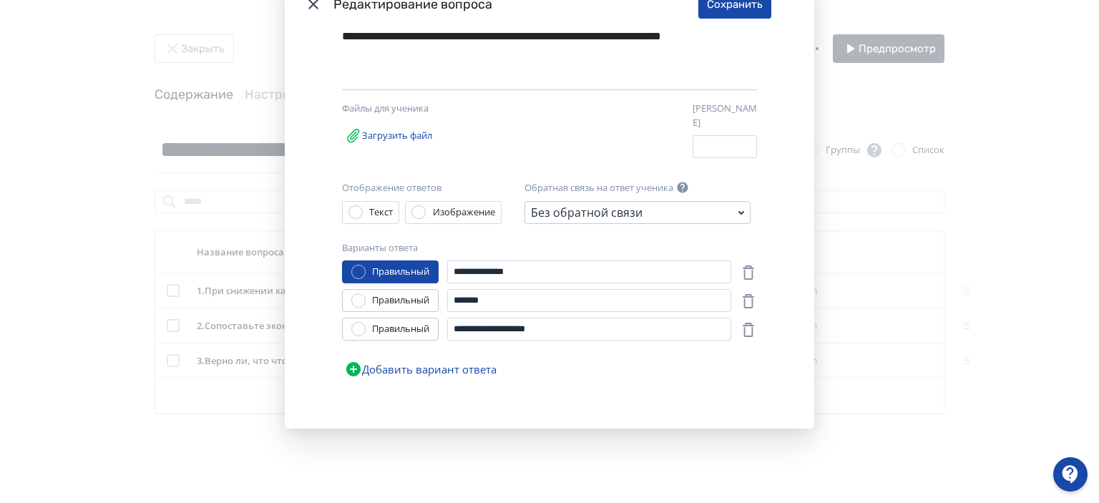
click at [457, 361] on button "Добавить вариант ответа" at bounding box center [420, 369] width 157 height 29
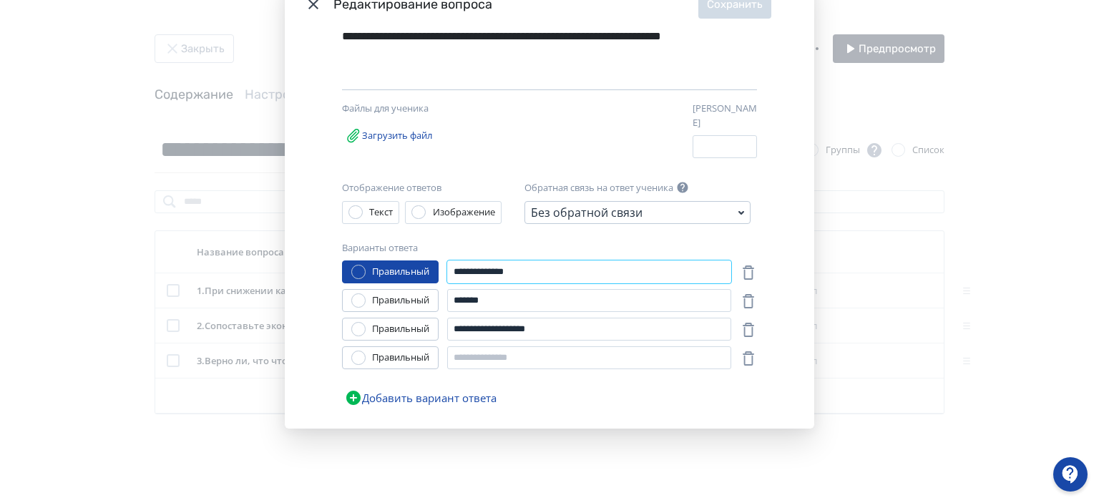
drag, startPoint x: 531, startPoint y: 266, endPoint x: 373, endPoint y: 264, distance: 158.2
click at [373, 264] on div "**********" at bounding box center [536, 271] width 389 height 23
click at [481, 349] on input "Modal" at bounding box center [589, 357] width 284 height 23
paste input "**********"
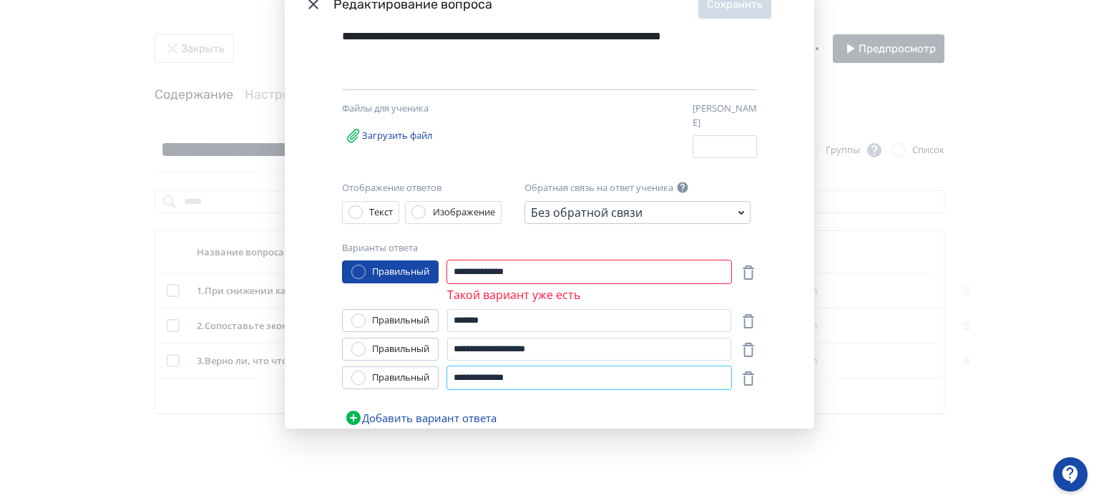
type input "**********"
click at [377, 371] on div "Правильный" at bounding box center [400, 378] width 57 height 14
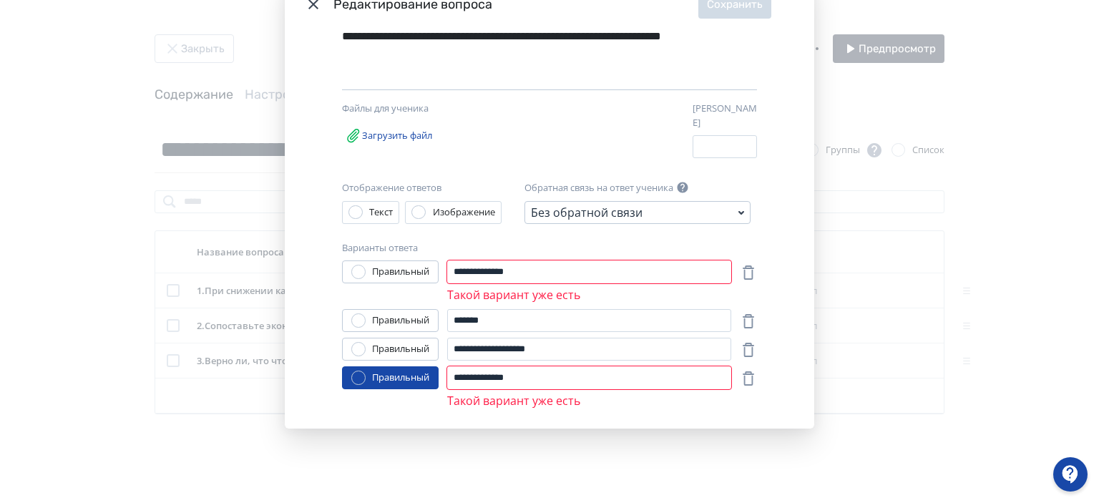
click at [740, 264] on icon "Modal" at bounding box center [748, 272] width 17 height 17
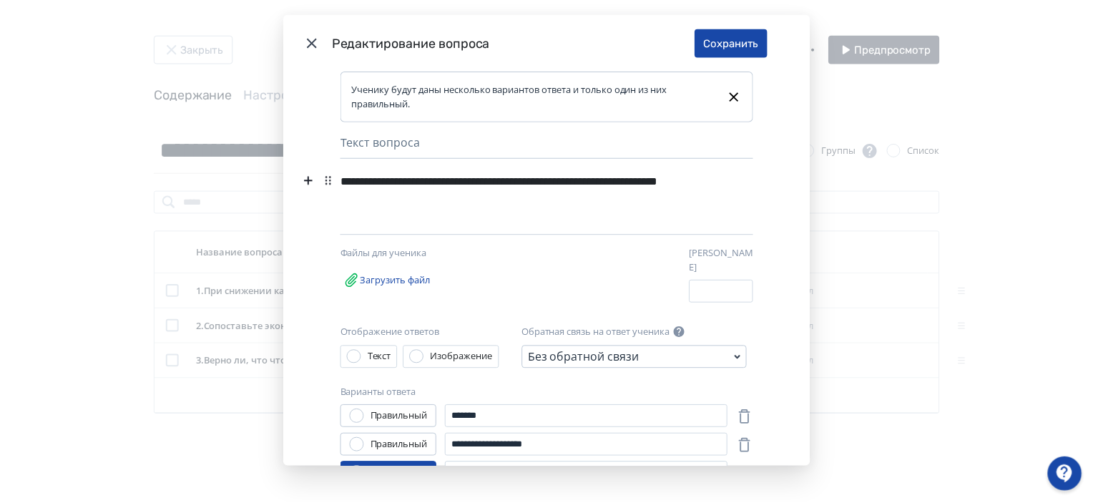
scroll to position [0, 0]
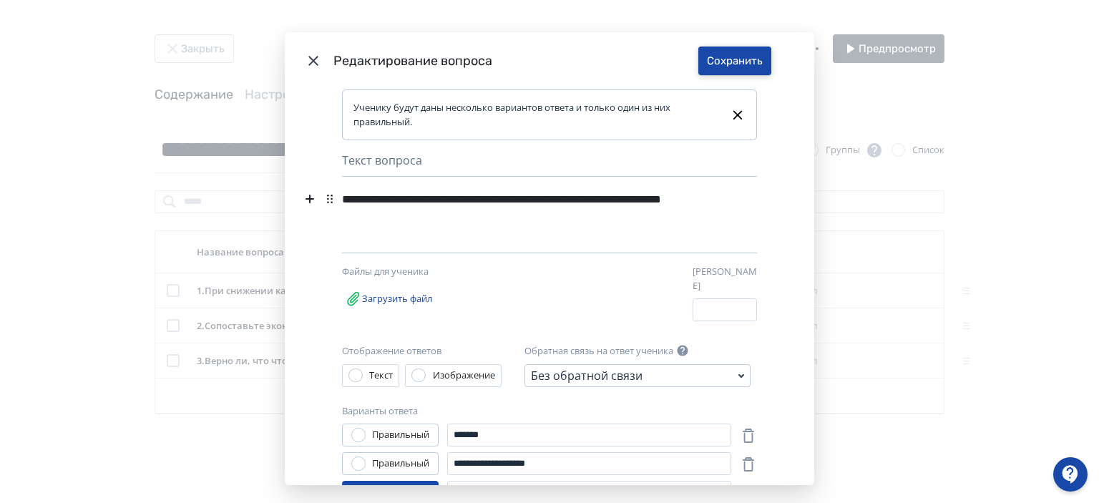
click at [708, 49] on button "Сохранить" at bounding box center [734, 61] width 73 height 29
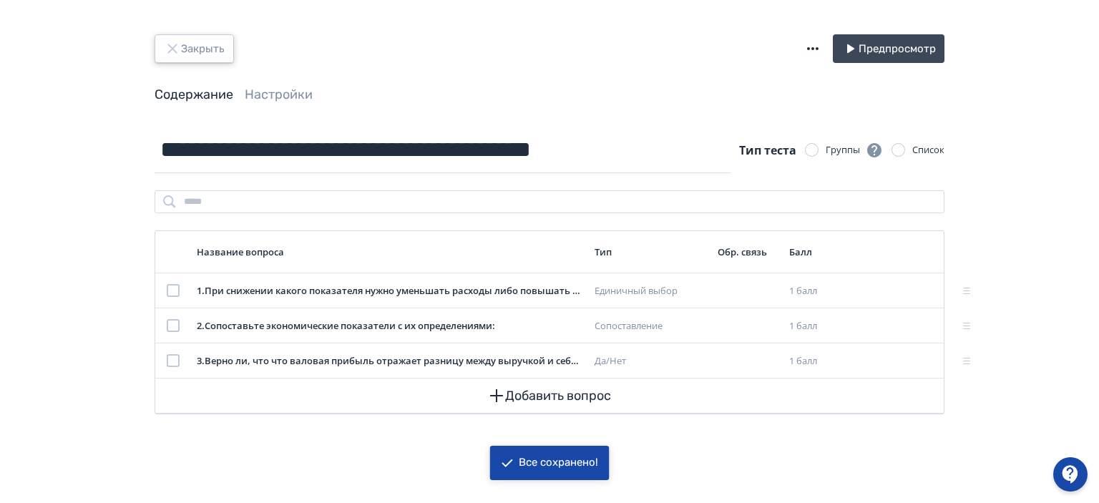
click at [200, 45] on button "Закрыть" at bounding box center [194, 48] width 79 height 29
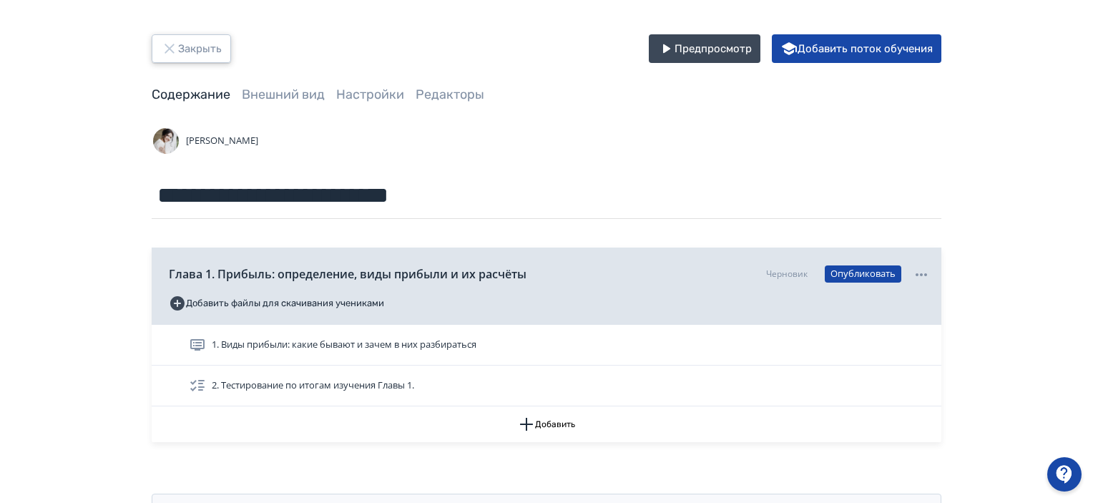
click at [190, 49] on button "Закрыть" at bounding box center [191, 48] width 79 height 29
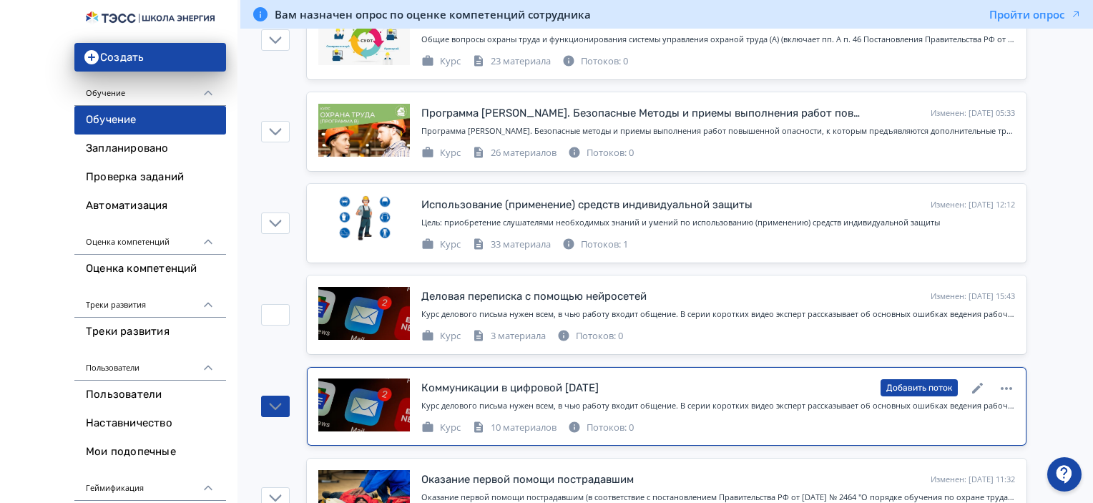
scroll to position [429, 0]
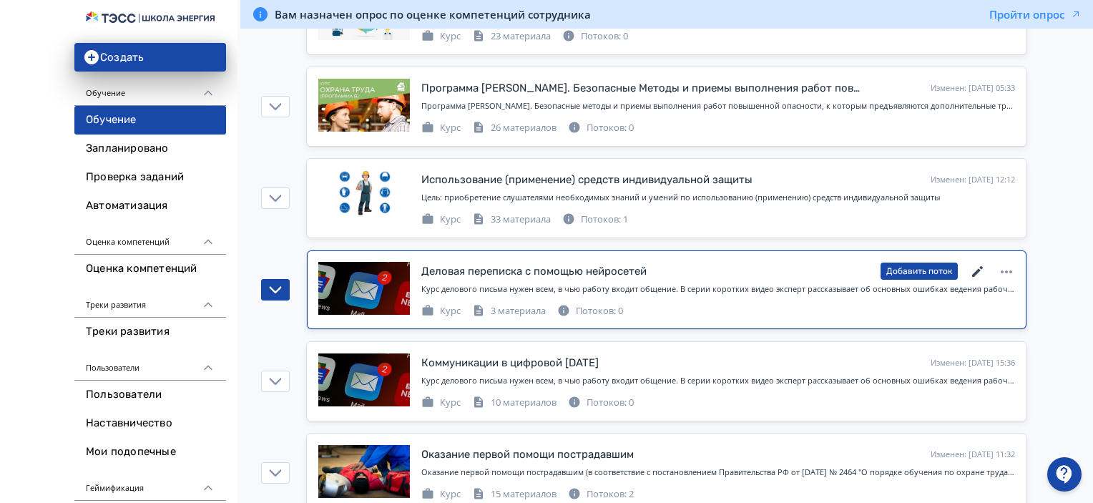
click at [980, 267] on icon at bounding box center [978, 271] width 17 height 17
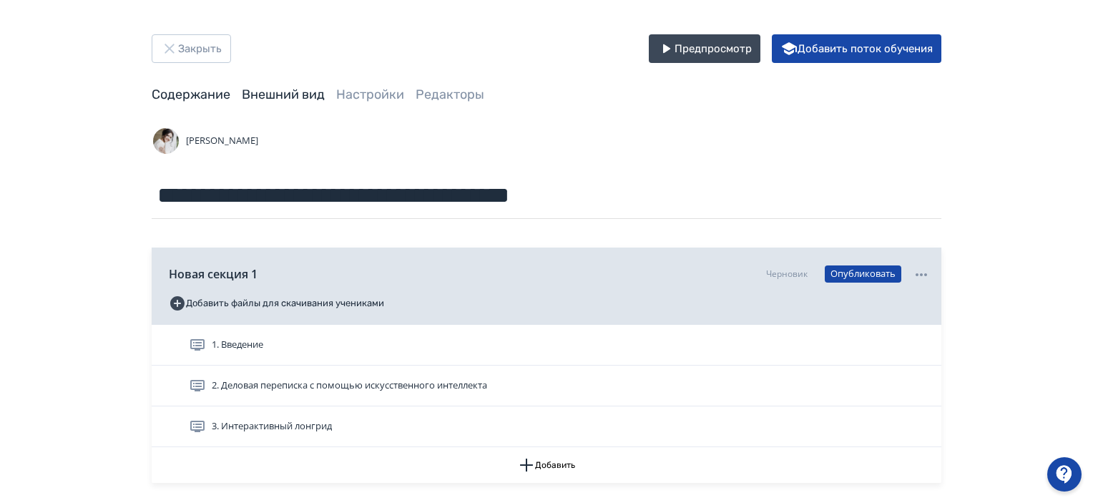
click at [291, 89] on link "Внешний вид" at bounding box center [283, 95] width 83 height 16
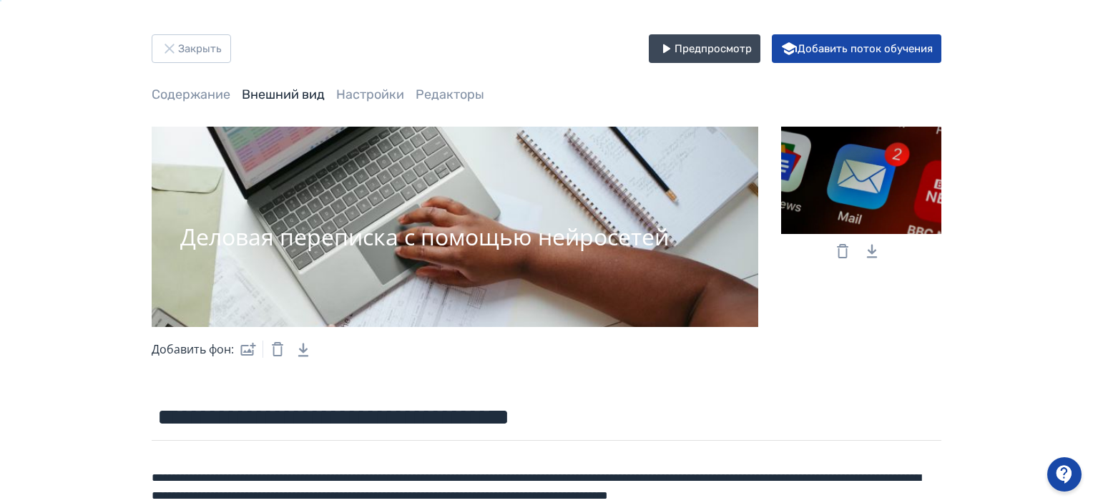
click at [875, 168] on div at bounding box center [861, 180] width 160 height 107
click at [0, 0] on input "file" at bounding box center [0, 0] width 0 height 0
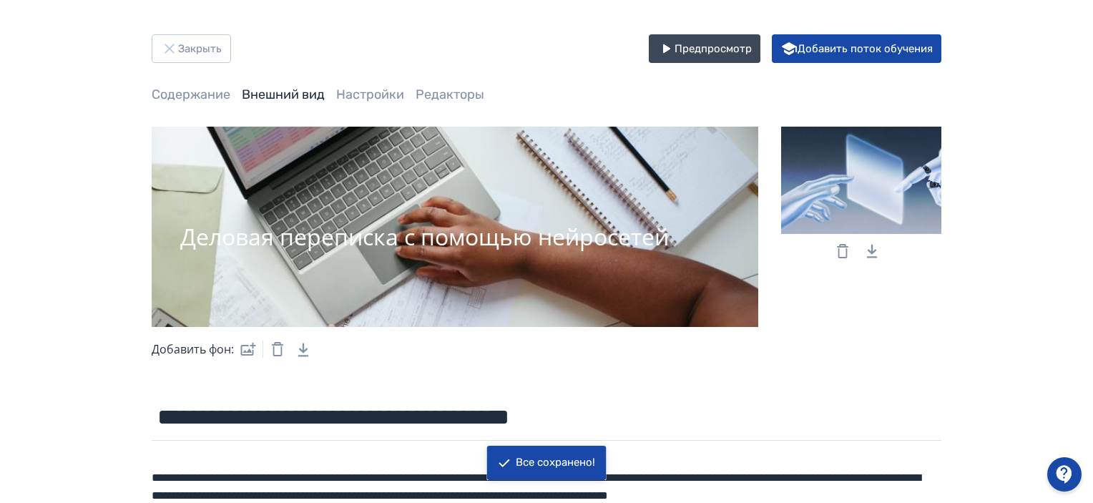
click at [849, 250] on icon at bounding box center [842, 251] width 17 height 17
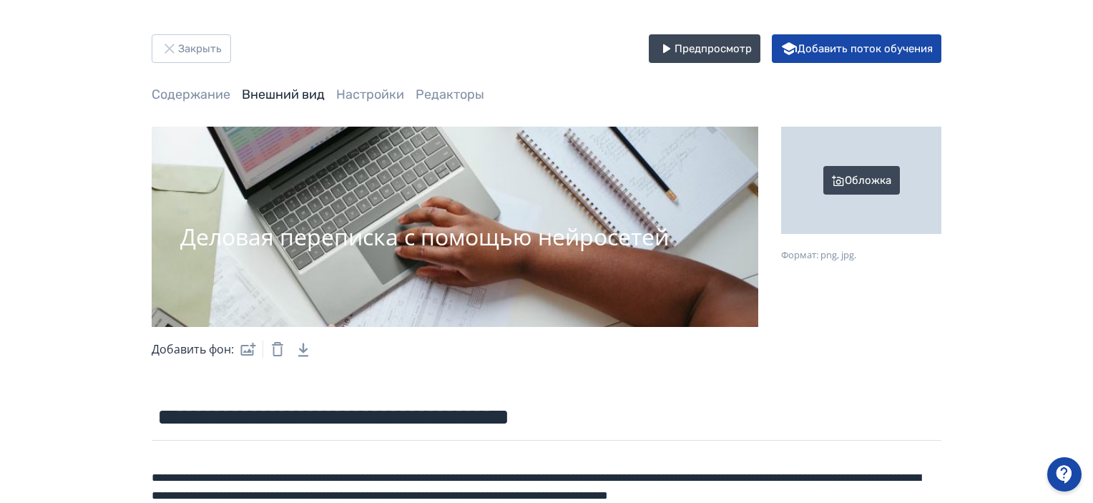
click at [862, 178] on div "Обложка" at bounding box center [861, 180] width 160 height 107
click at [0, 0] on input "Обложка Формат: png, jpg." at bounding box center [0, 0] width 0 height 0
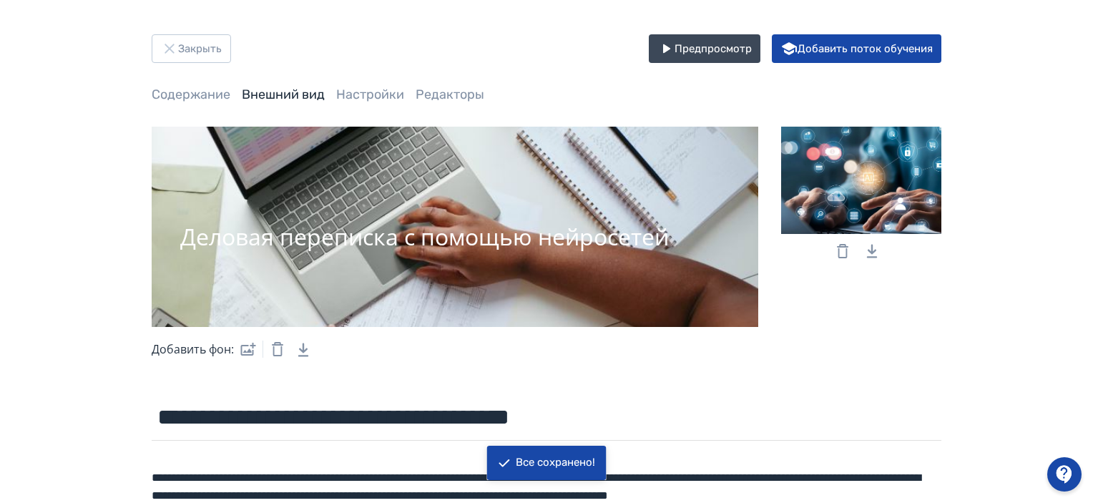
click at [956, 276] on div "**********" at bounding box center [546, 374] width 859 height 681
click at [195, 48] on button "Закрыть" at bounding box center [191, 48] width 79 height 29
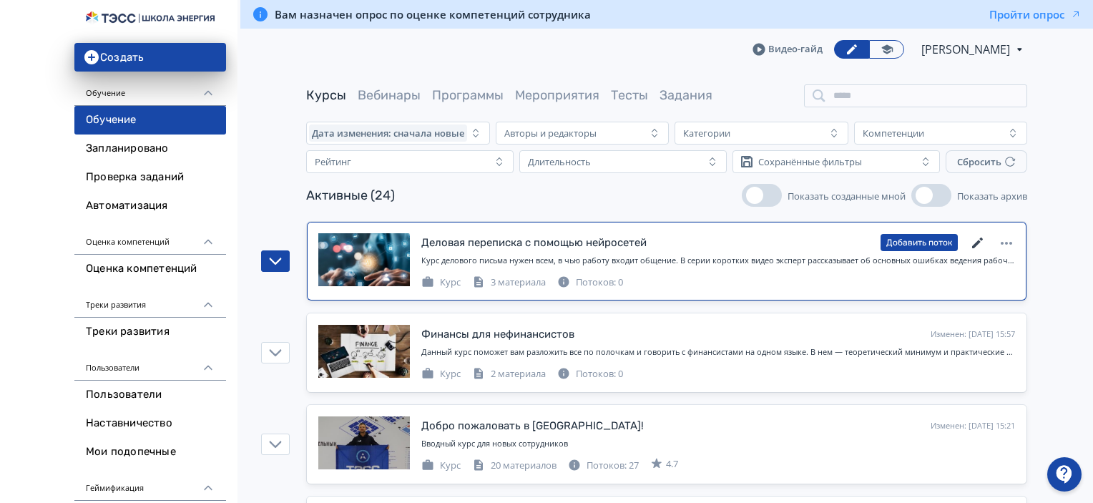
click at [979, 243] on icon at bounding box center [978, 243] width 11 height 11
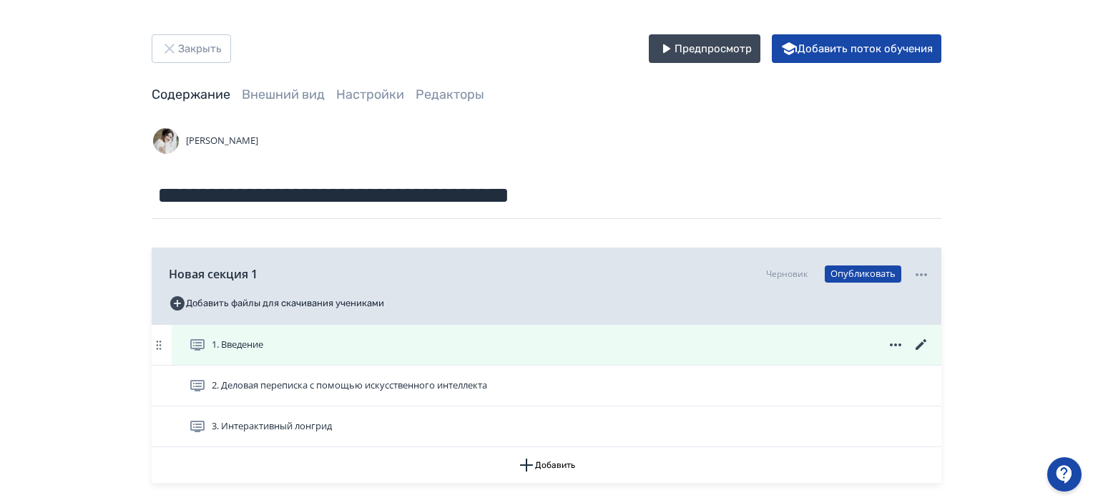
click at [273, 341] on div "1. Введение" at bounding box center [559, 344] width 741 height 17
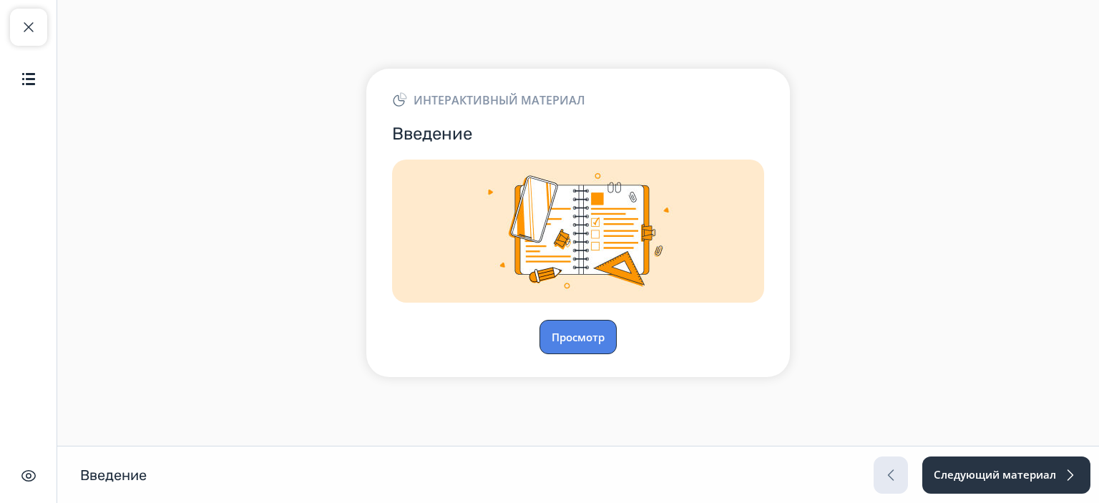
click at [564, 338] on button "Просмотр" at bounding box center [578, 337] width 77 height 34
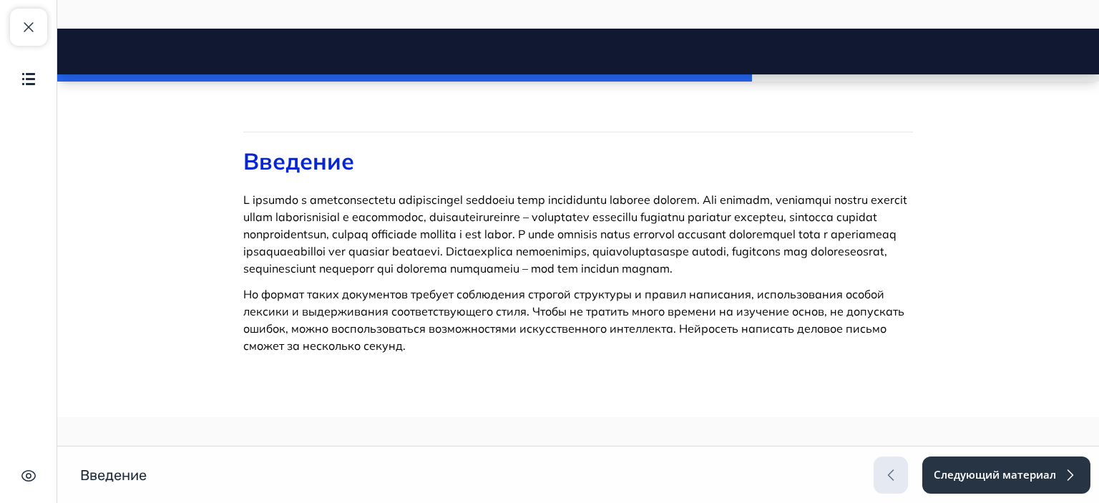
scroll to position [225, 0]
click at [1005, 477] on button "Следующий материал" at bounding box center [1006, 475] width 170 height 37
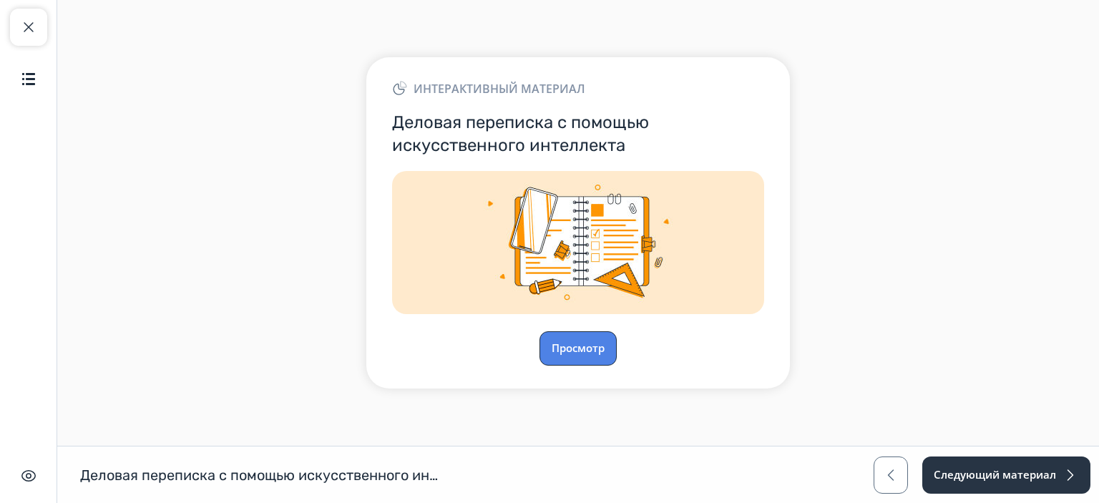
click at [578, 346] on button "Просмотр" at bounding box center [578, 348] width 77 height 34
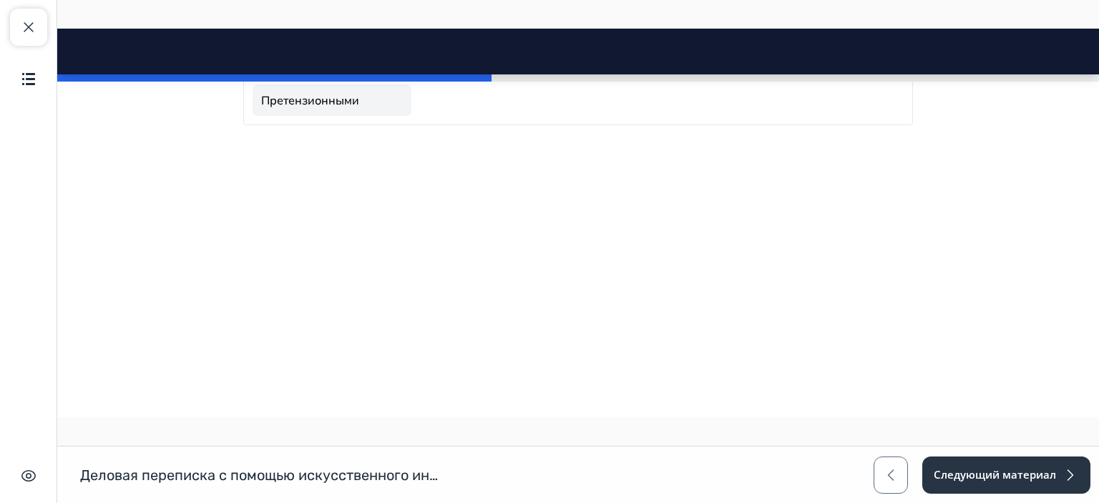
scroll to position [1431, 0]
click at [286, 24] on link "Ответами" at bounding box center [332, 7] width 159 height 31
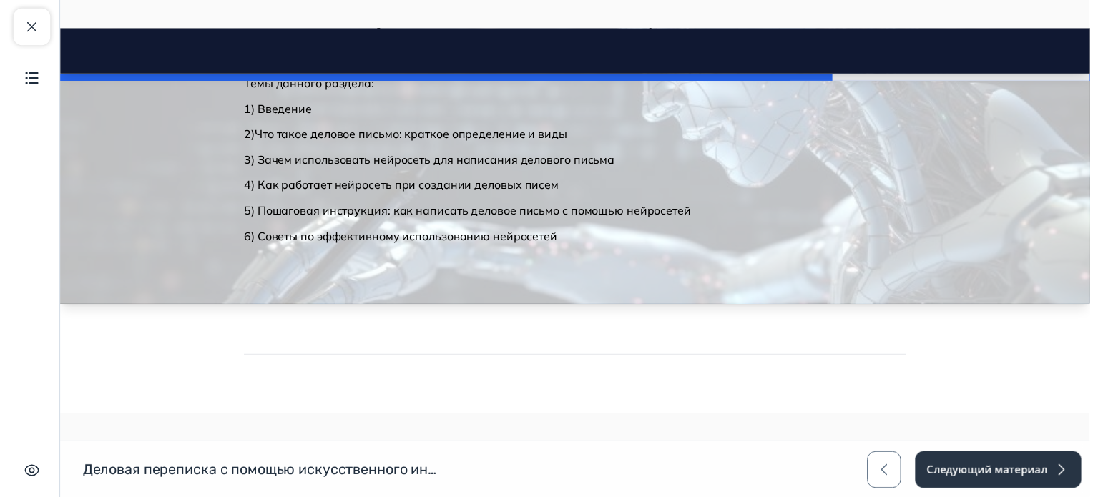
scroll to position [0, 0]
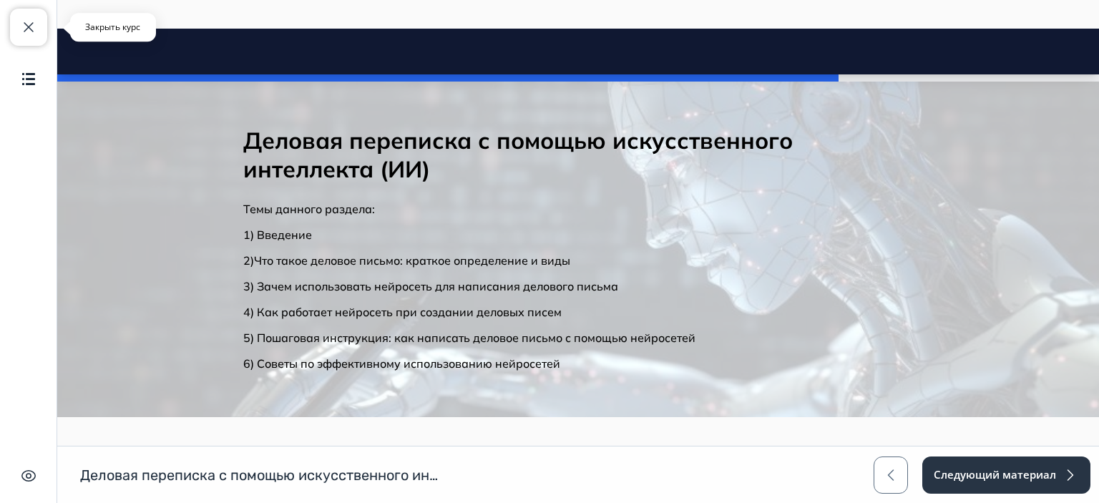
click at [14, 22] on button "Закрыть курс" at bounding box center [28, 27] width 37 height 37
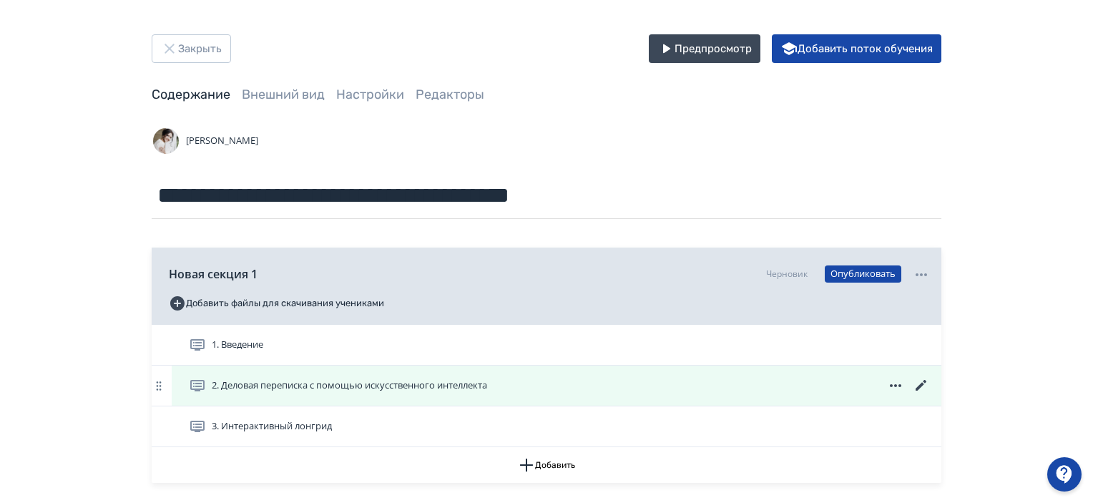
click at [920, 382] on icon at bounding box center [921, 385] width 17 height 17
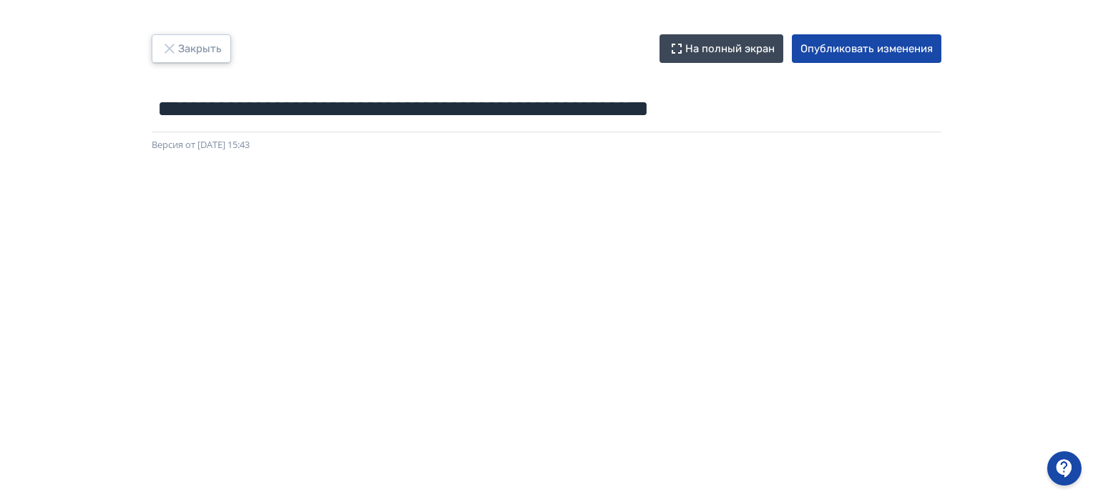
click at [190, 49] on button "Закрыть" at bounding box center [191, 48] width 79 height 29
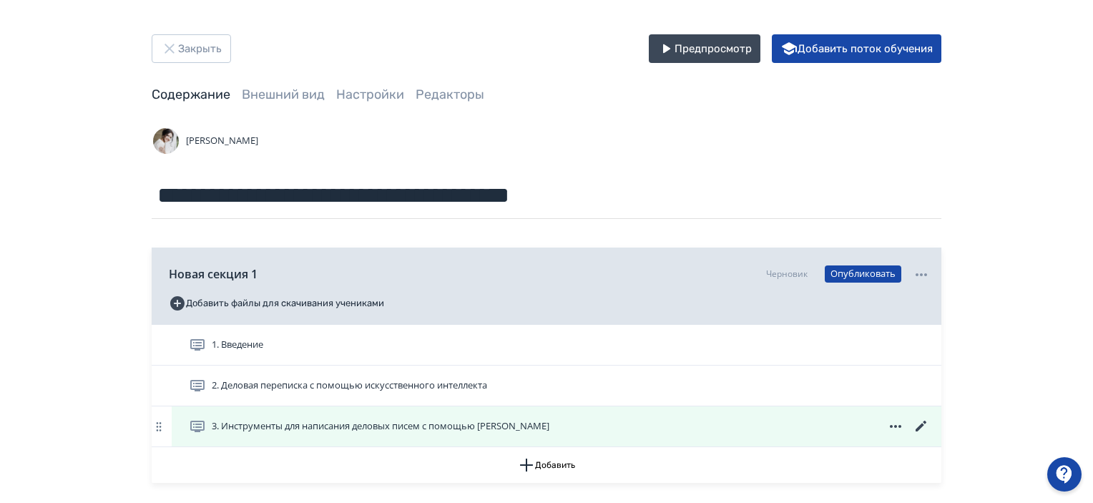
click at [922, 423] on icon at bounding box center [921, 426] width 11 height 11
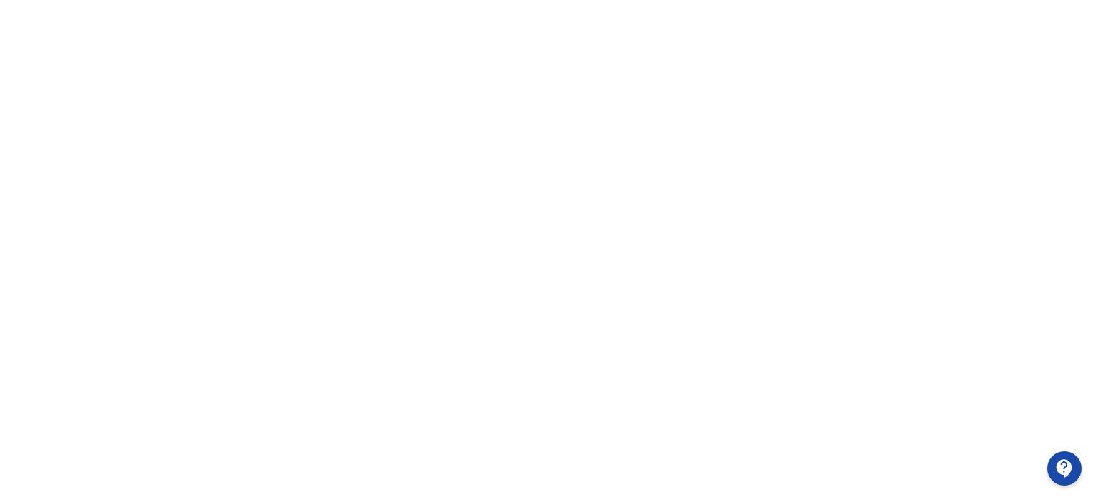
scroll to position [183, 0]
click at [20, 152] on div at bounding box center [546, 291] width 1093 height 644
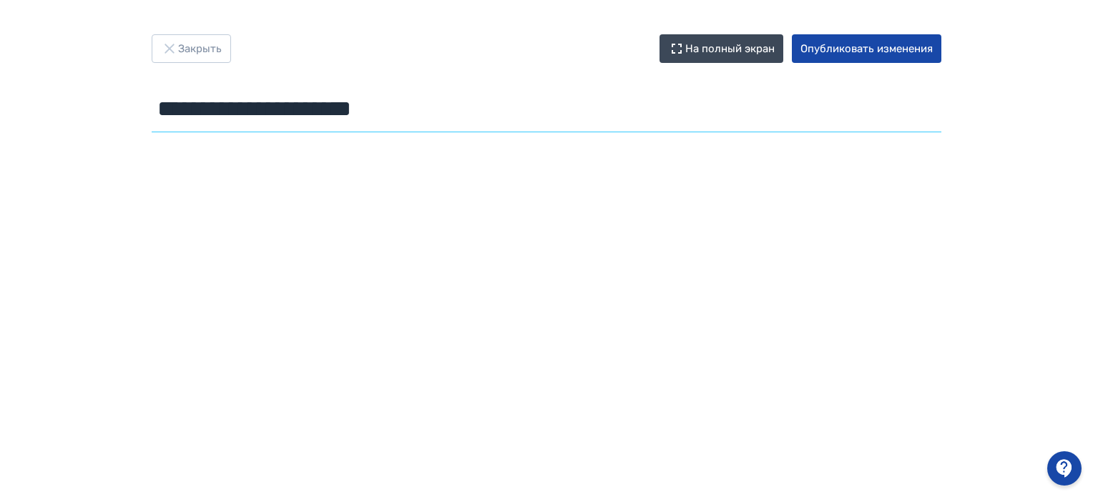
drag, startPoint x: 465, startPoint y: 112, endPoint x: 0, endPoint y: 66, distance: 467.5
click at [0, 66] on div "**********" at bounding box center [546, 248] width 1093 height 429
paste input "**********"
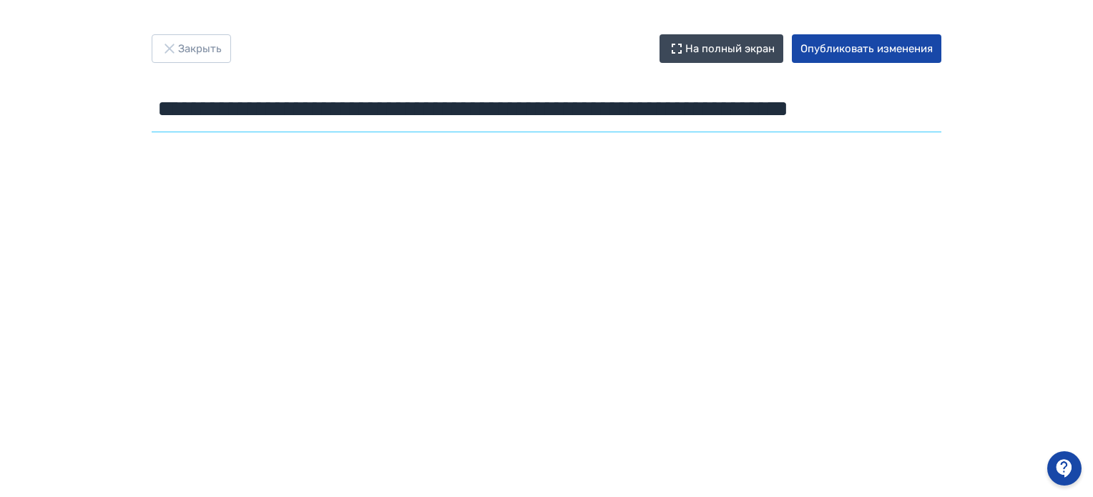
drag, startPoint x: 487, startPoint y: 117, endPoint x: 0, endPoint y: -19, distance: 506.0
click at [0, 0] on html "**********" at bounding box center [546, 248] width 1093 height 497
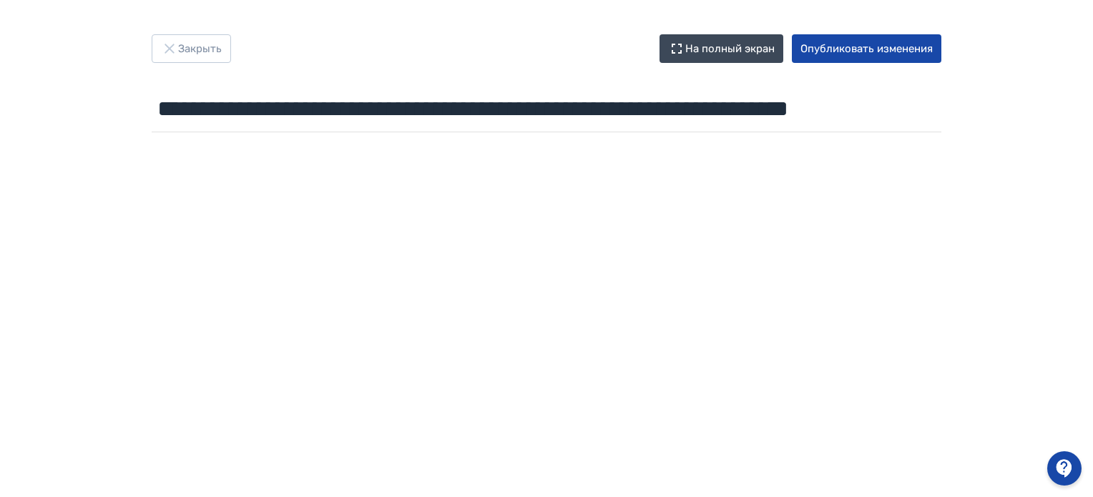
click at [336, 64] on div "**********" at bounding box center [546, 86] width 859 height 104
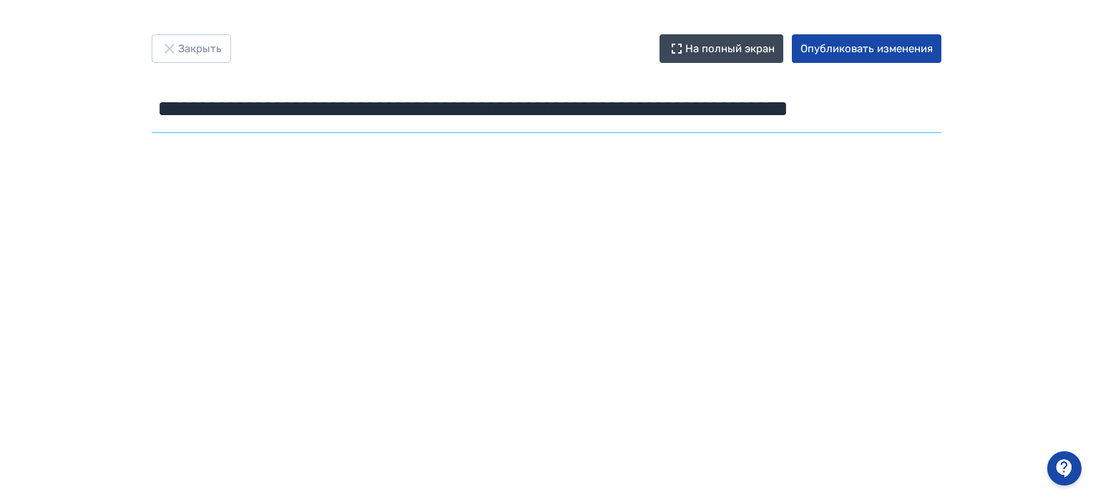
click at [174, 113] on input "**********" at bounding box center [547, 109] width 790 height 47
click at [308, 114] on input "**********" at bounding box center [547, 109] width 790 height 47
type input "**********"
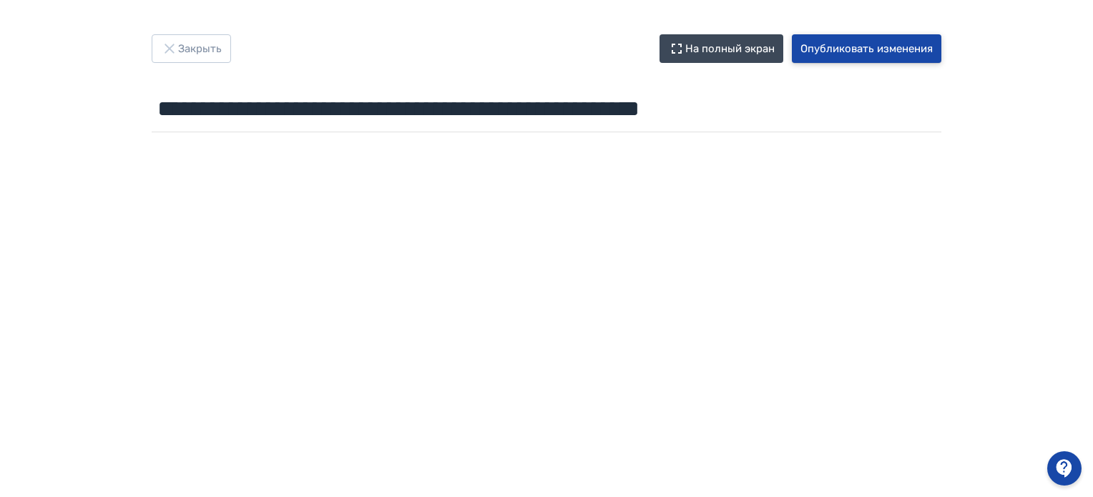
click at [845, 54] on button "Опубликовать изменения" at bounding box center [867, 48] width 150 height 29
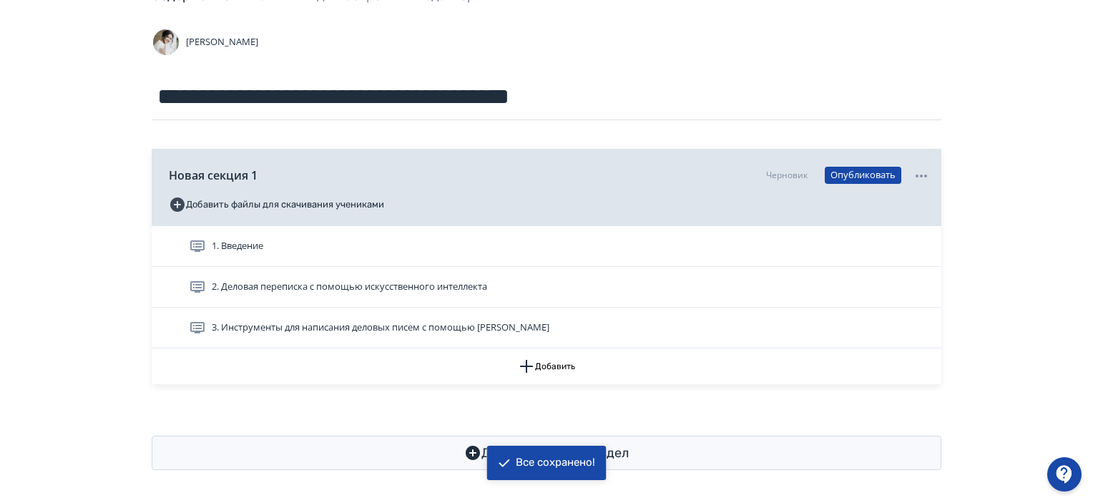
scroll to position [100, 0]
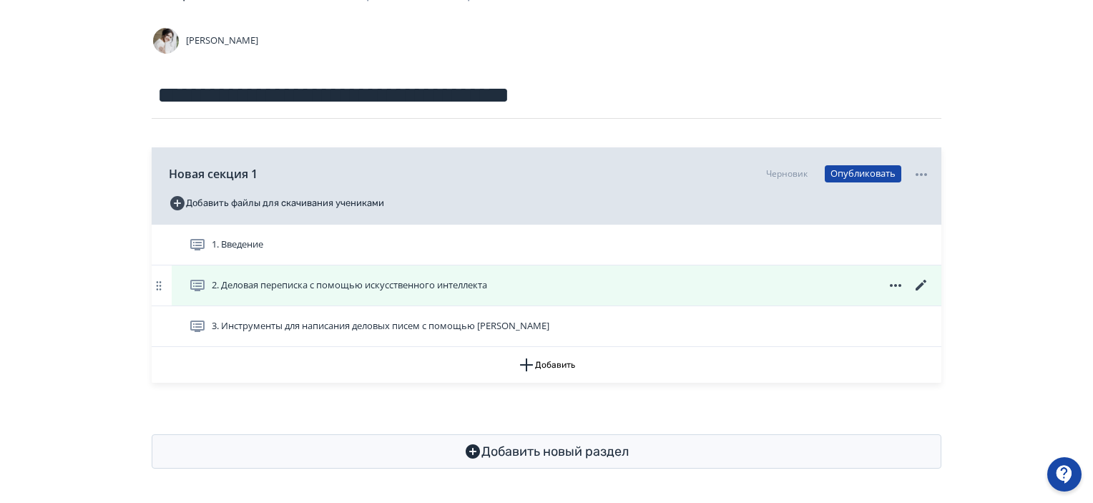
click at [922, 281] on icon at bounding box center [921, 285] width 17 height 17
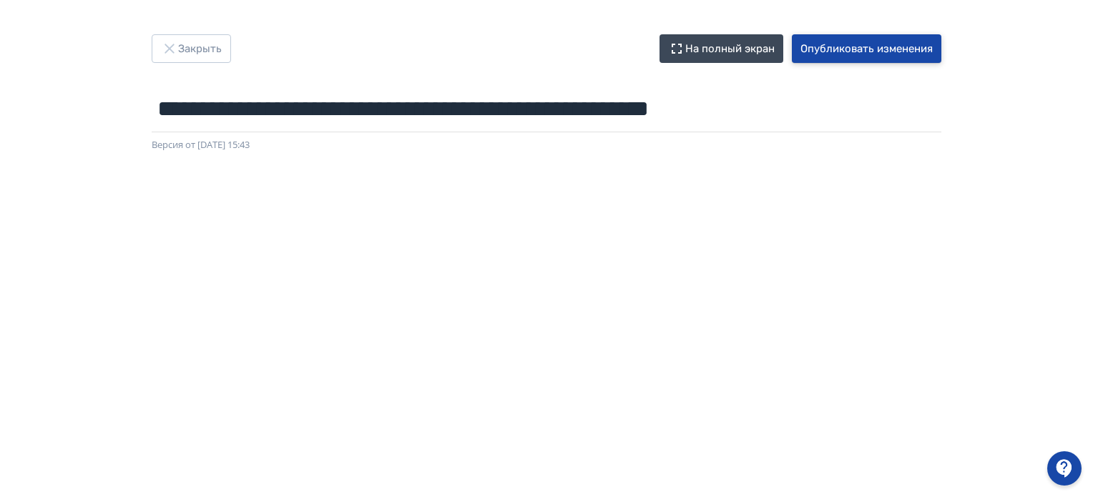
click at [892, 46] on button "Опубликовать изменения" at bounding box center [867, 48] width 150 height 29
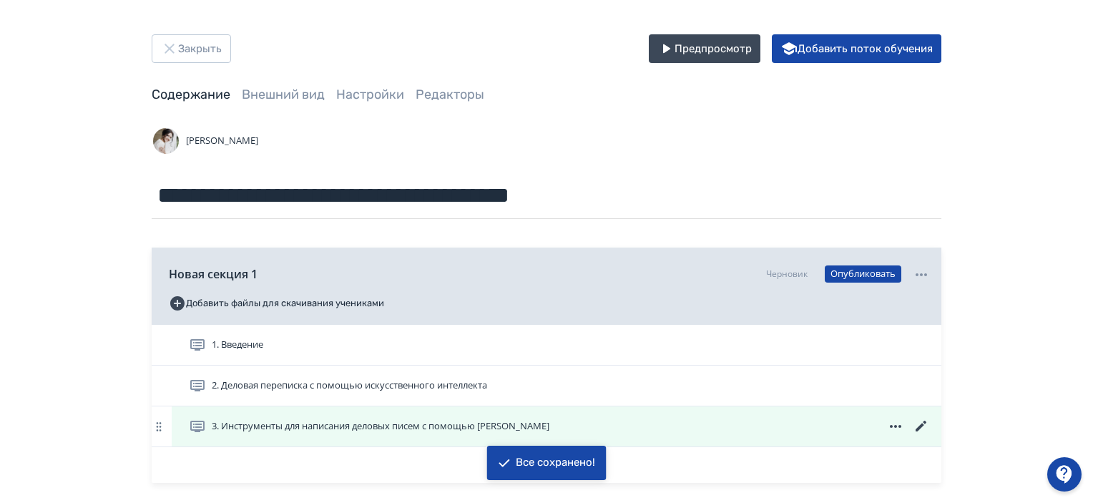
click at [922, 422] on icon at bounding box center [921, 426] width 17 height 17
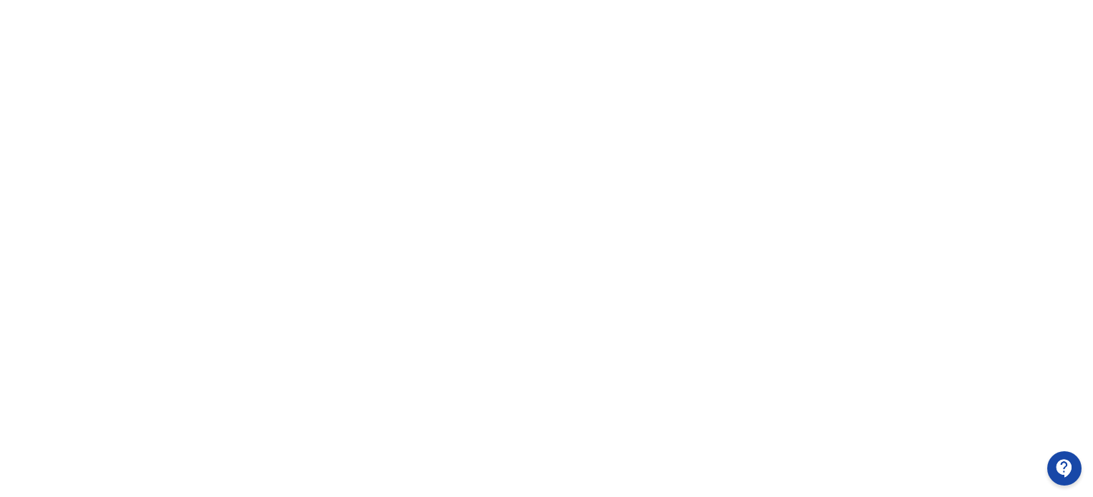
scroll to position [326, 0]
